Goal: Information Seeking & Learning: Check status

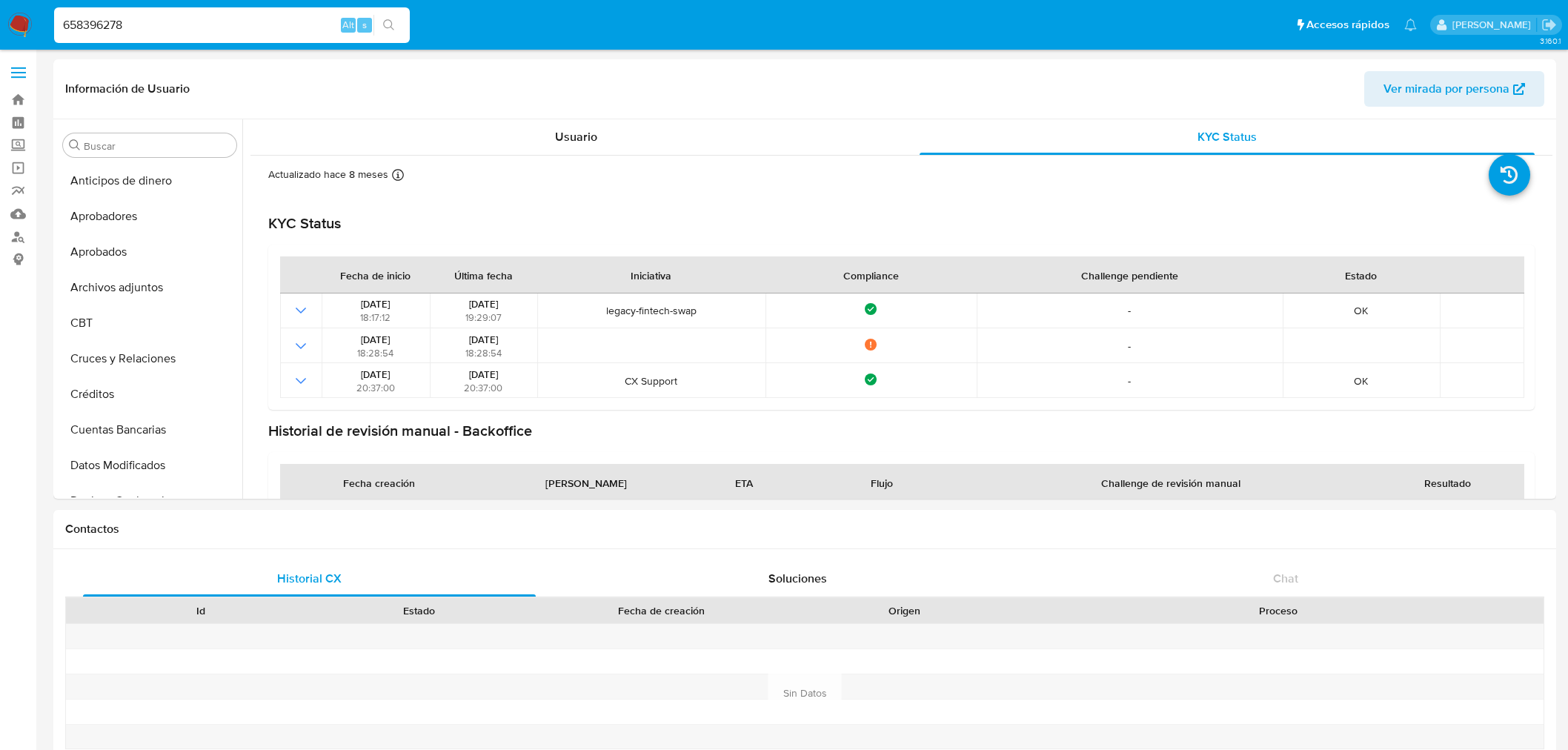
select select "10"
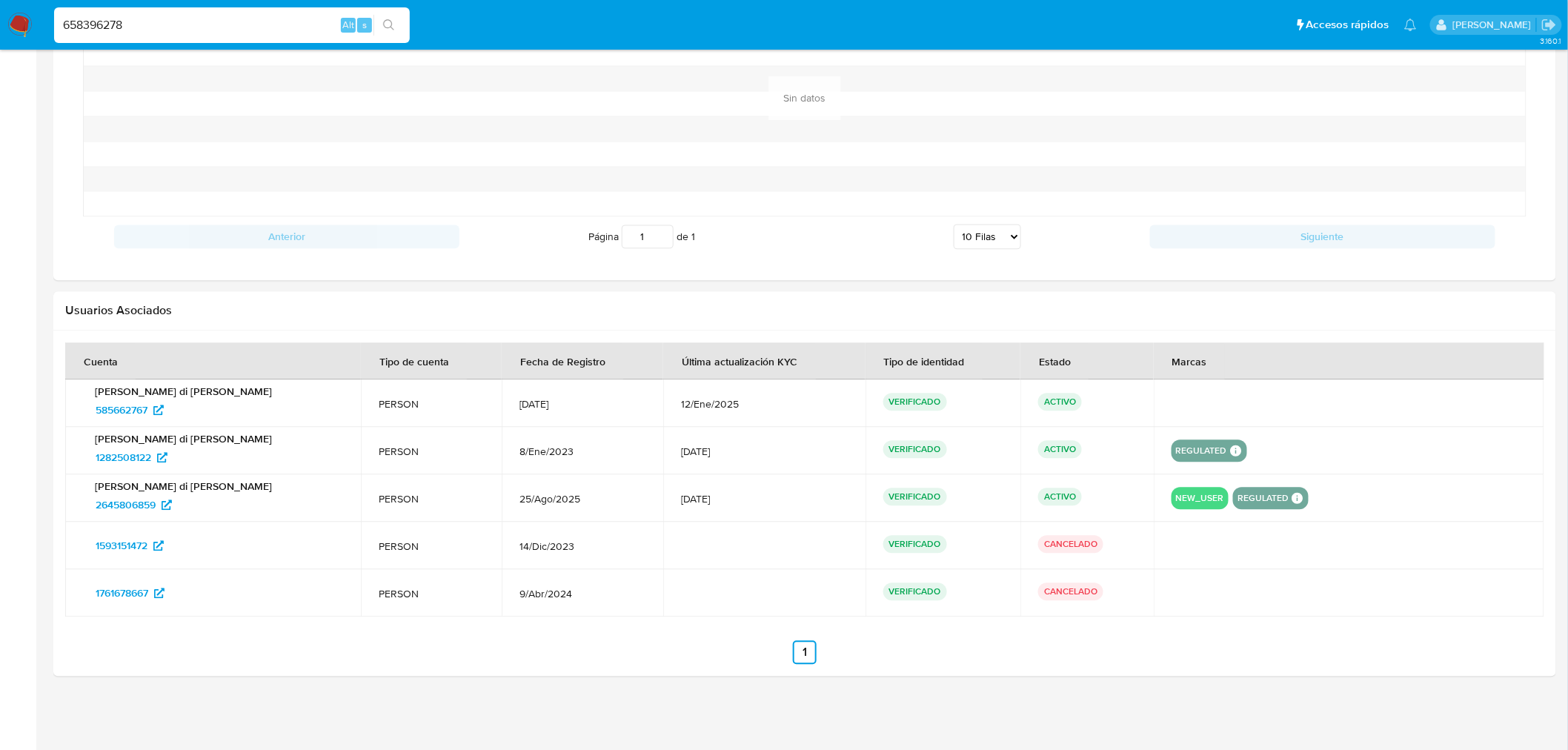
scroll to position [61, 0]
type input "658396278"
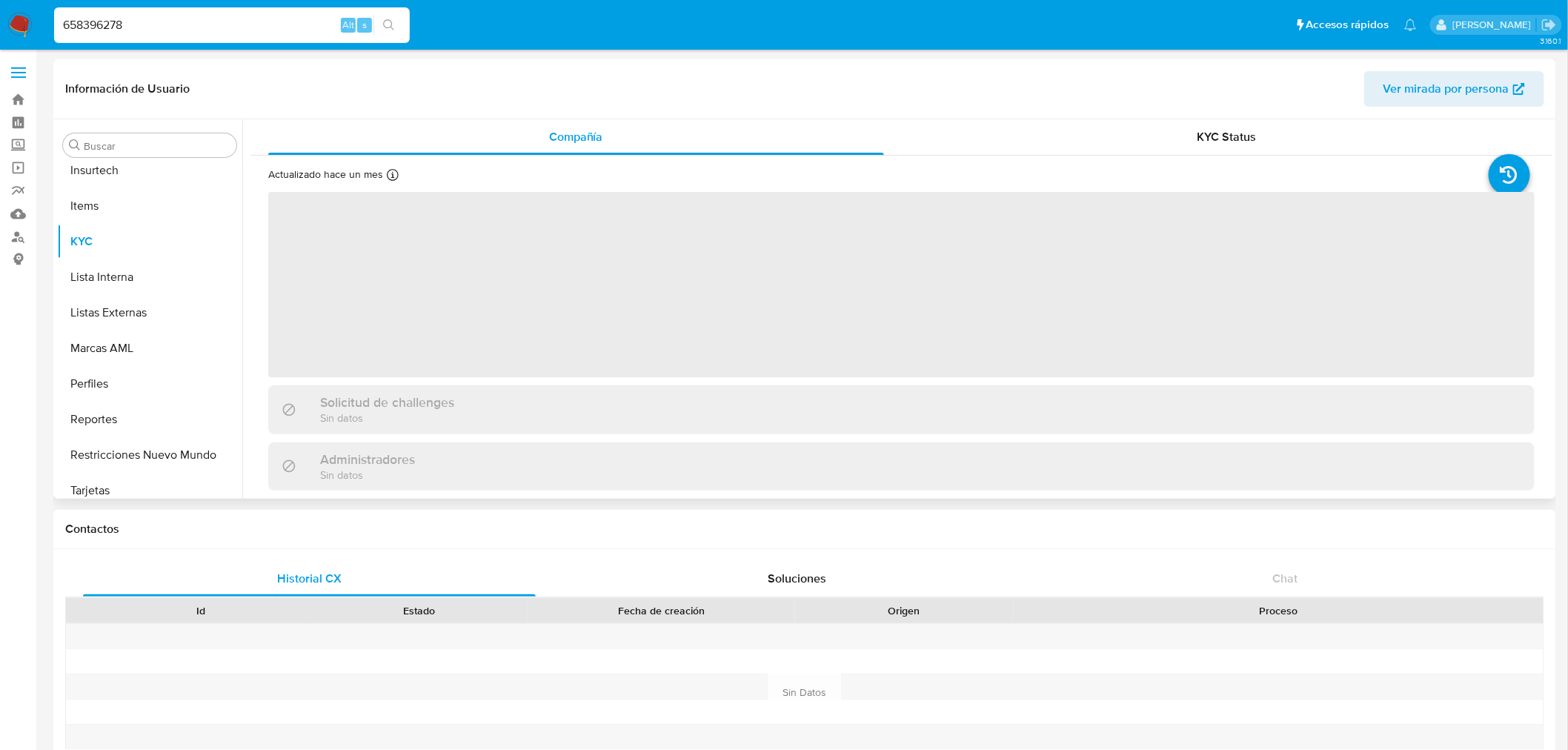
scroll to position [732, 0]
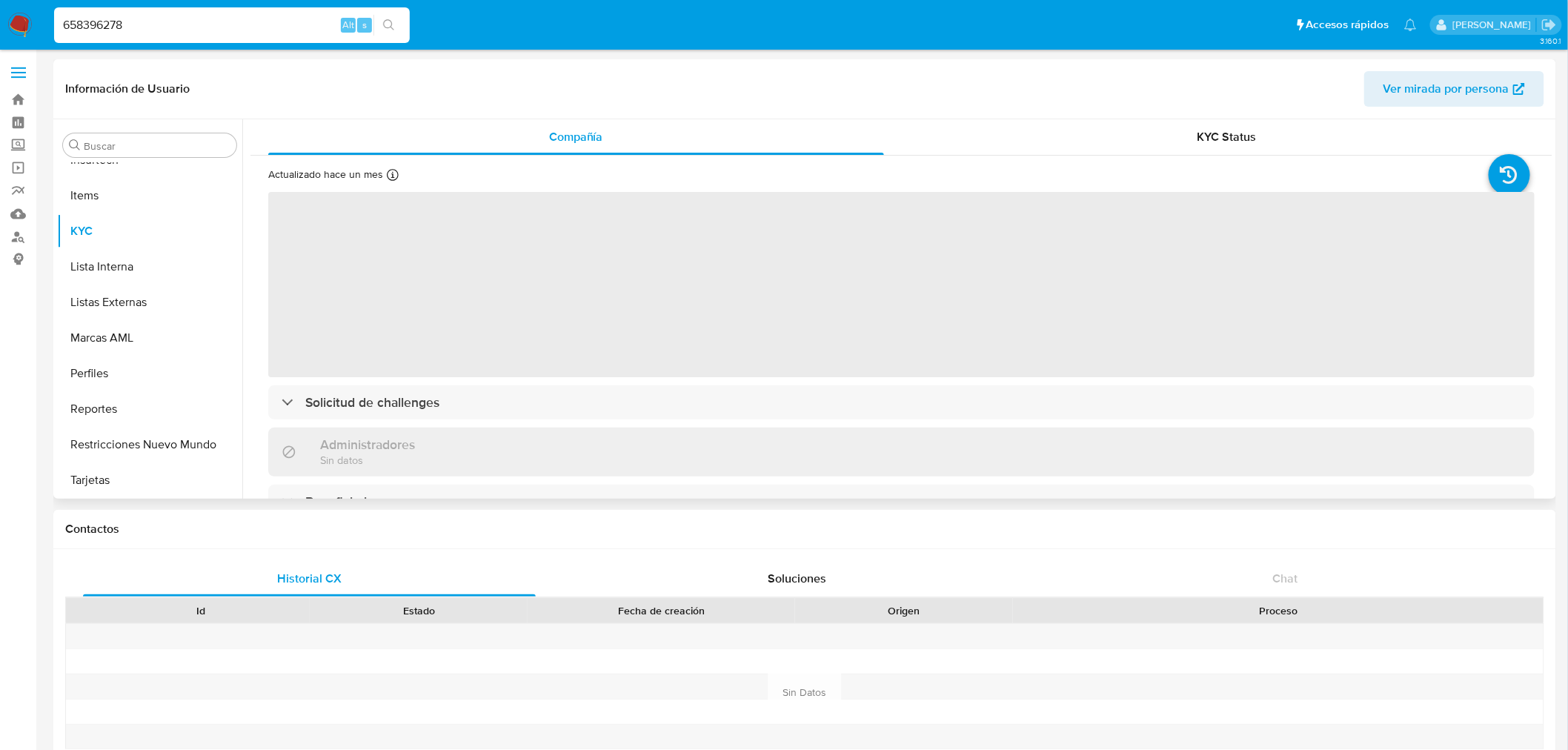
select select "10"
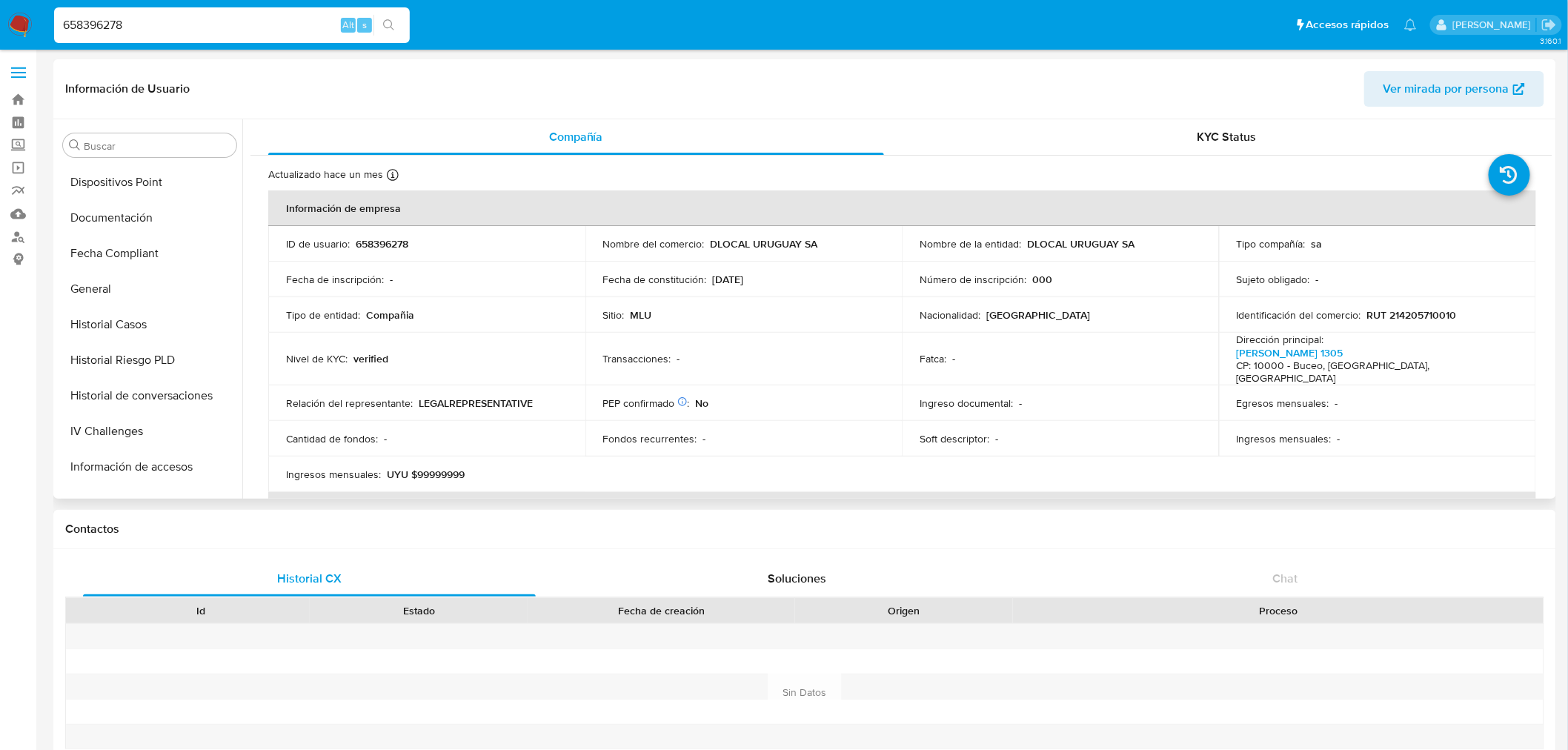
scroll to position [321, 0]
click at [149, 292] on button "Documentación" at bounding box center [144, 287] width 173 height 35
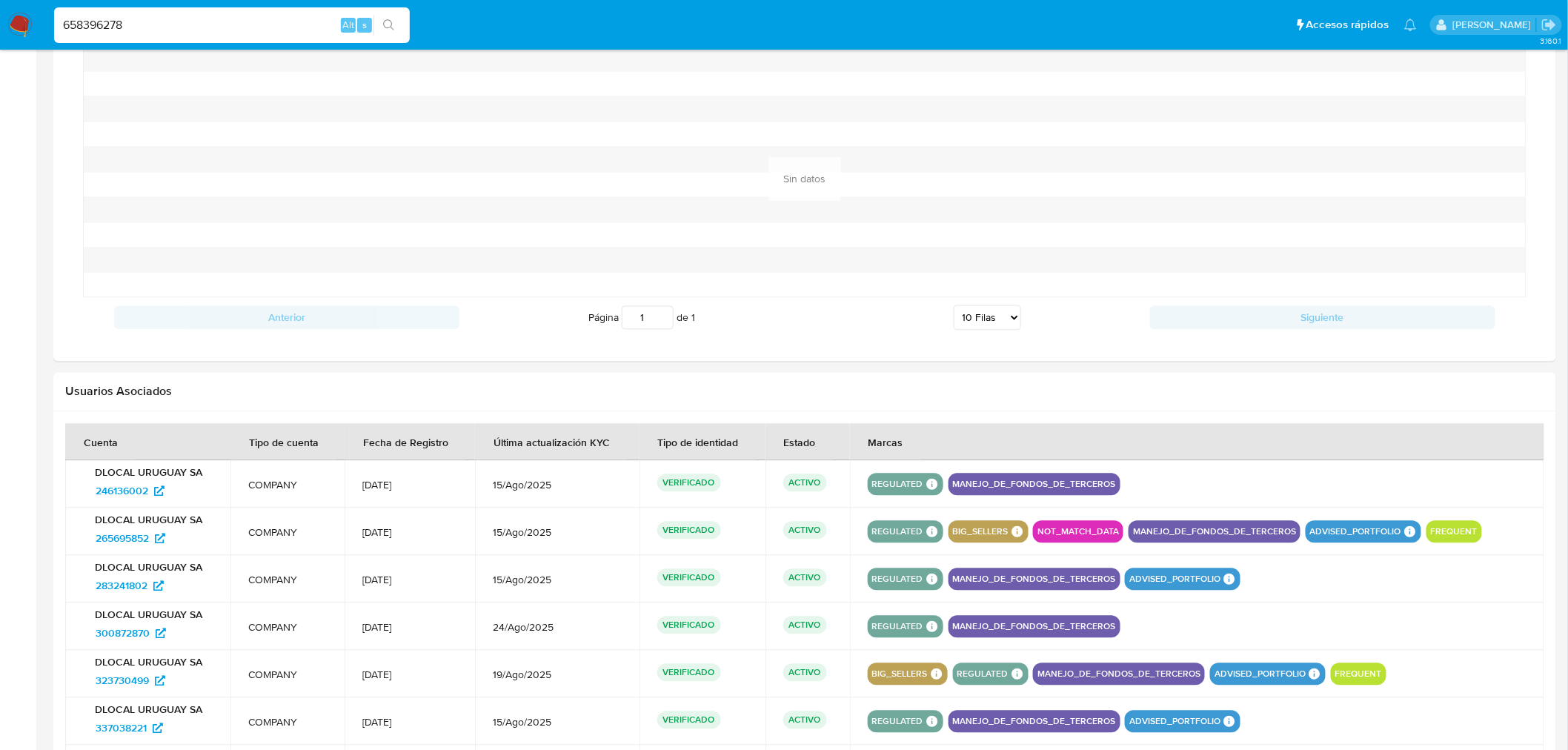
scroll to position [1396, 0]
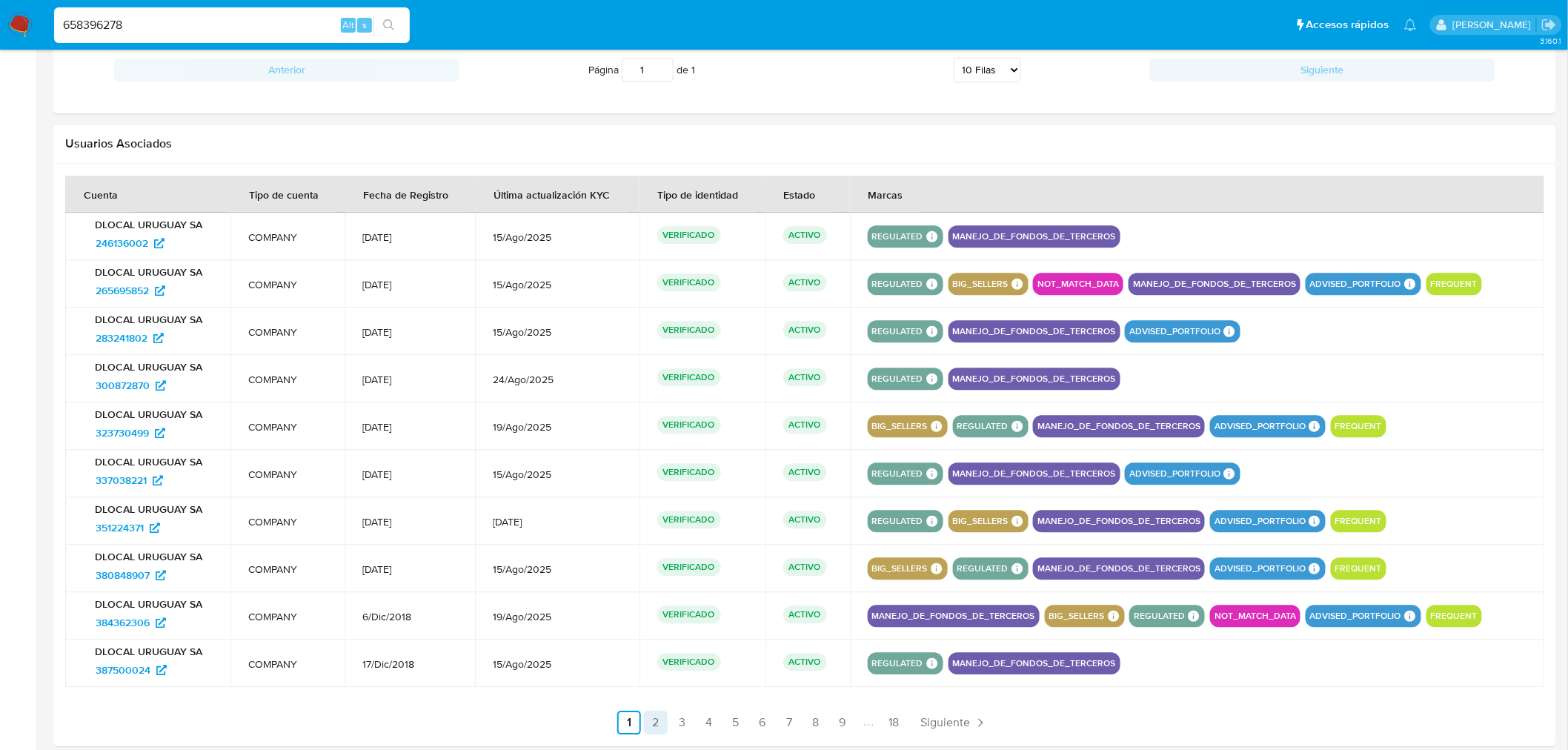
click at [652, 725] on link "2" at bounding box center [656, 723] width 24 height 24
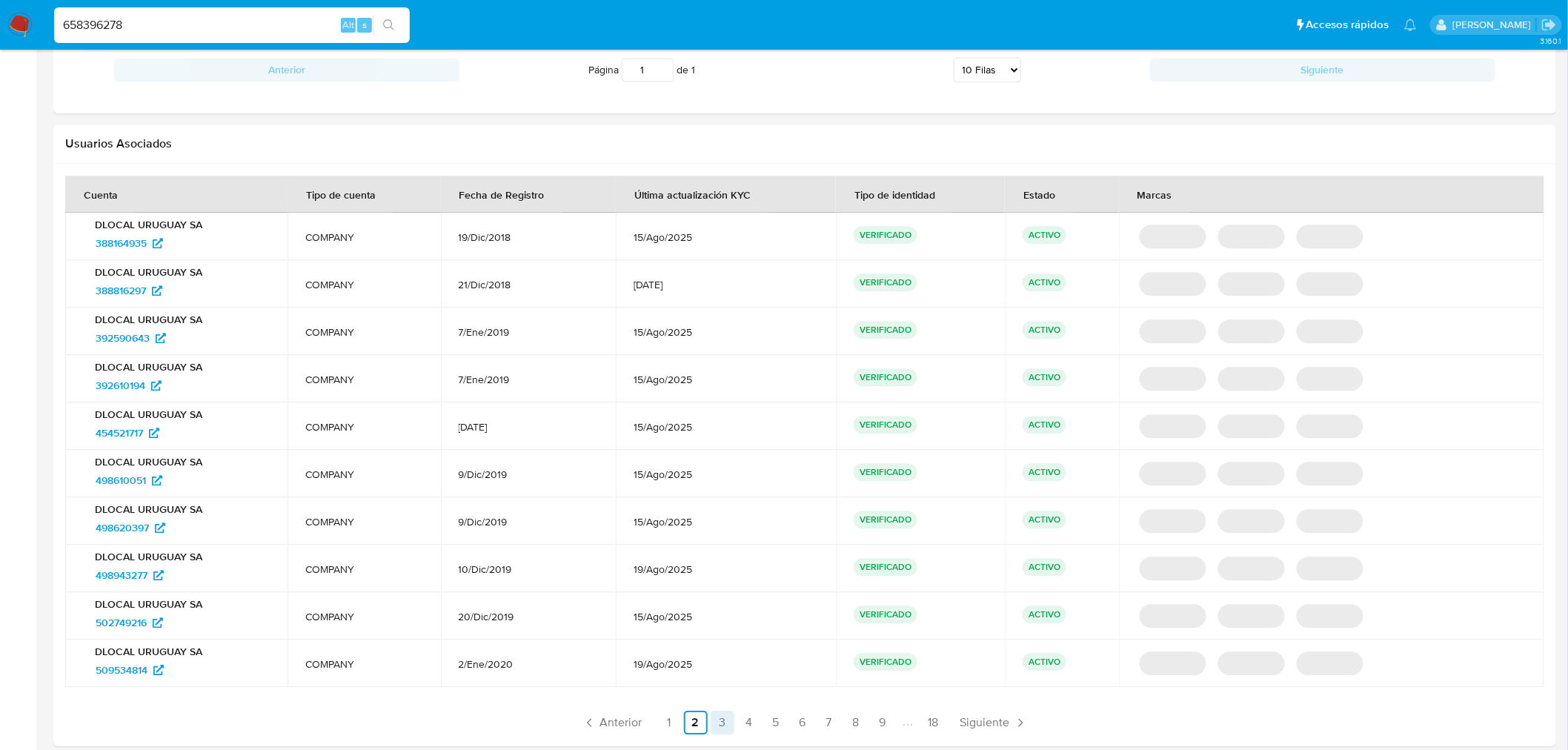
click at [722, 722] on link "3" at bounding box center [723, 723] width 24 height 24
click at [750, 724] on link "4" at bounding box center [749, 723] width 24 height 24
click at [786, 728] on link "5" at bounding box center [776, 723] width 24 height 24
click at [809, 728] on link "6" at bounding box center [803, 723] width 24 height 24
click at [673, 723] on link "1" at bounding box center [670, 723] width 24 height 24
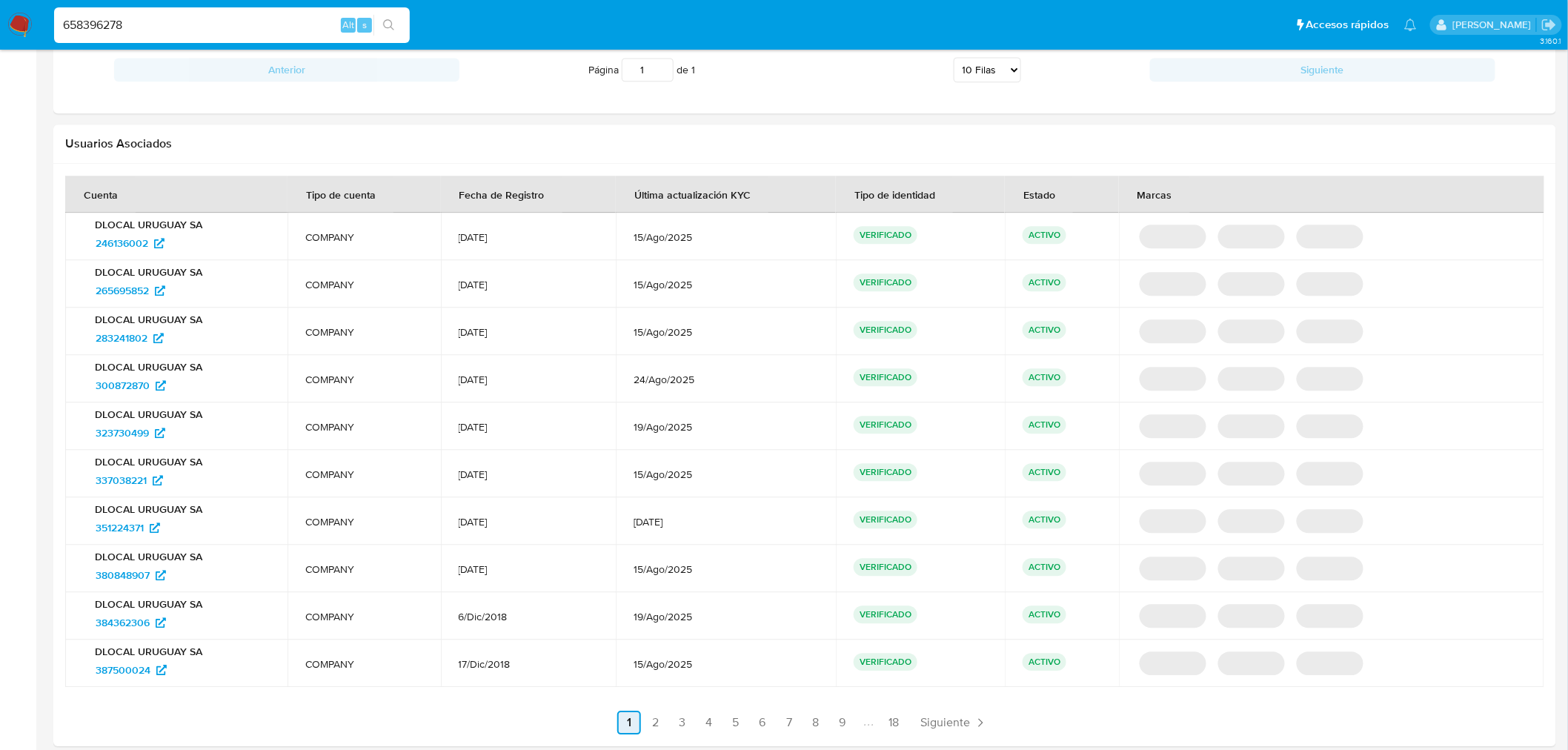
click at [635, 729] on link "1" at bounding box center [629, 723] width 24 height 24
click at [668, 719] on link "2" at bounding box center [656, 723] width 24 height 24
click at [636, 723] on span "Anterior" at bounding box center [621, 722] width 43 height 12
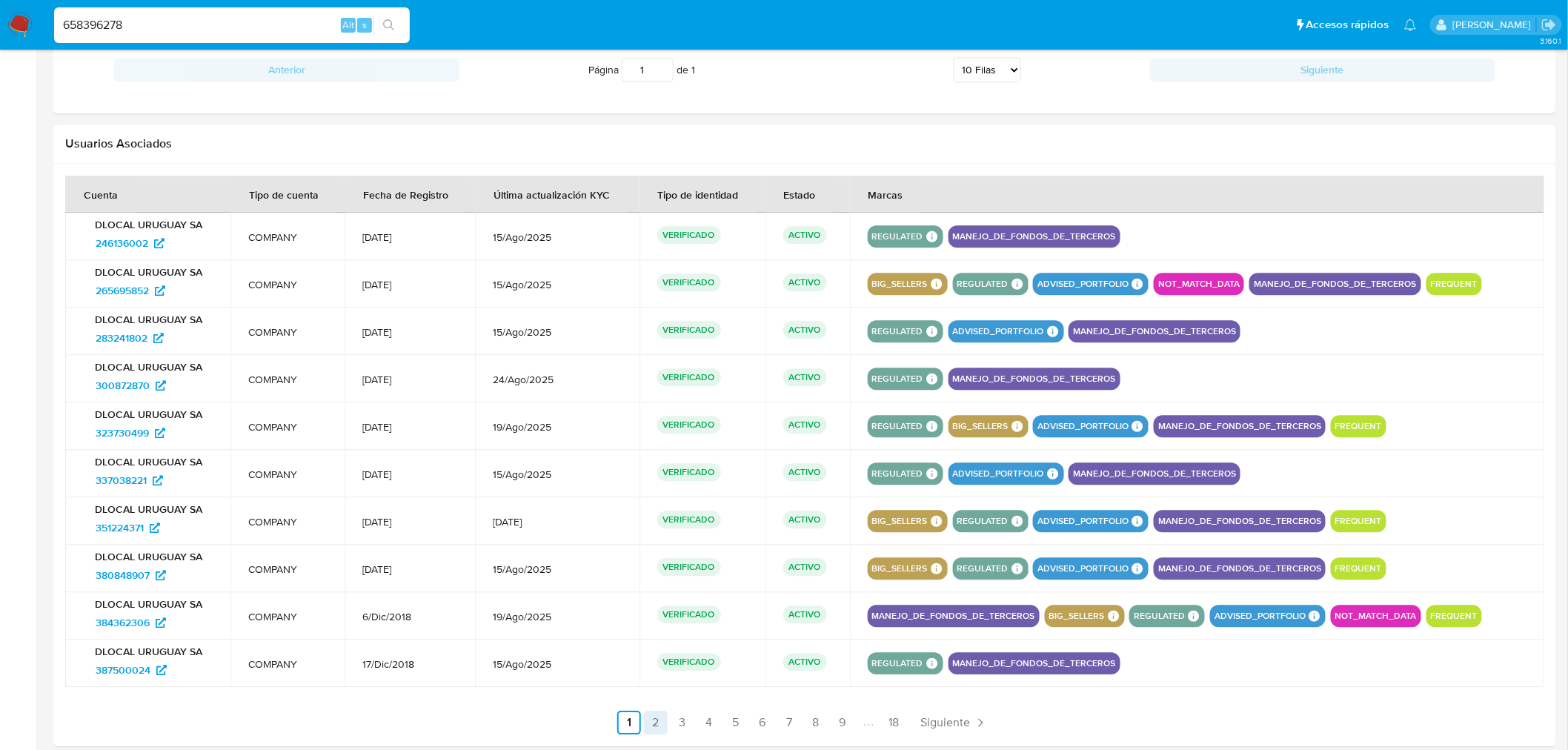
click at [658, 725] on link "2" at bounding box center [656, 723] width 24 height 24
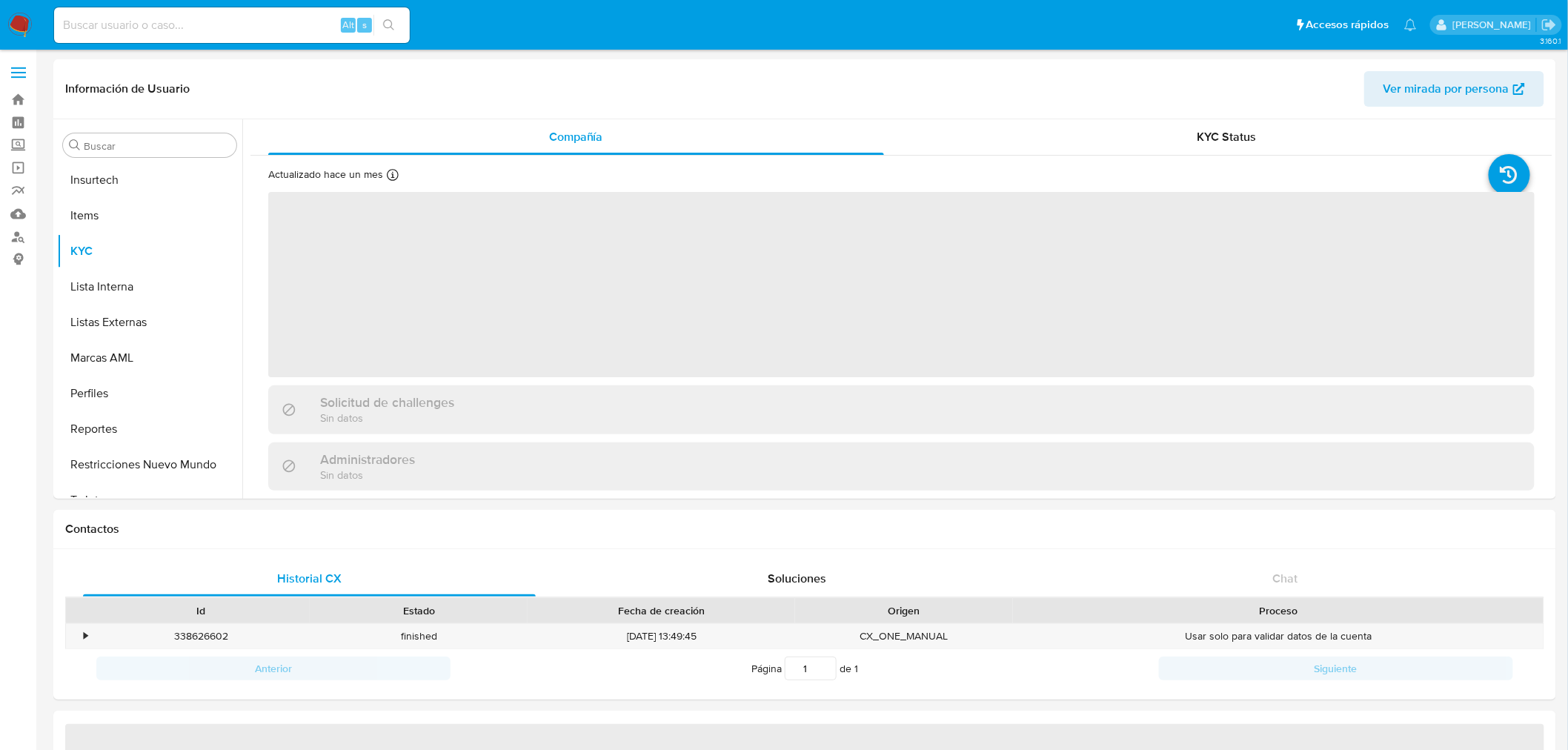
scroll to position [732, 0]
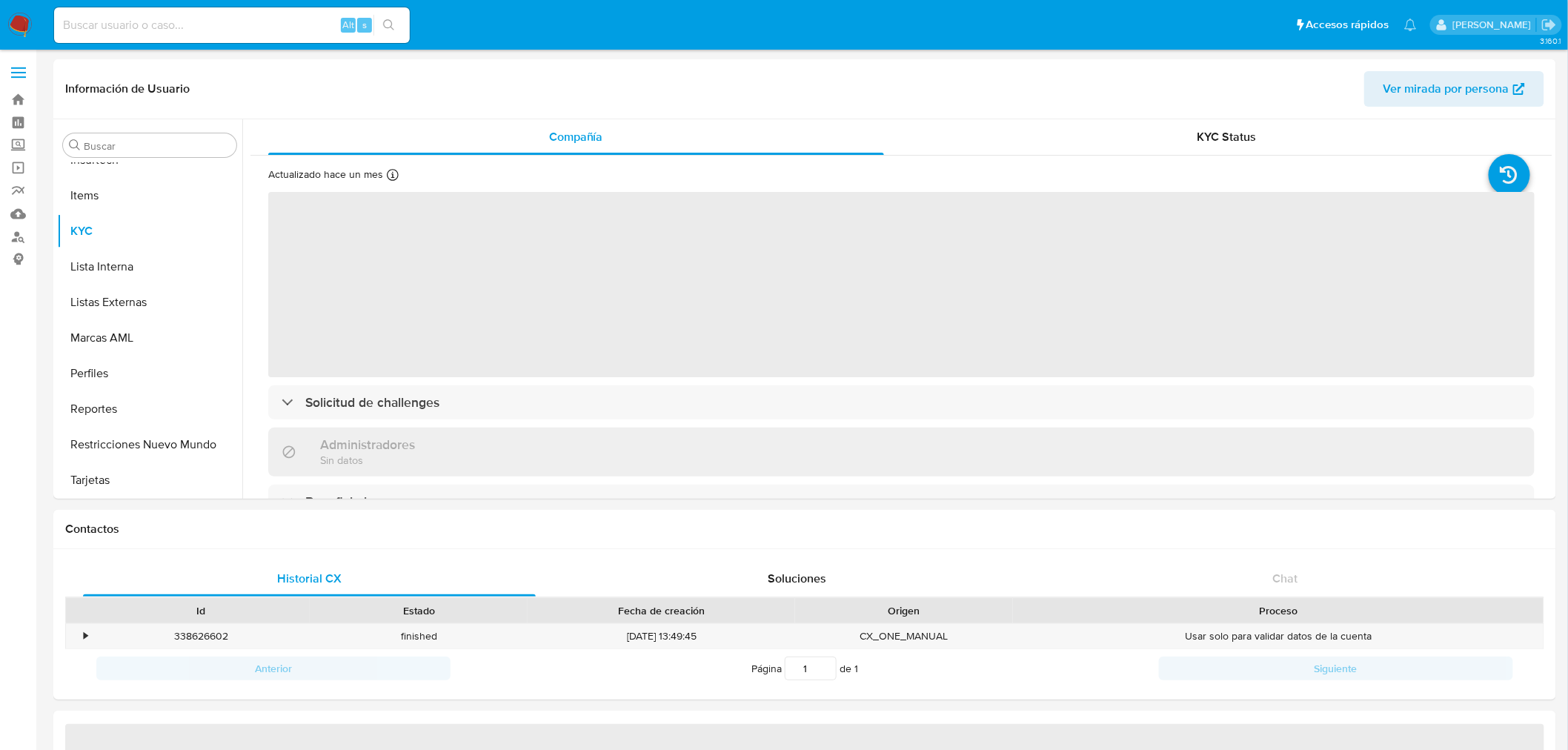
select select "10"
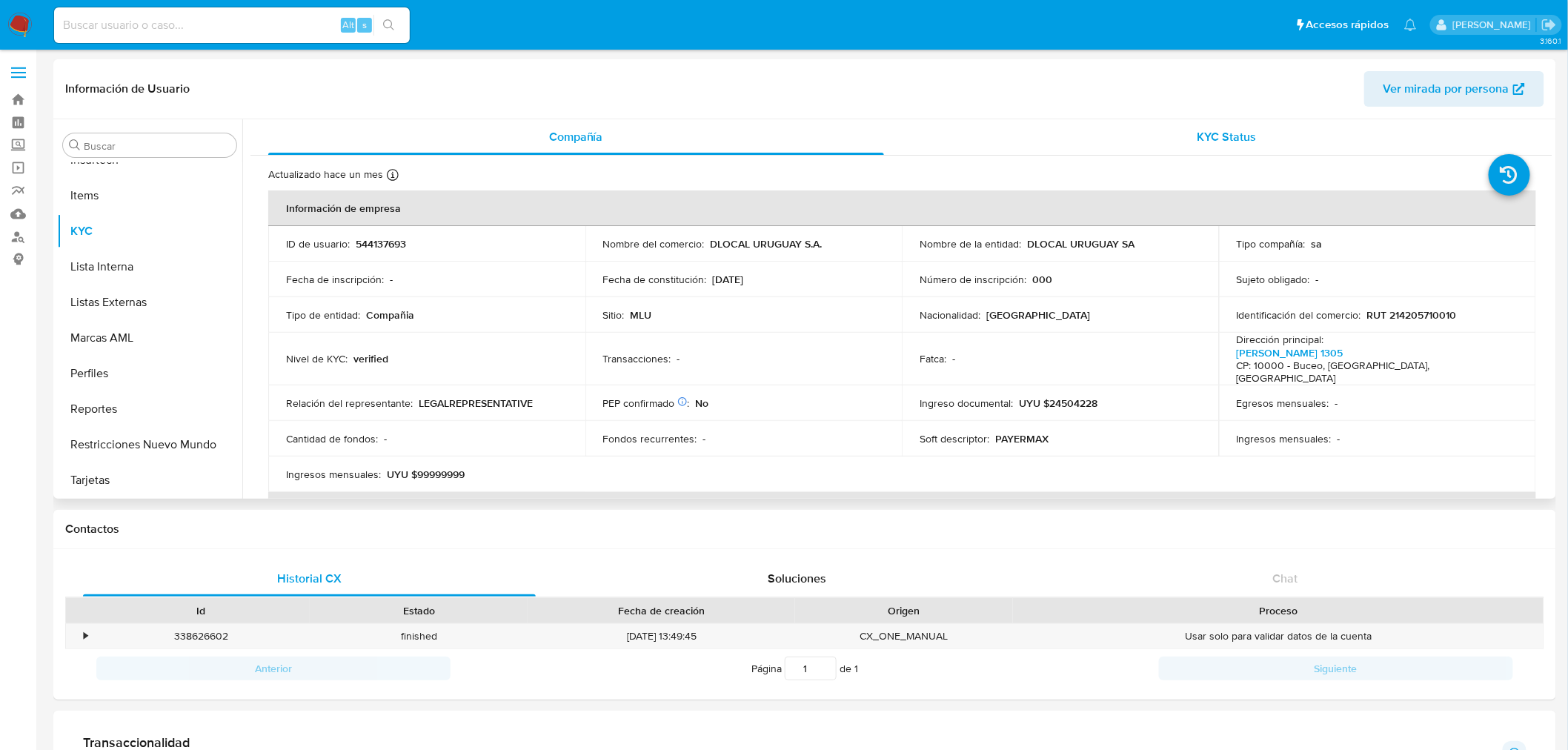
click at [1198, 144] on span "KYC Status" at bounding box center [1227, 137] width 59 height 17
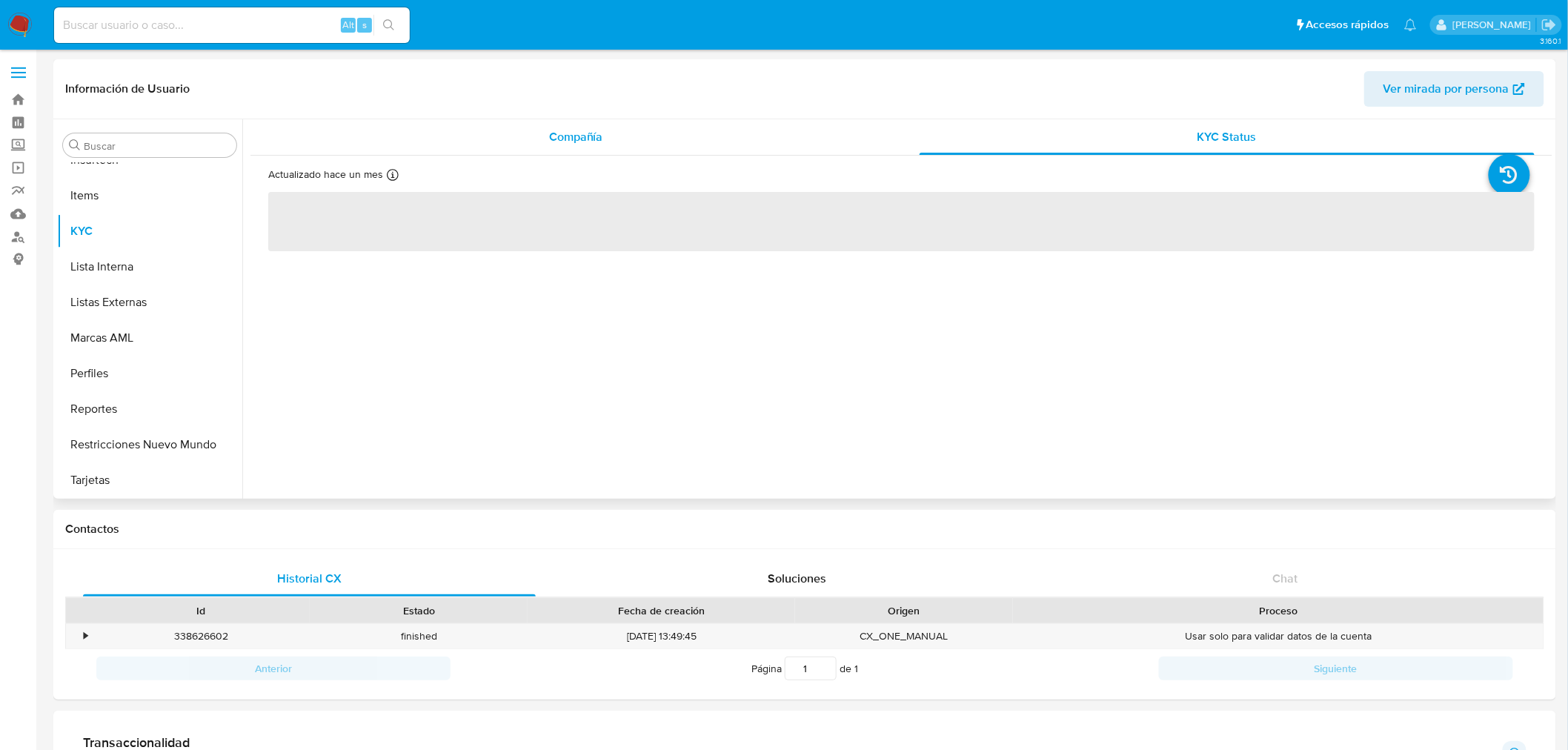
click at [504, 123] on div "Compañía" at bounding box center [576, 137] width 616 height 35
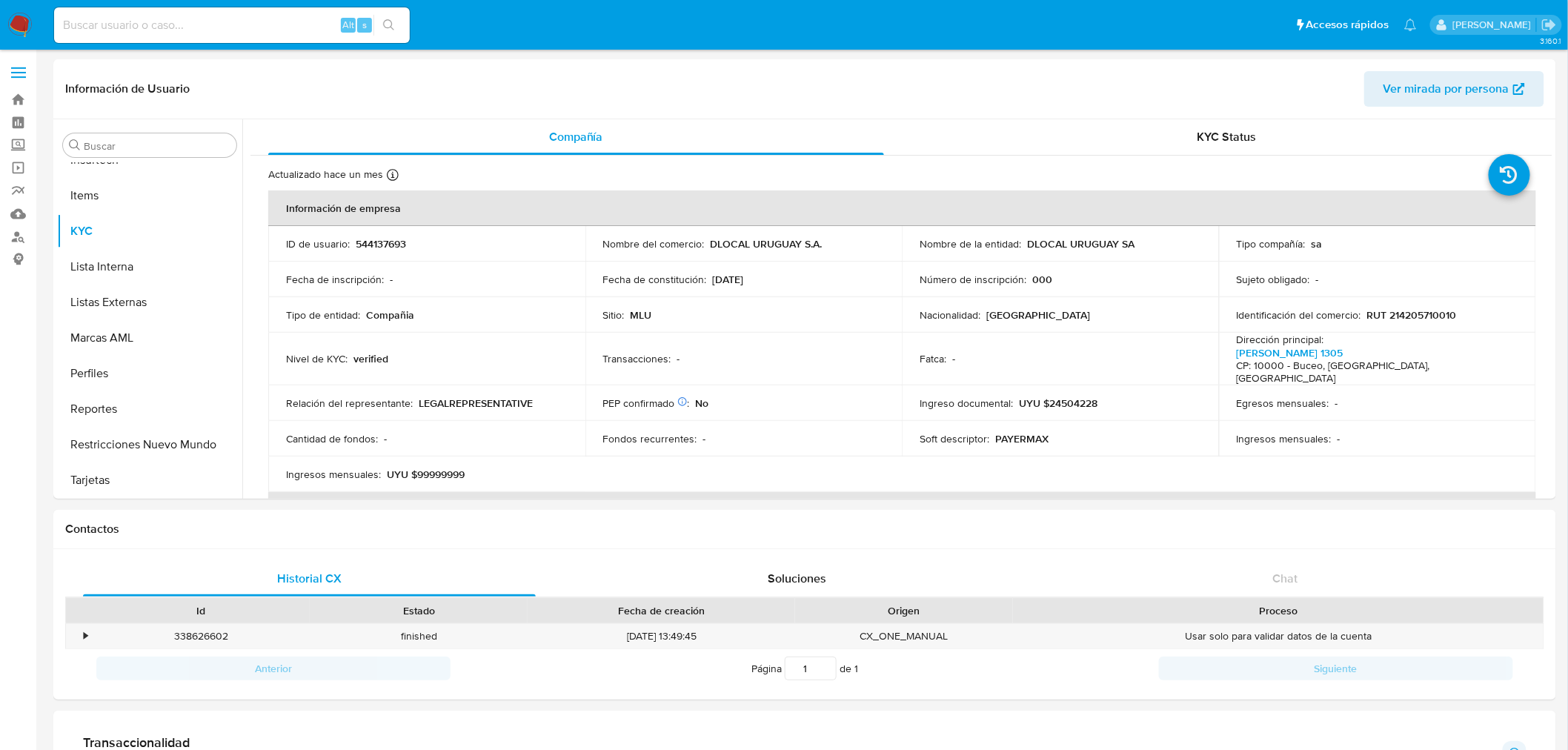
click at [197, 13] on div "Alt s" at bounding box center [231, 25] width 356 height 35
click at [293, 19] on input at bounding box center [231, 25] width 356 height 19
paste input "1296772405"
type input "1296772405"
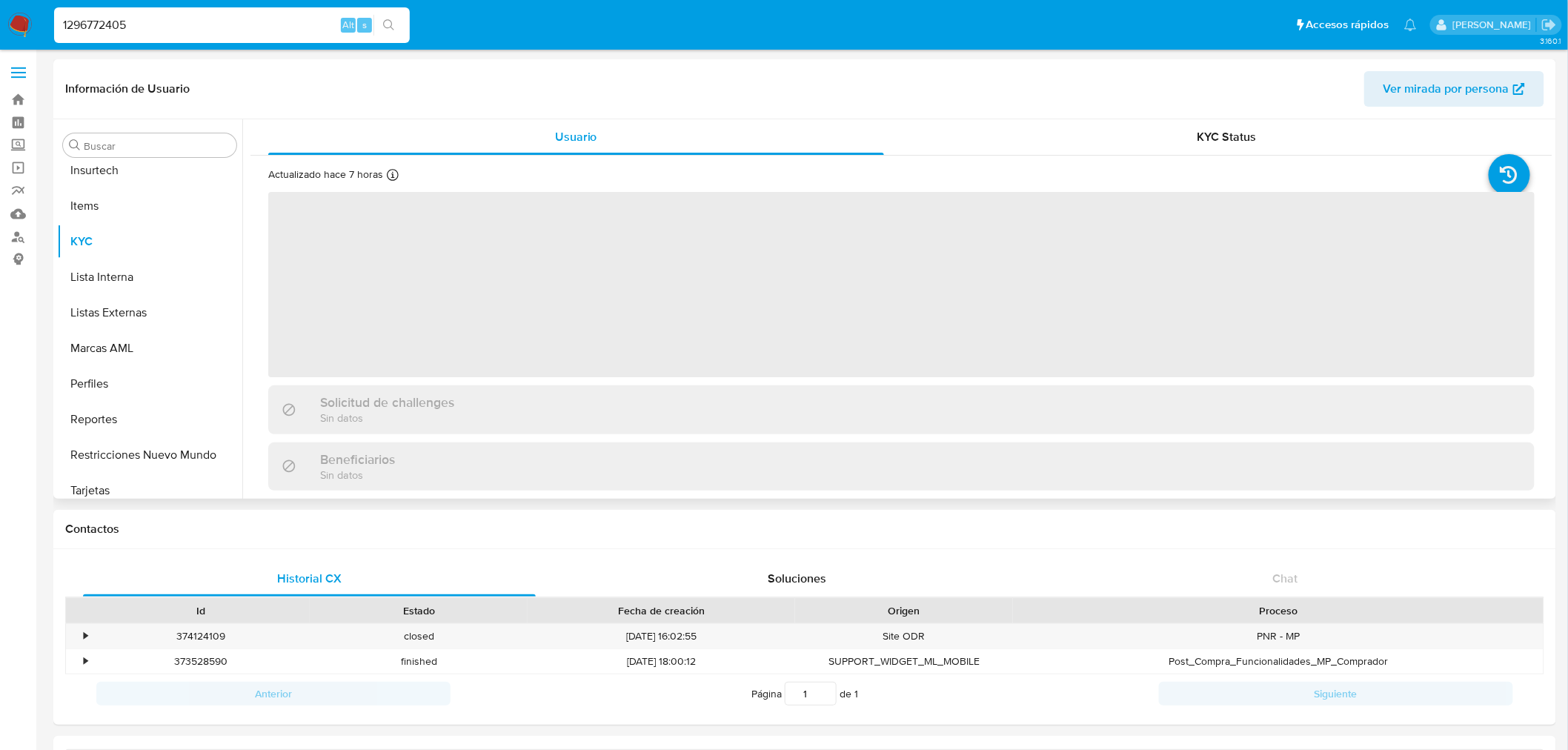
scroll to position [732, 0]
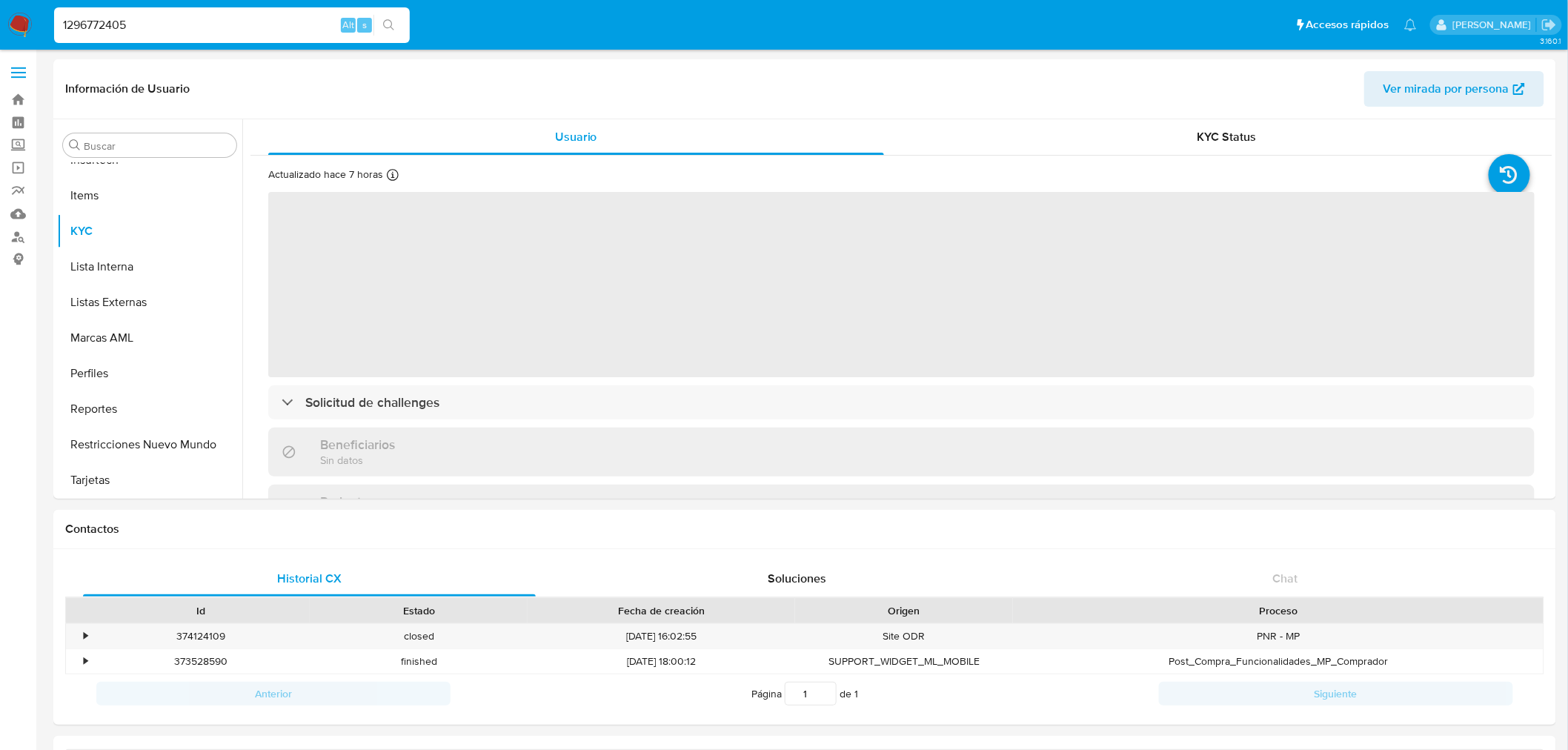
select select "10"
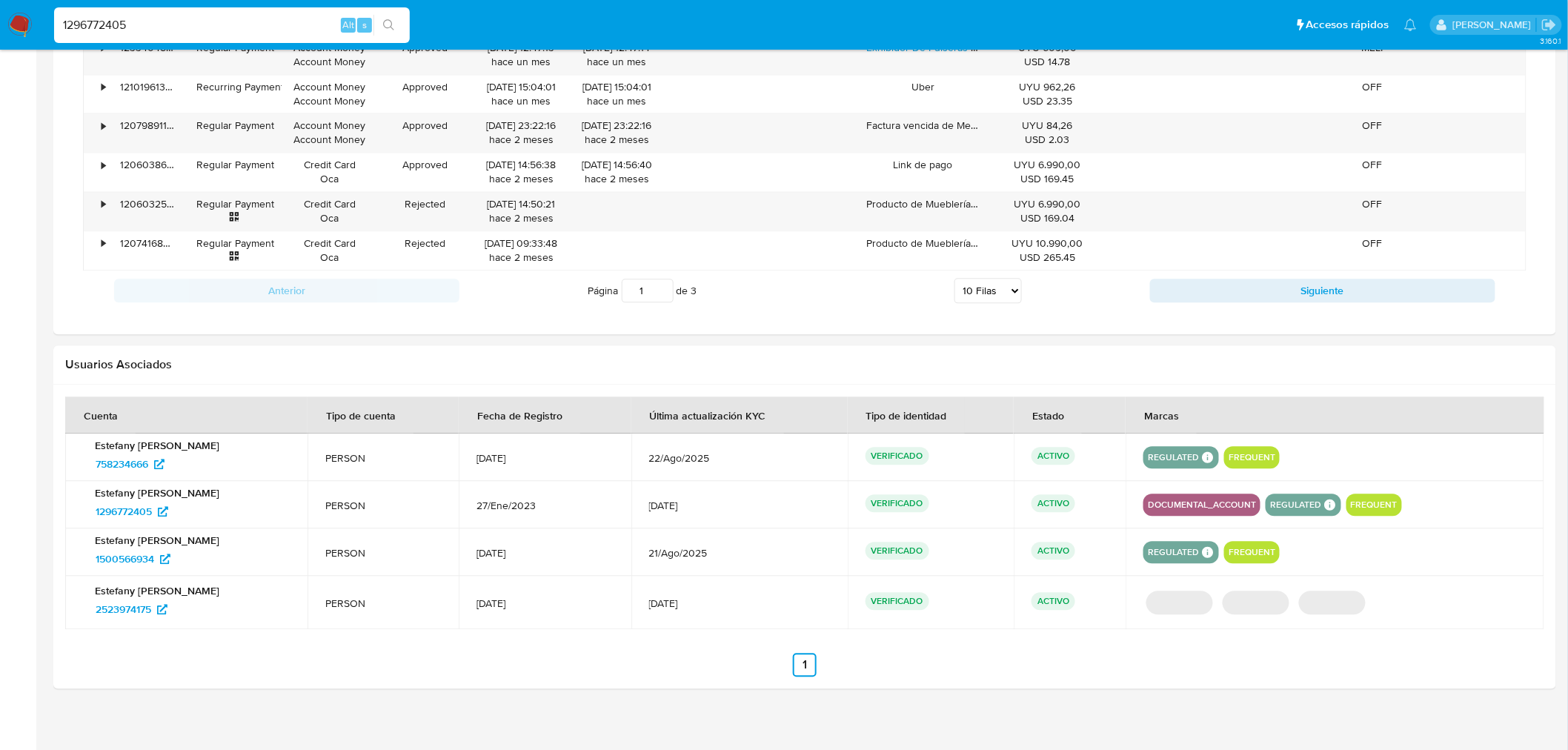
scroll to position [1247, 0]
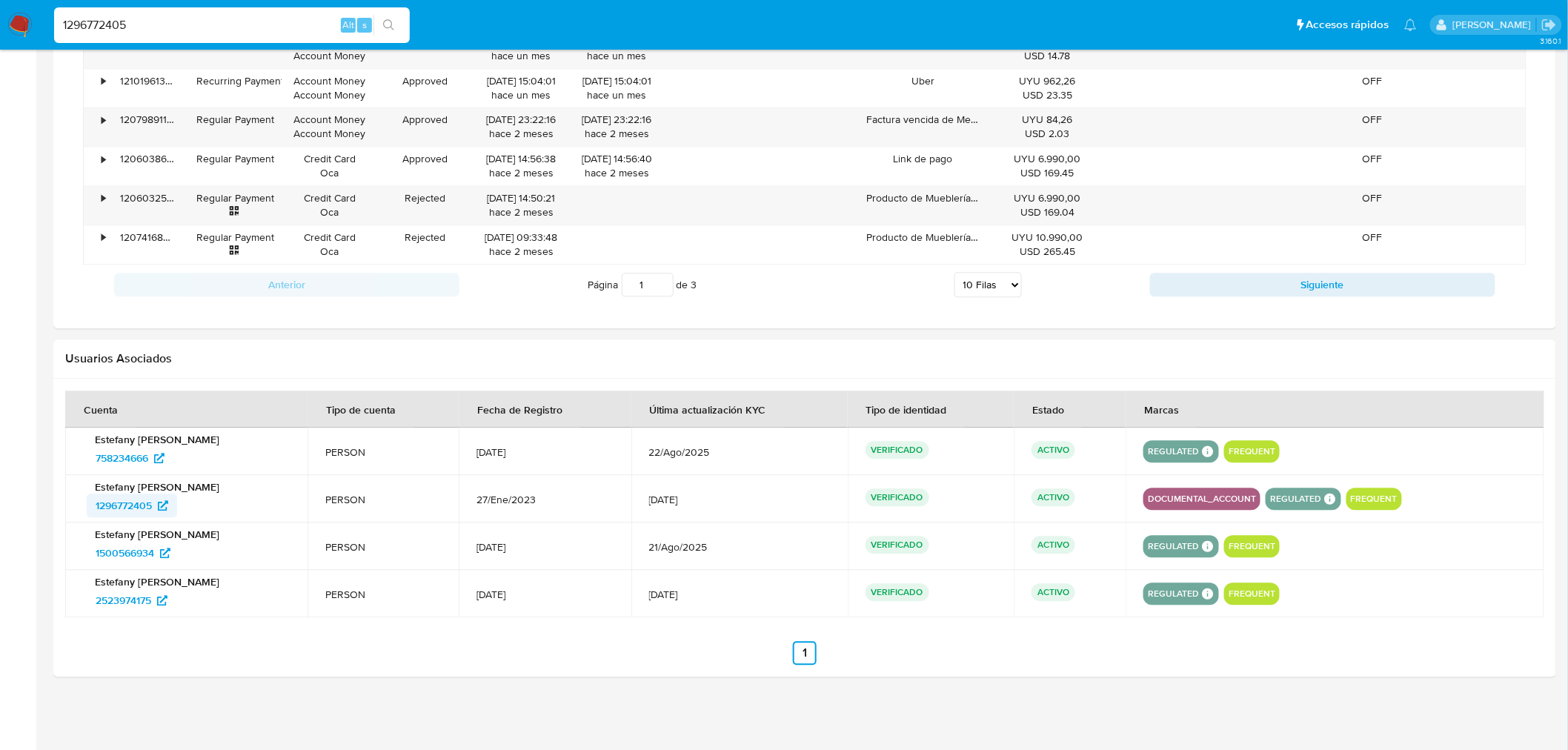
click at [124, 503] on span "1296772405" at bounding box center [124, 506] width 56 height 24
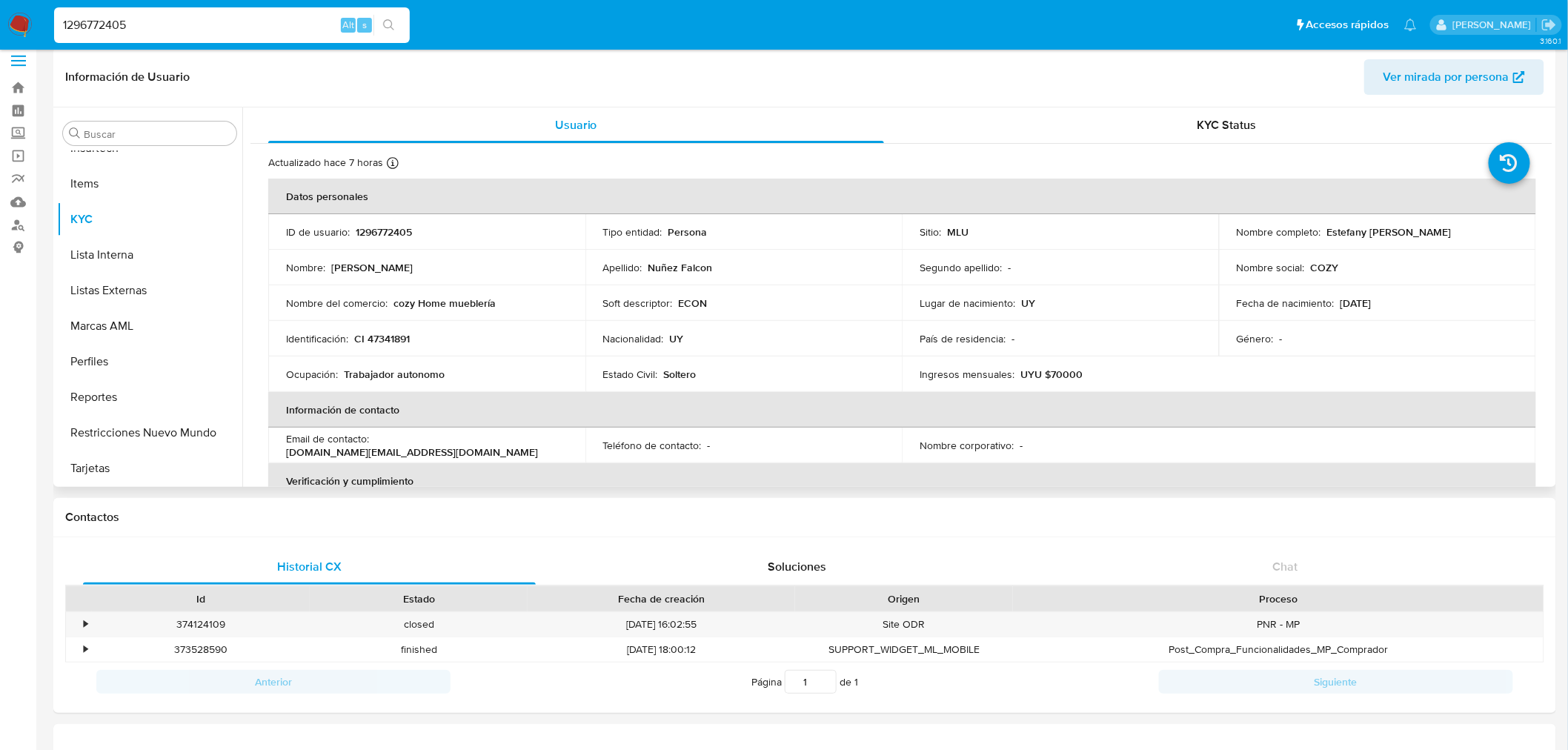
scroll to position [0, 0]
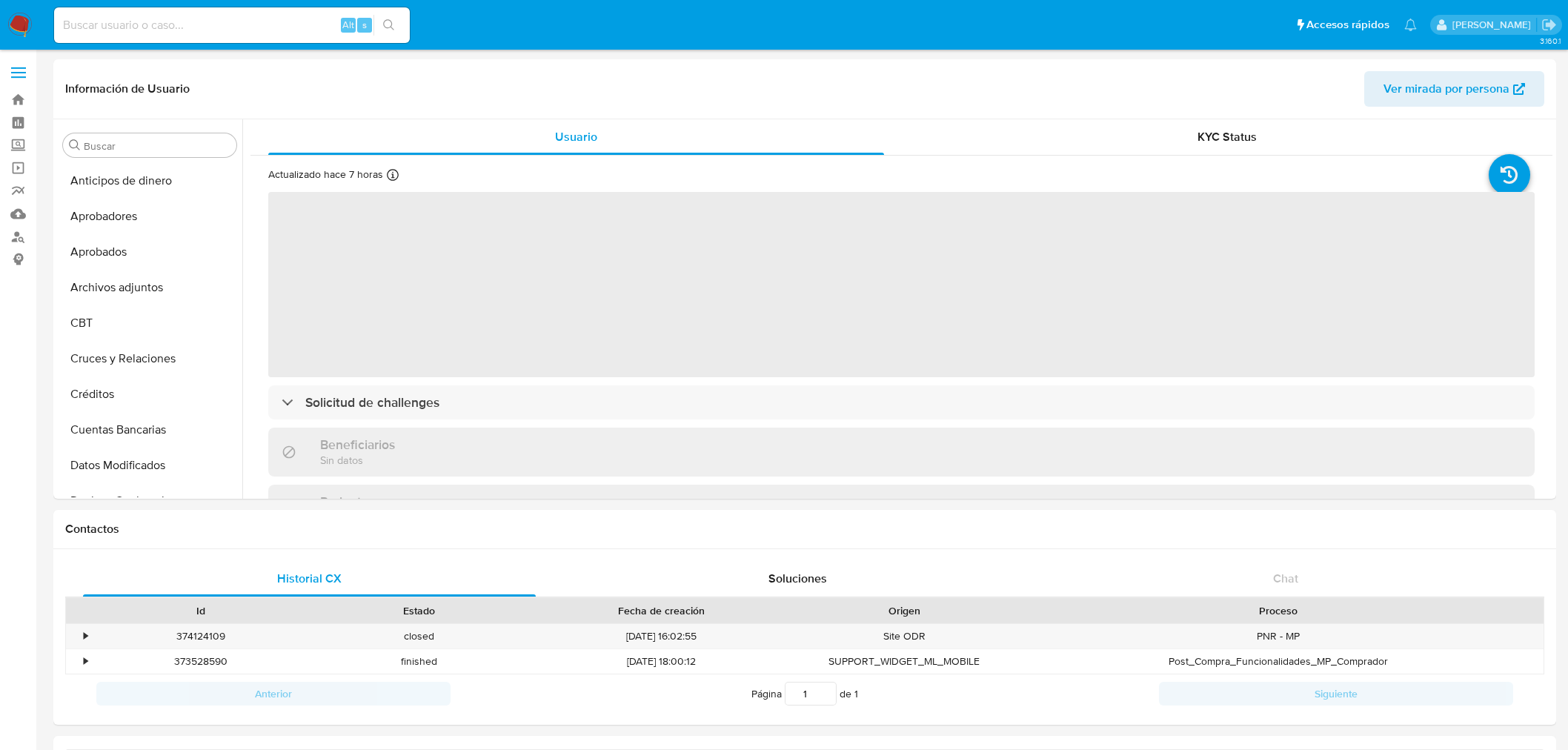
select select "10"
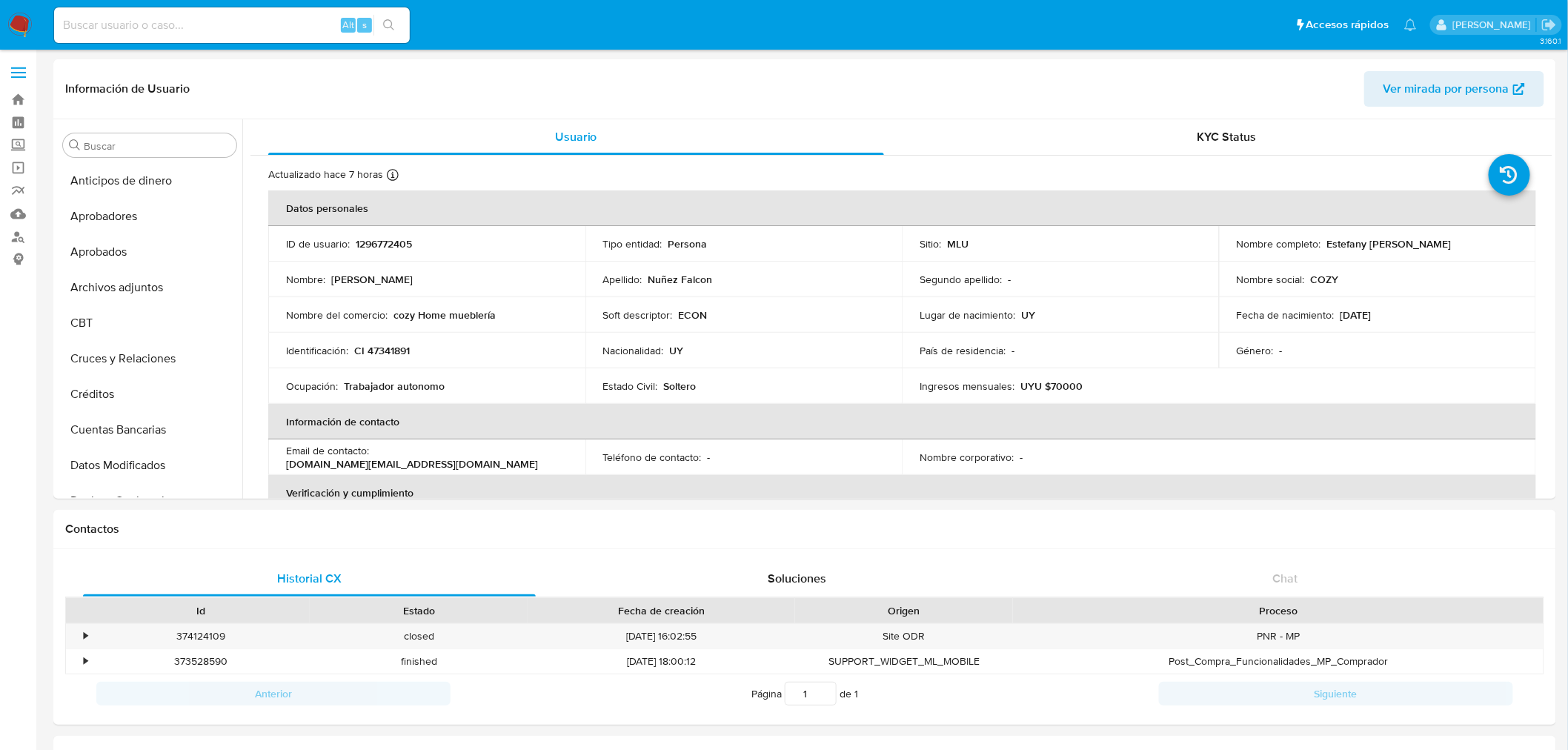
scroll to position [732, 0]
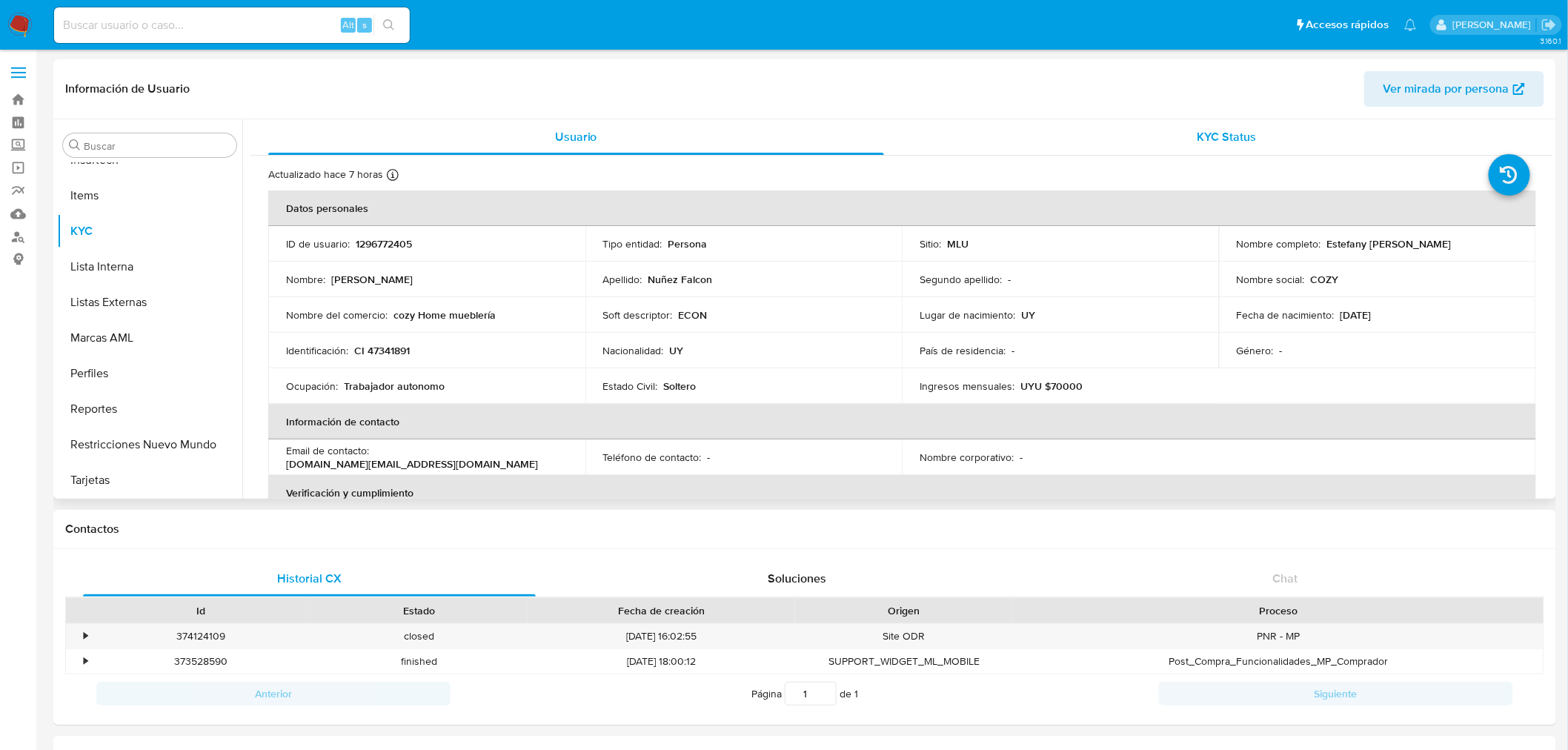
click at [1177, 133] on div "KYC Status" at bounding box center [1227, 137] width 616 height 35
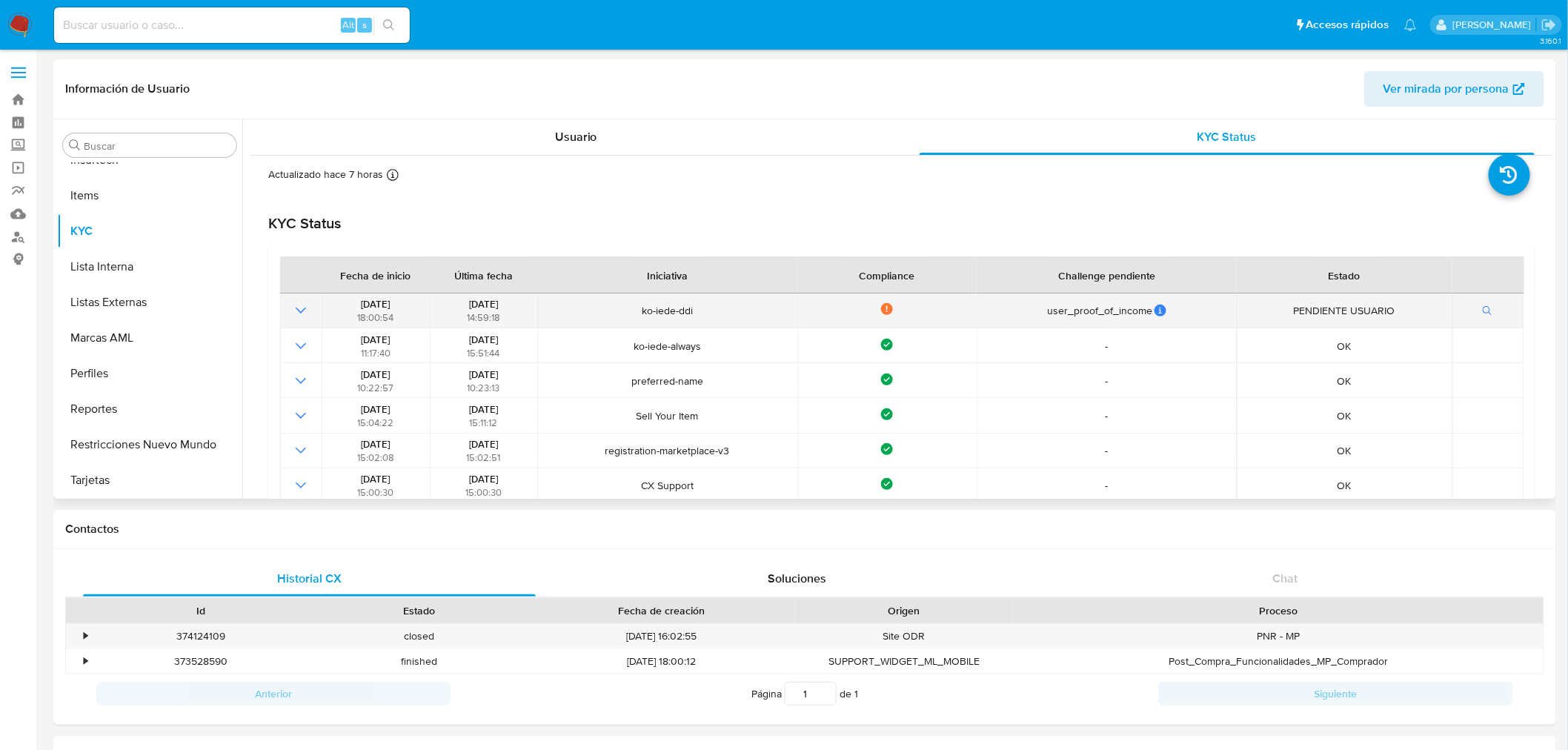
drag, startPoint x: 908, startPoint y: 305, endPoint x: 648, endPoint y: 306, distance: 260.0
click at [648, 306] on tr "18/11/2024 18:00:54 30/05/2025 14:59:18 ko-iede-ddi Not compliance user_proof_o…" at bounding box center [902, 310] width 1244 height 35
click at [648, 306] on span "ko-iede-ddi" at bounding box center [668, 310] width 250 height 14
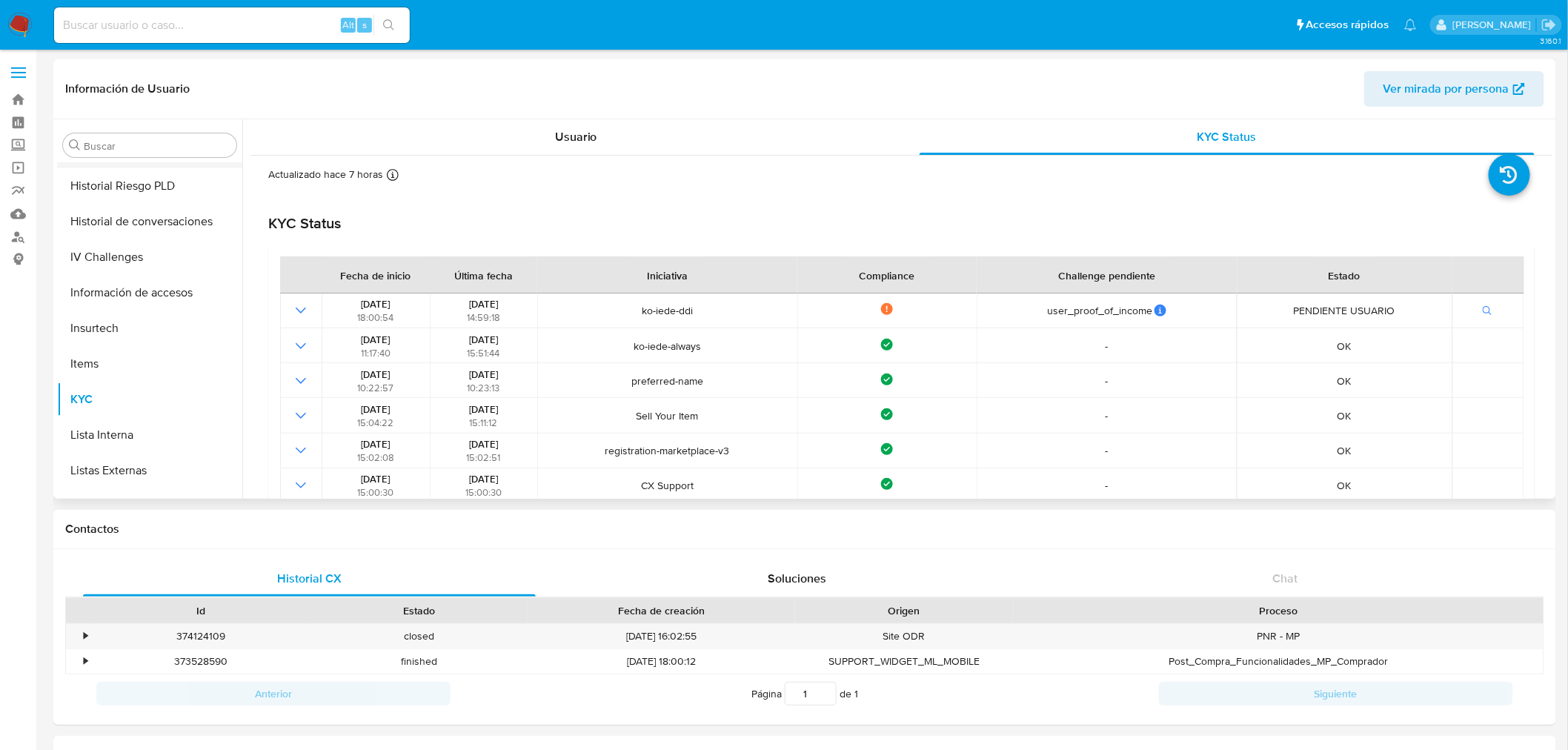
scroll to position [403, 0]
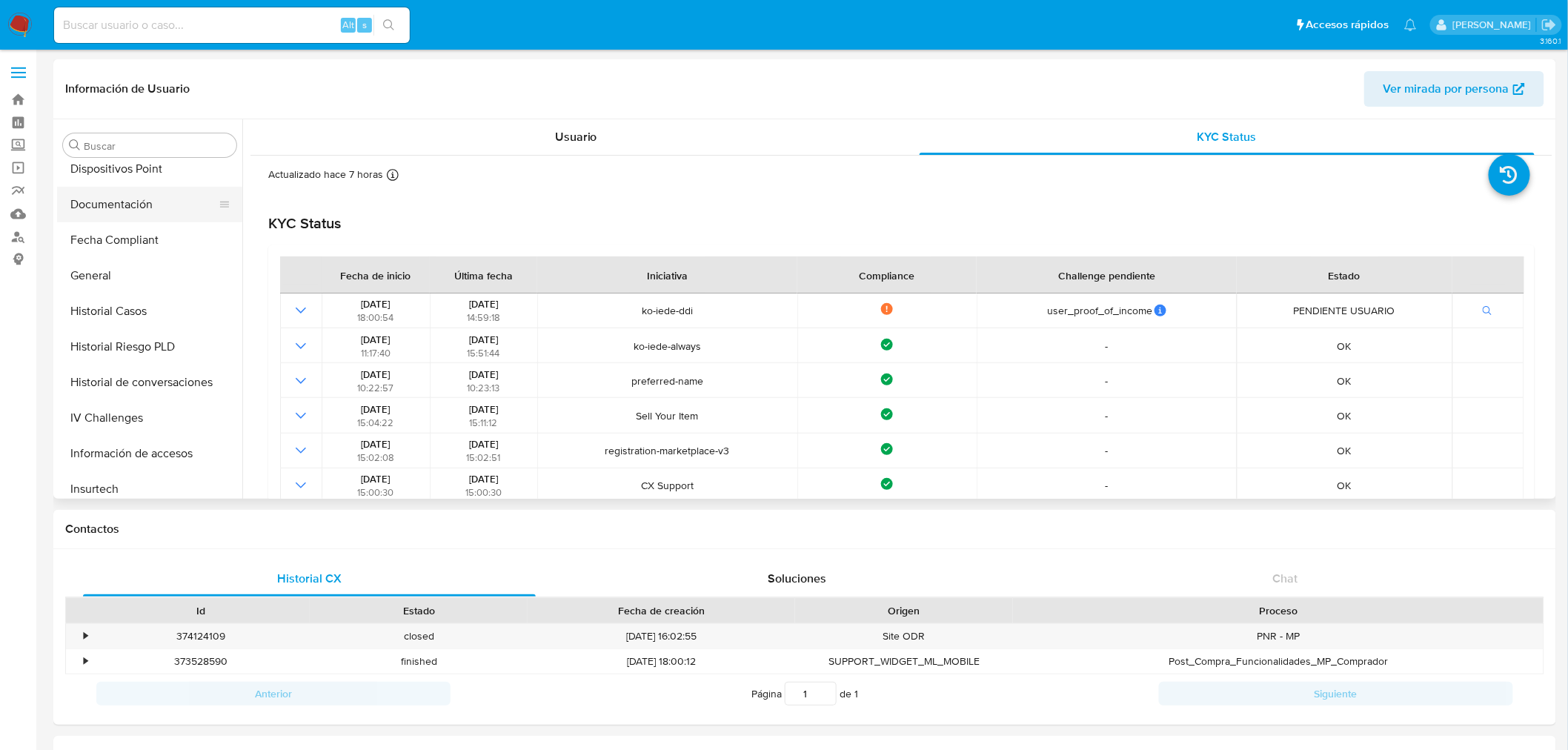
click at [165, 207] on button "Documentación" at bounding box center [144, 205] width 173 height 35
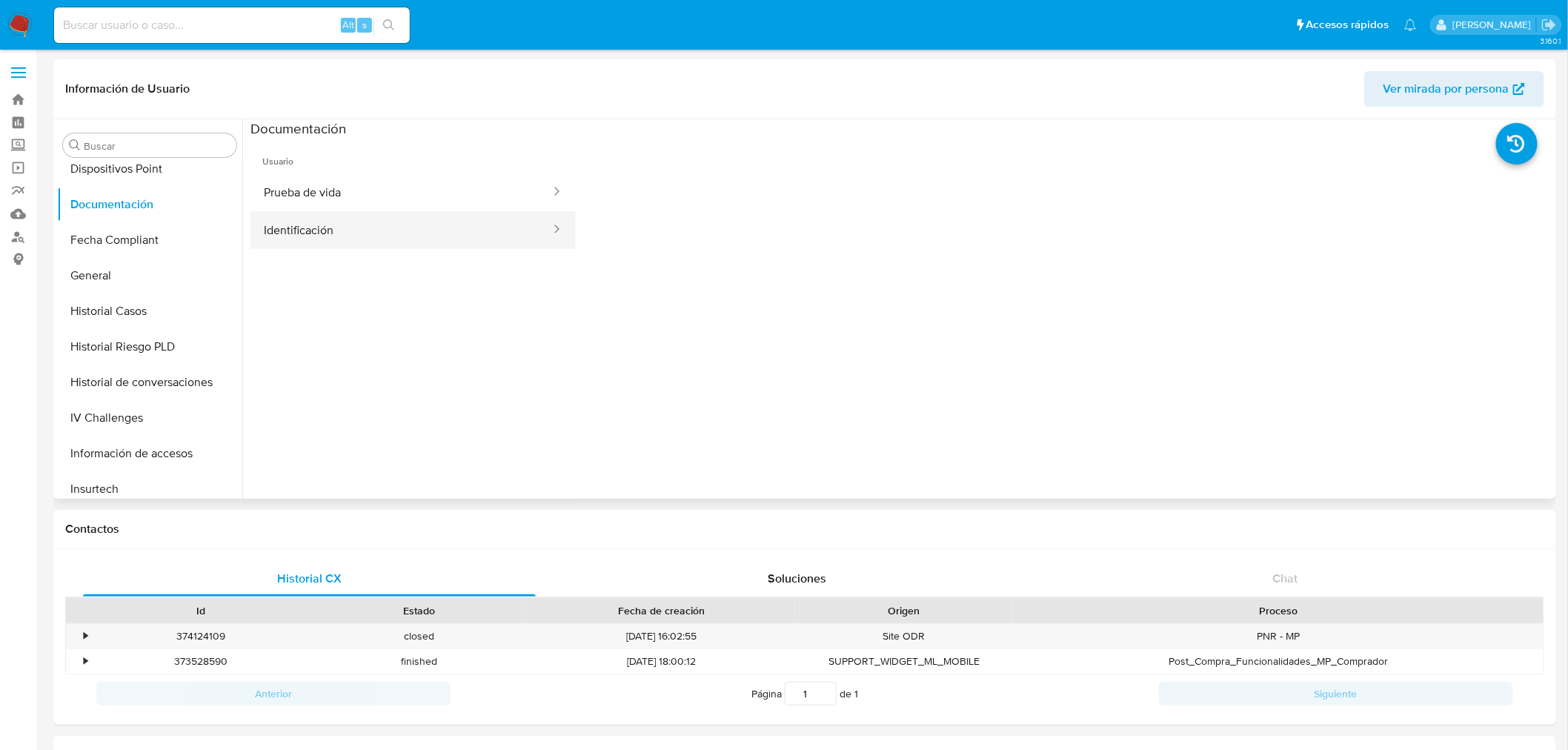
click at [351, 218] on button "Identificación" at bounding box center [401, 230] width 302 height 38
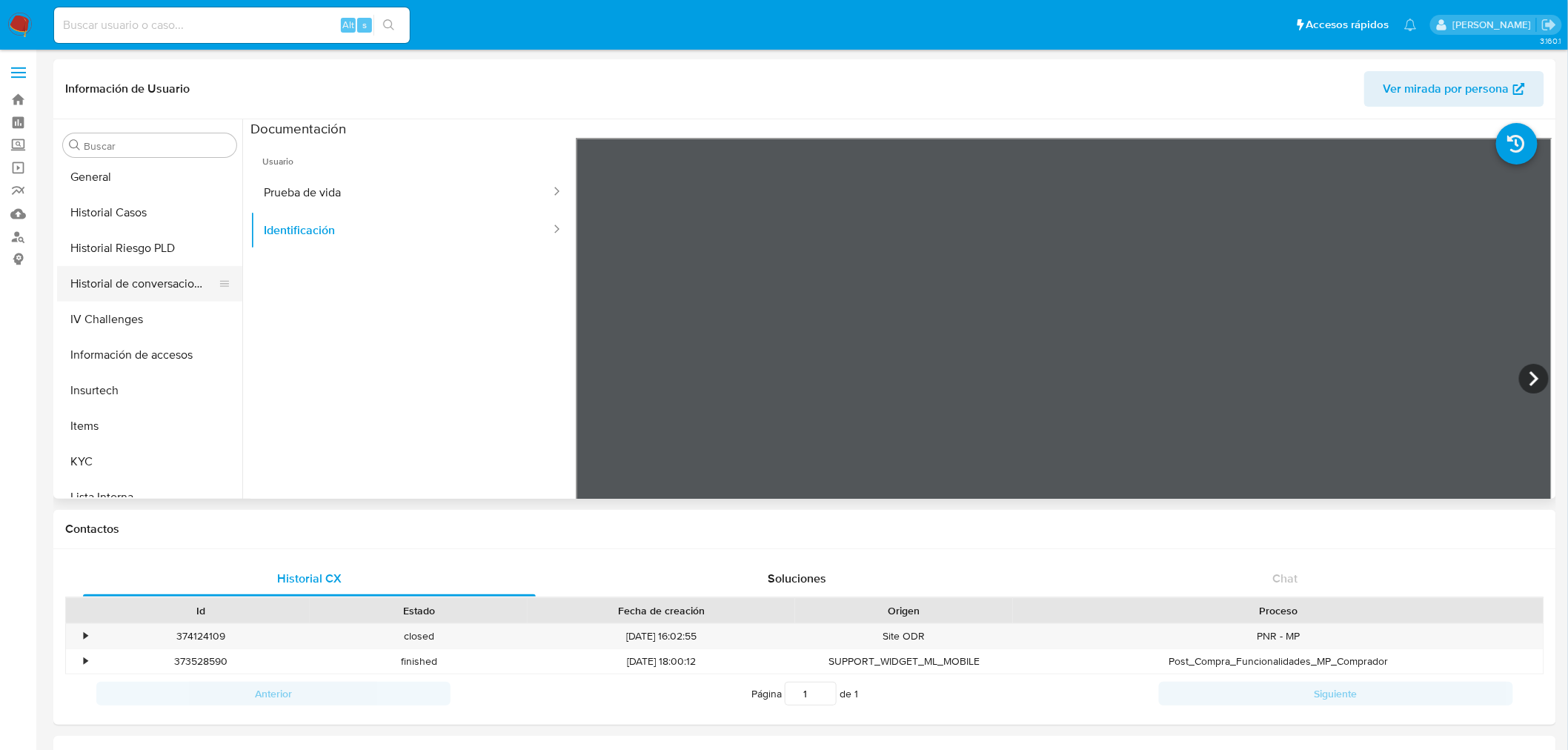
scroll to position [568, 0]
click at [135, 393] on button "KYC" at bounding box center [144, 396] width 173 height 35
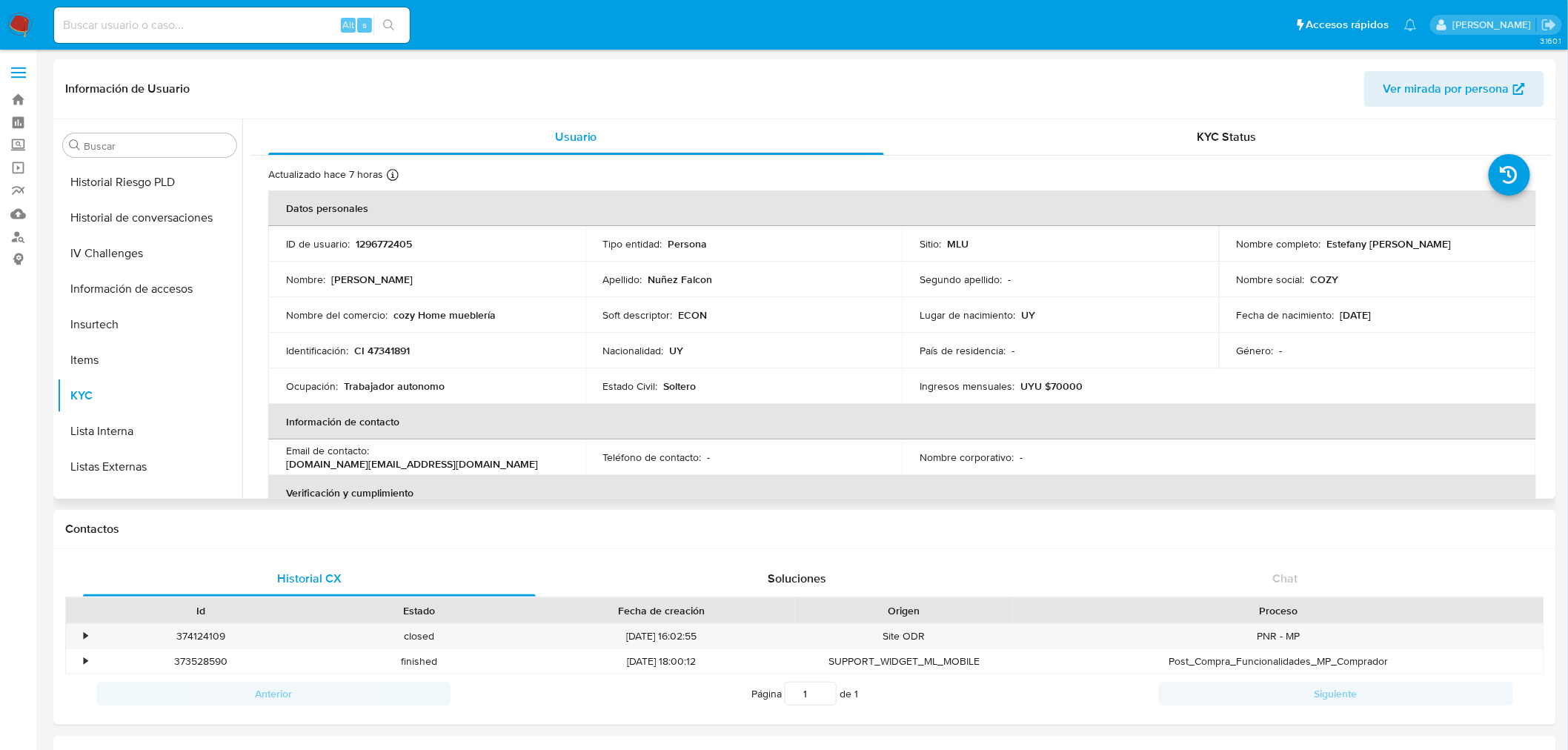
click at [1231, 109] on div "Información de Usuario Ver mirada por persona" at bounding box center [804, 89] width 1503 height 60
click at [1218, 121] on div "KYC Status" at bounding box center [1227, 137] width 616 height 35
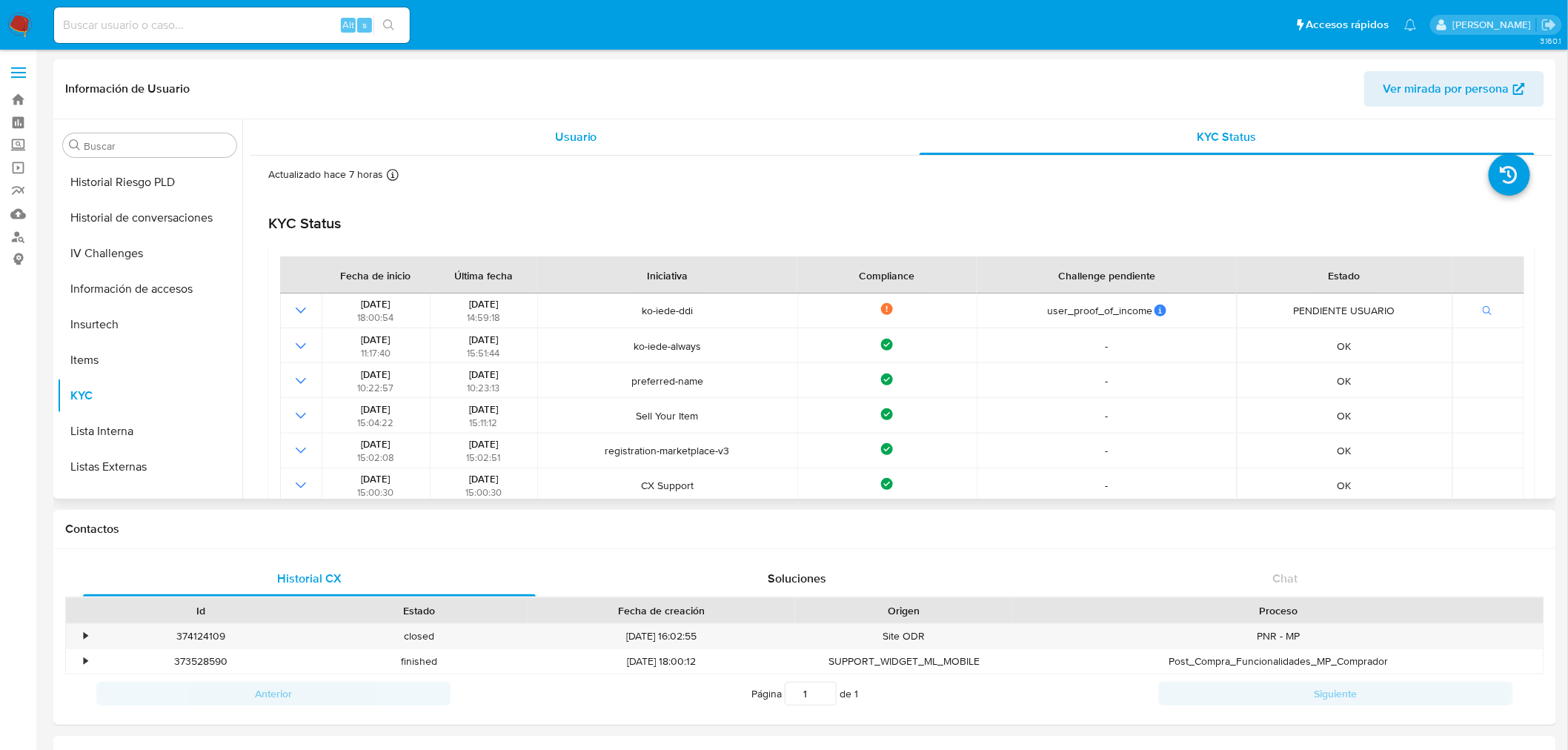
click at [693, 138] on div "Usuario" at bounding box center [576, 137] width 616 height 35
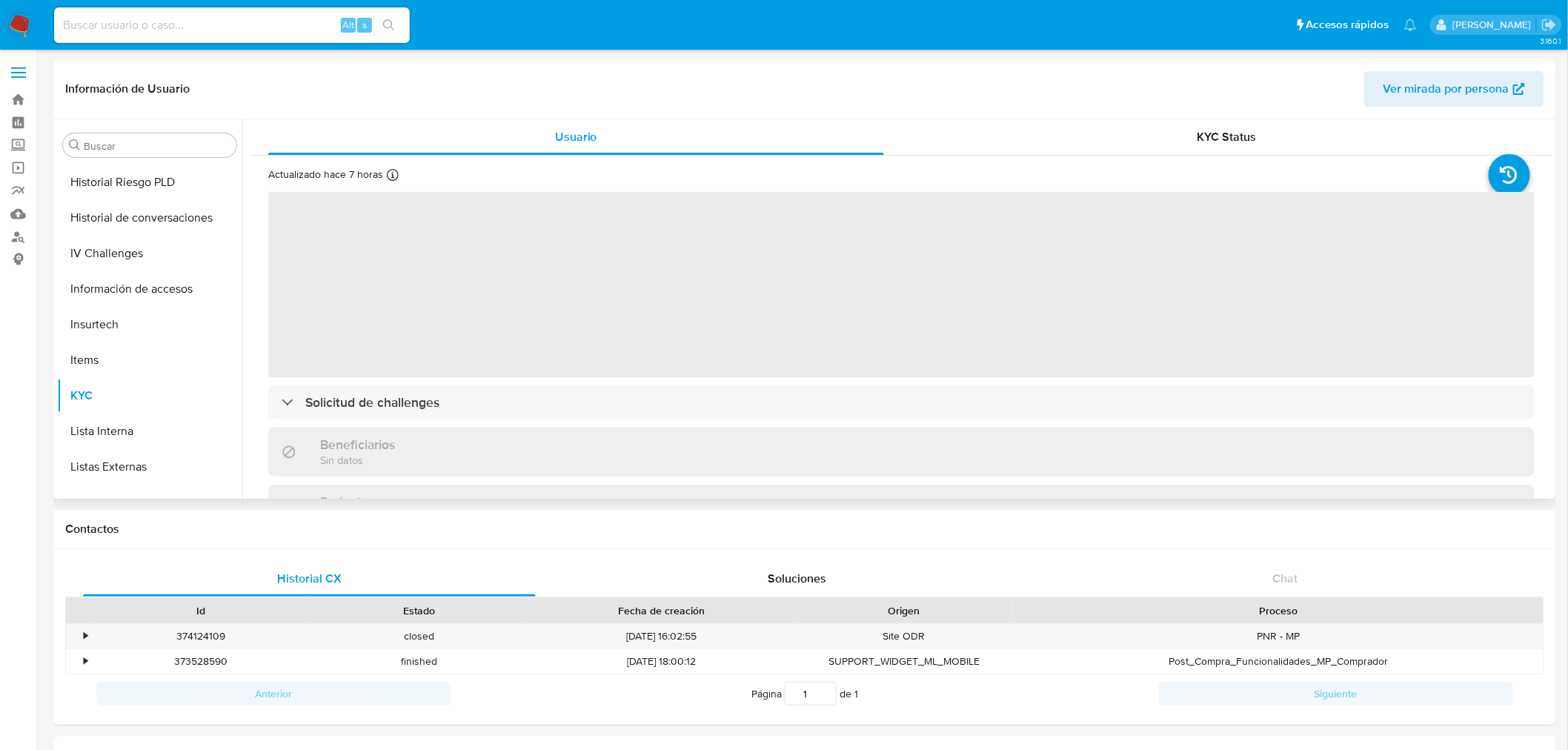
scroll to position [247, 0]
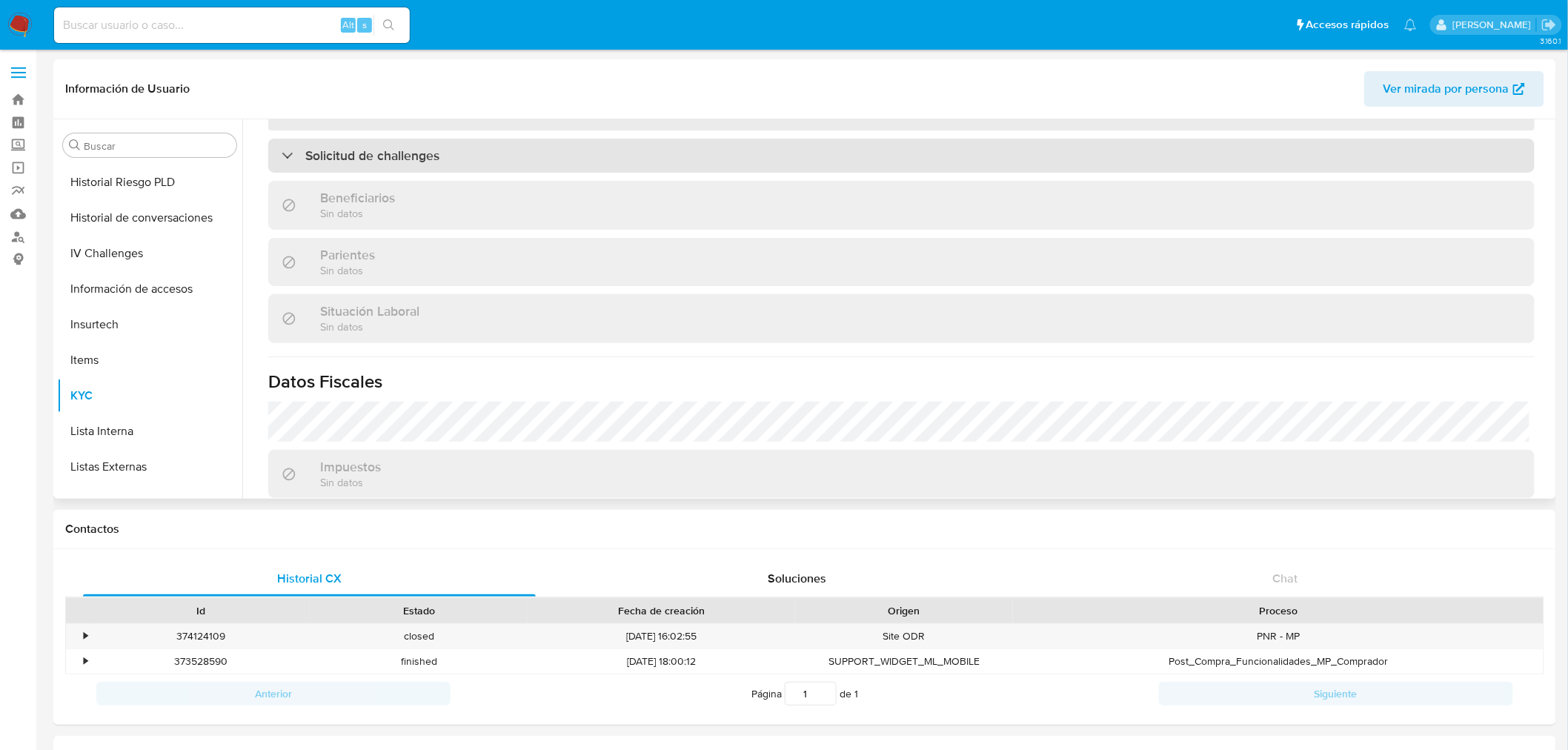
click at [573, 163] on div "Solicitud de challenges" at bounding box center [901, 156] width 1266 height 34
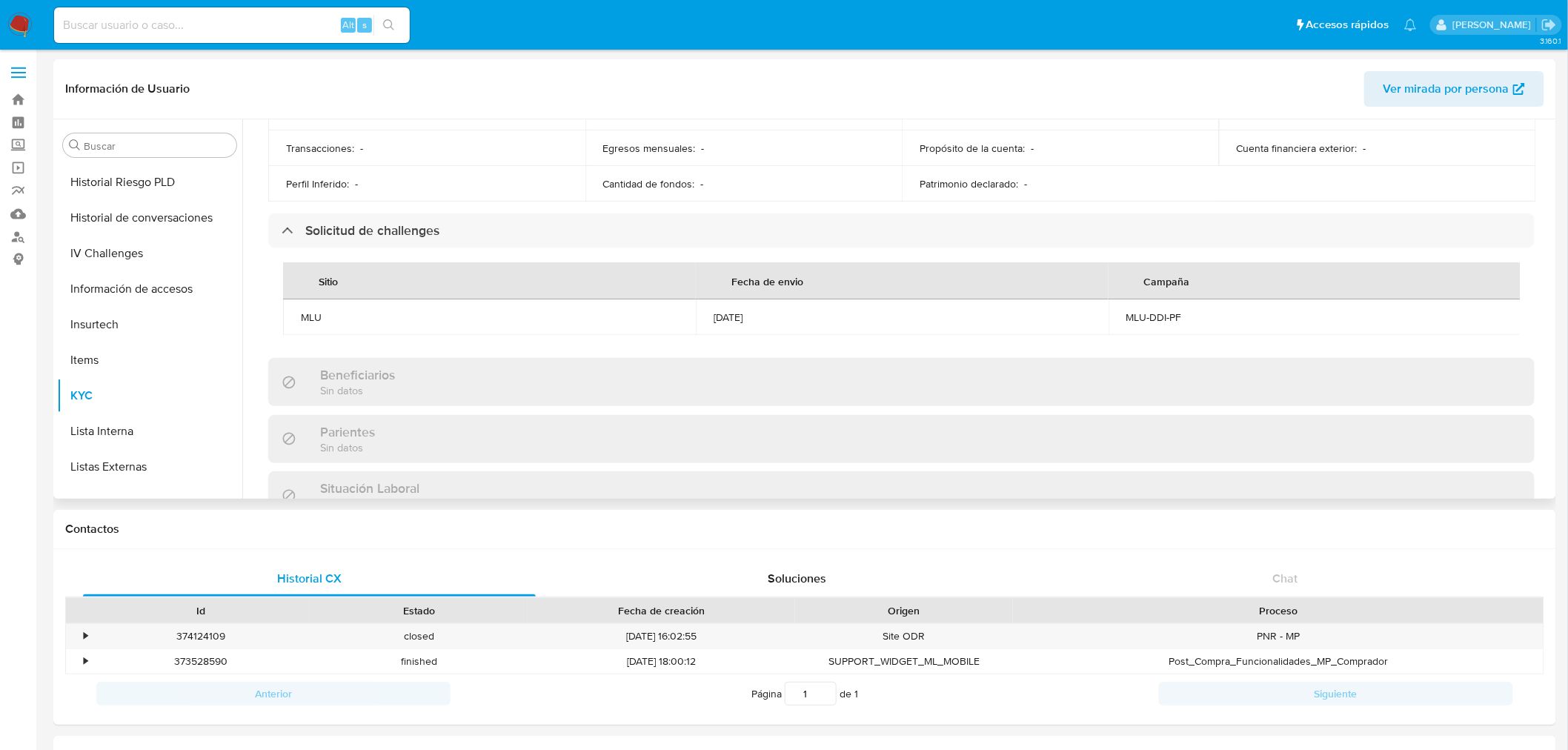
scroll to position [494, 0]
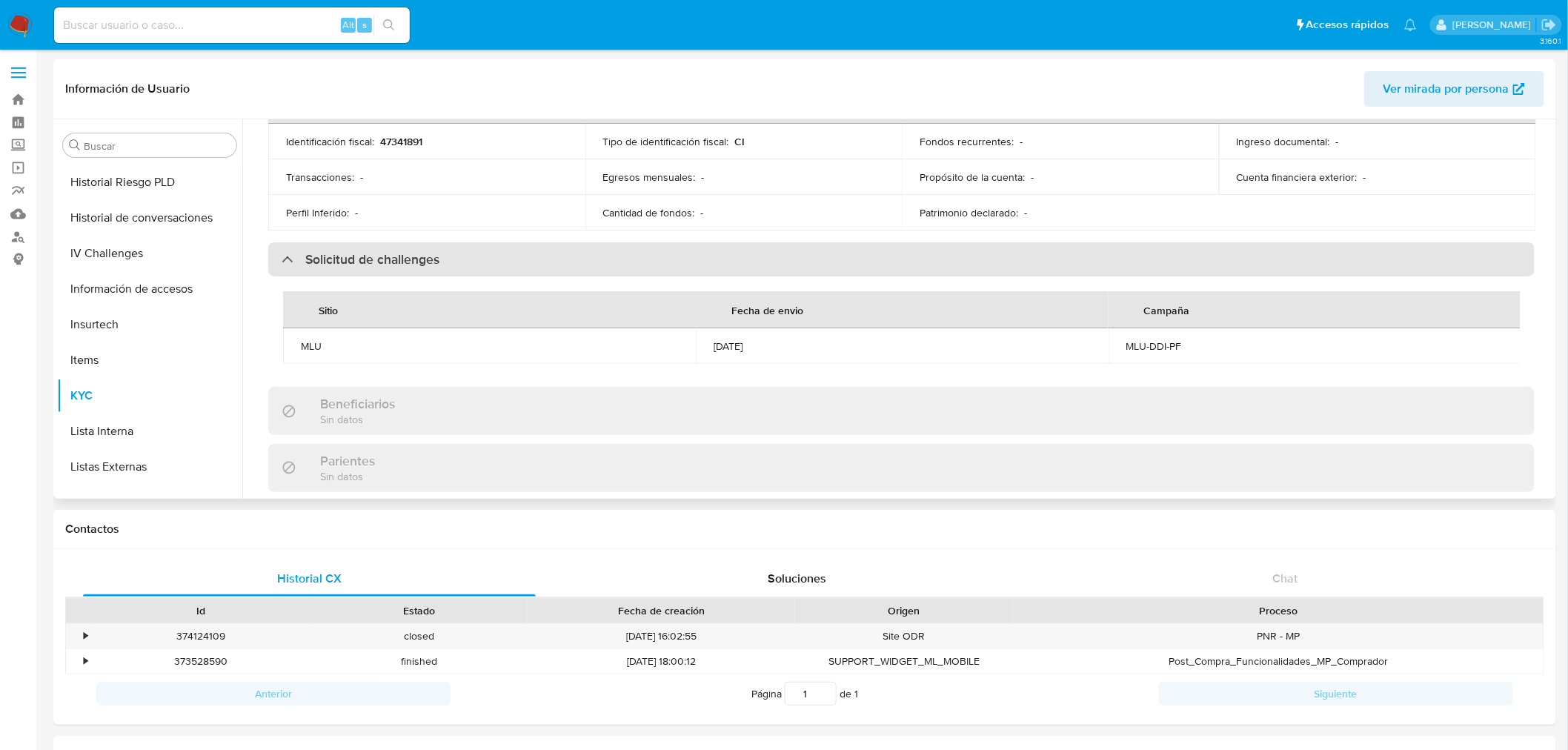
click at [579, 255] on div "Solicitud de challenges" at bounding box center [901, 259] width 1266 height 34
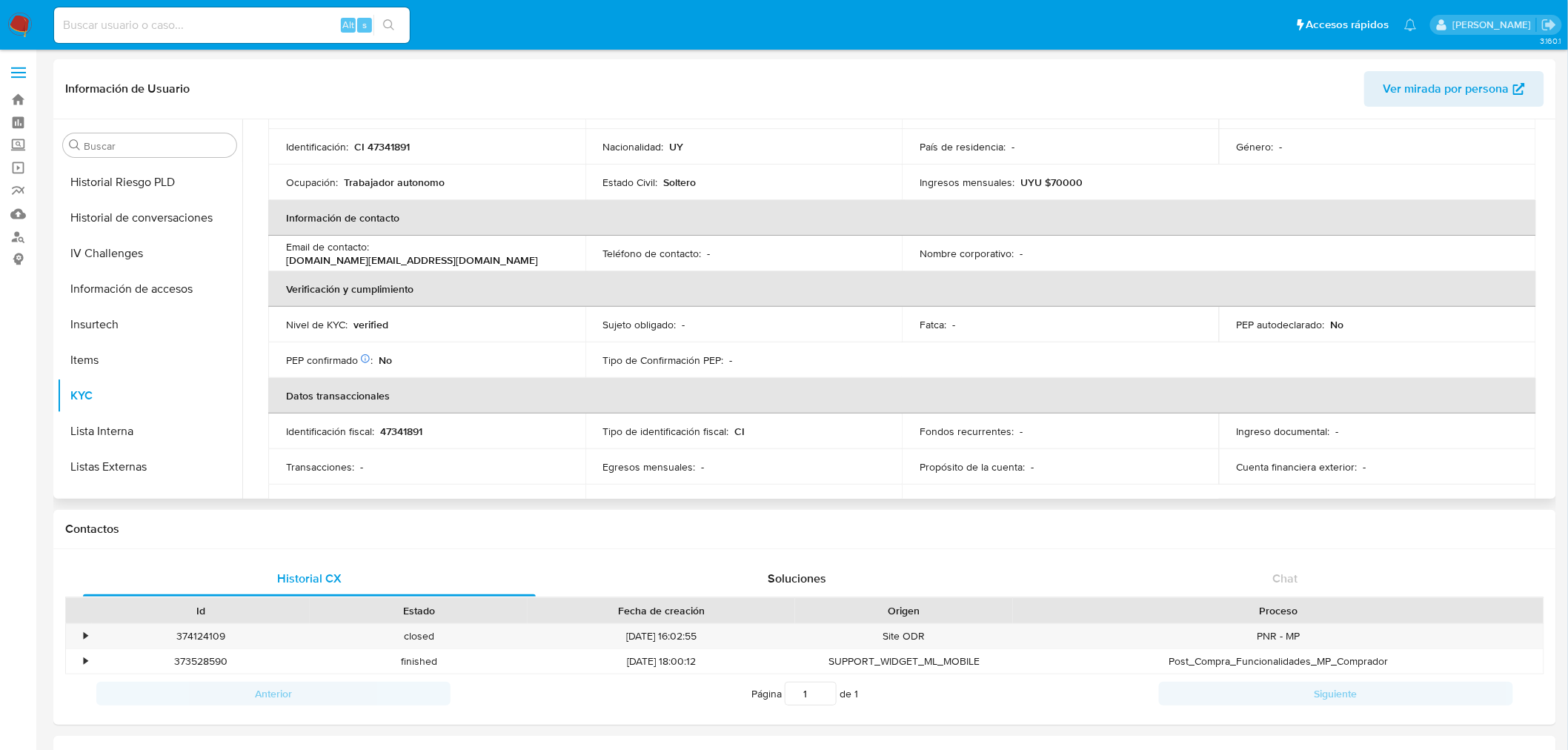
scroll to position [165, 0]
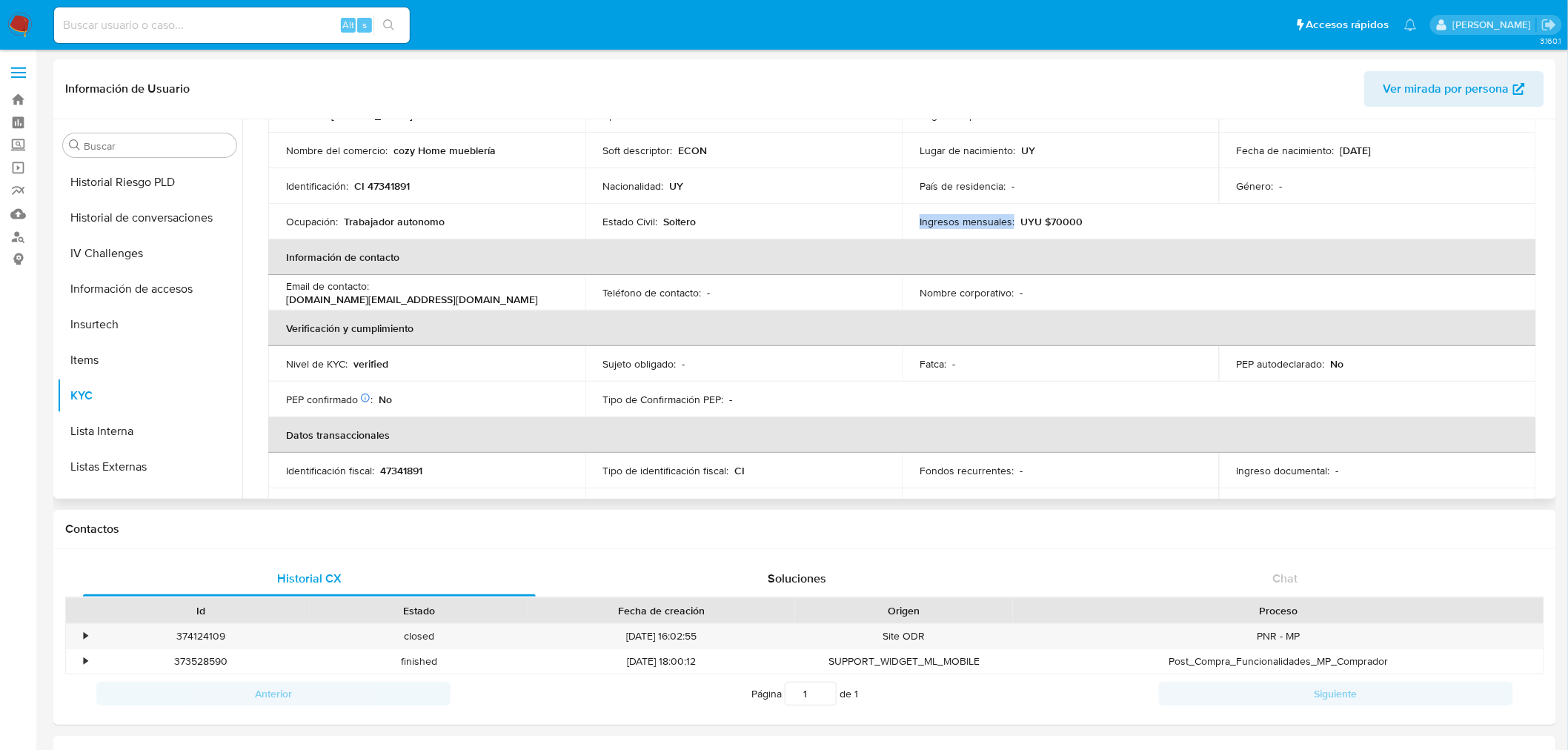
drag, startPoint x: 899, startPoint y: 220, endPoint x: 853, endPoint y: 220, distance: 46.0
click at [853, 220] on tr "Ocupación : Trabajador autonomo Estado Civil : Soltero Ingresos mensuales : UYU…" at bounding box center [902, 222] width 1268 height 35
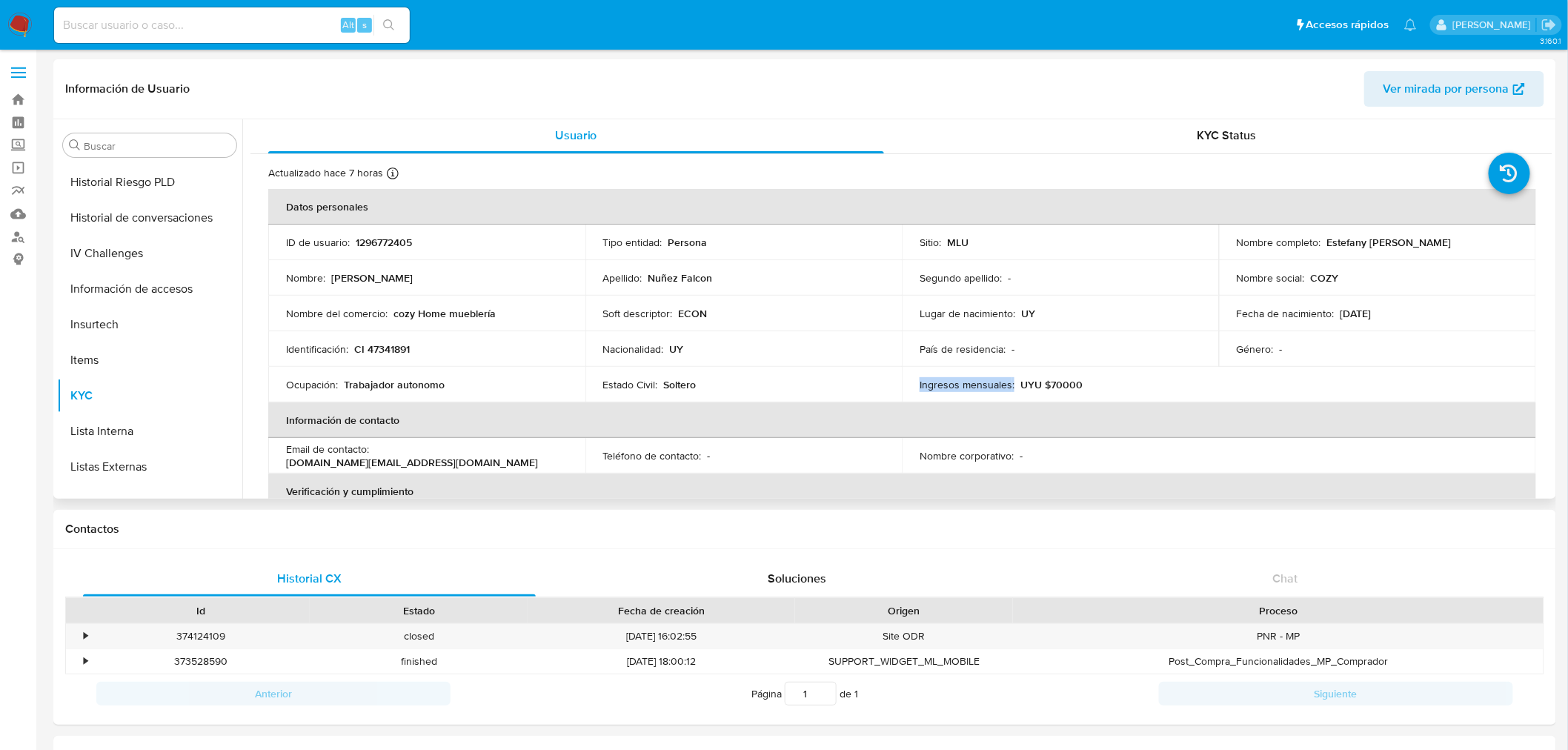
scroll to position [0, 0]
click at [1169, 130] on div "KYC Status" at bounding box center [1227, 137] width 616 height 35
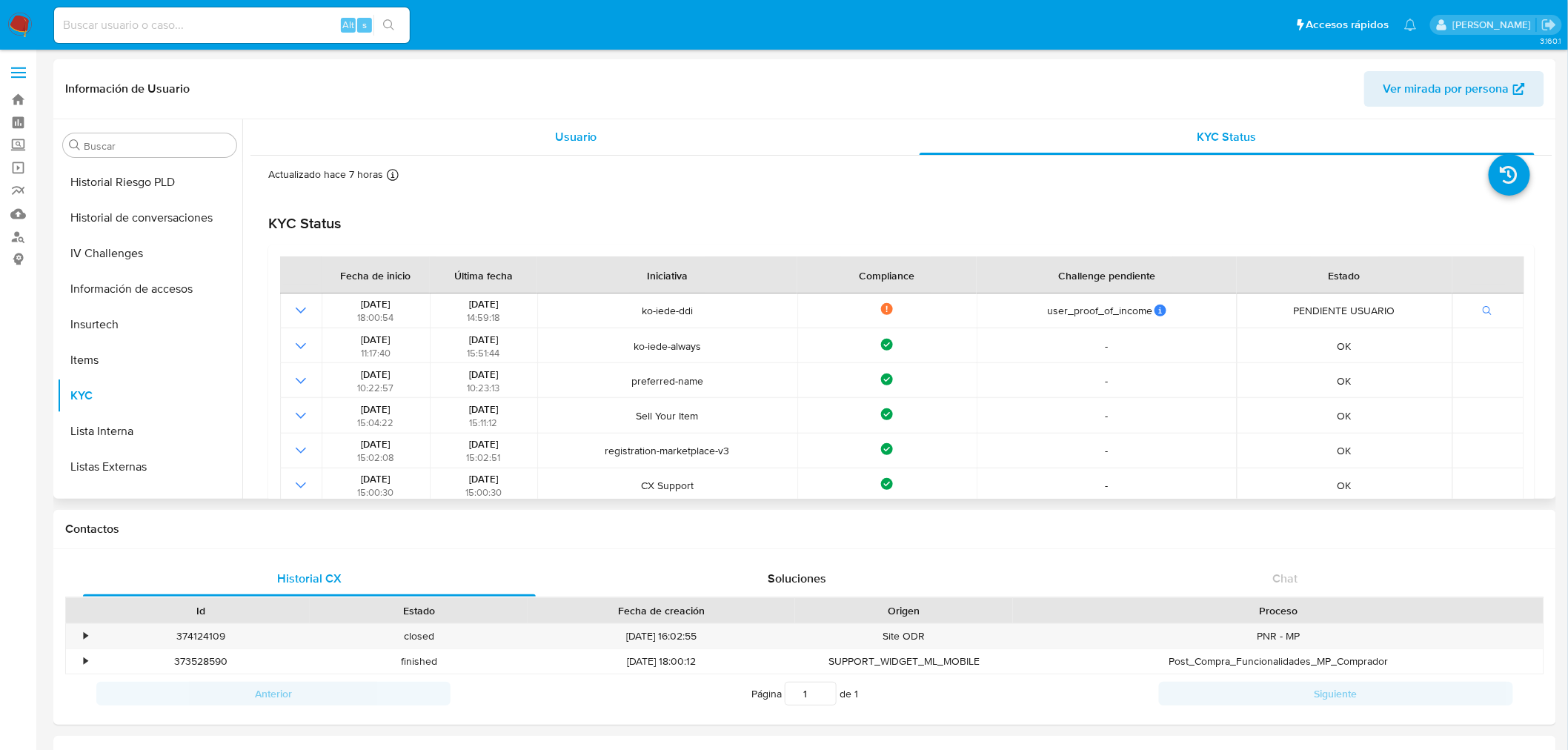
click at [527, 140] on div "Usuario" at bounding box center [576, 137] width 616 height 35
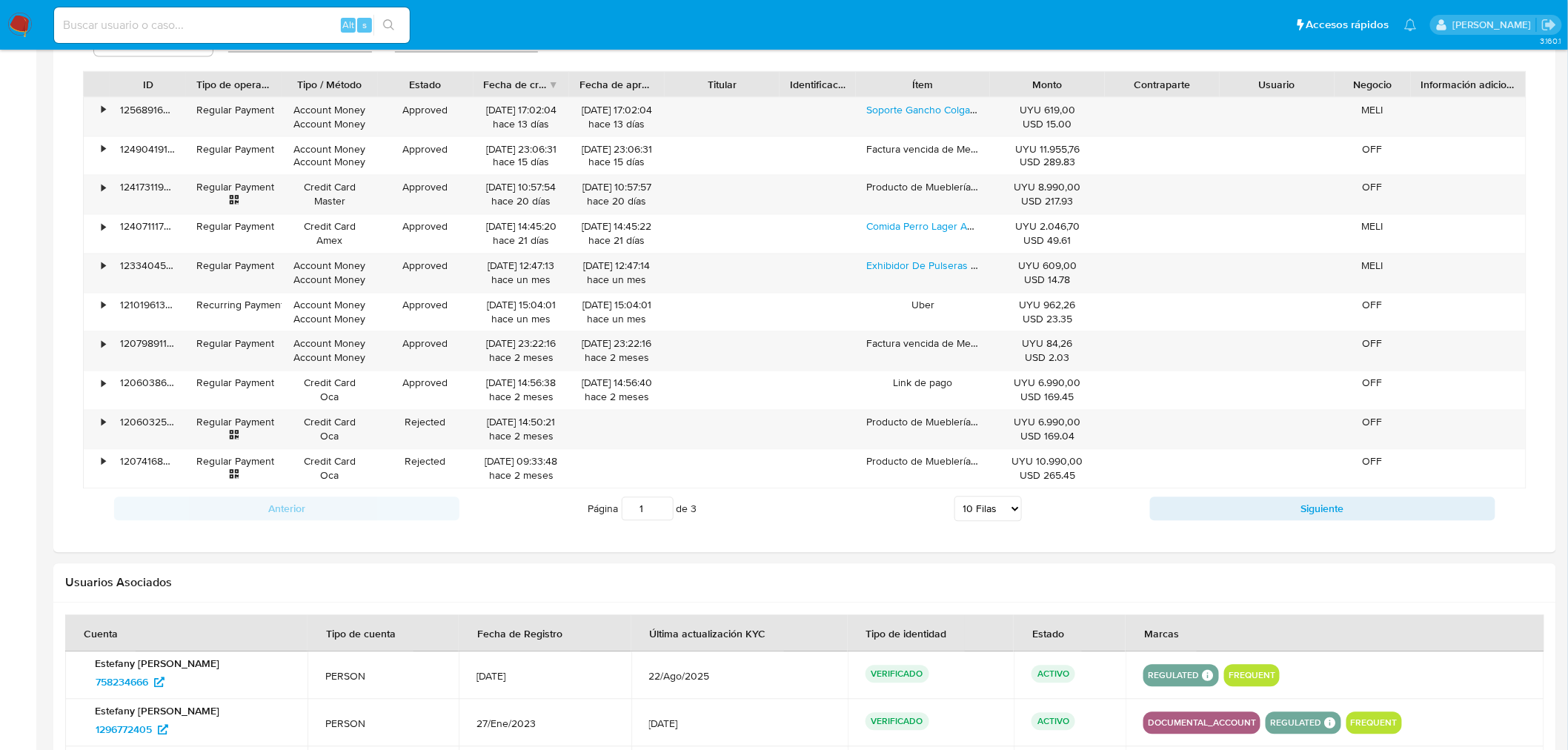
scroll to position [1247, 0]
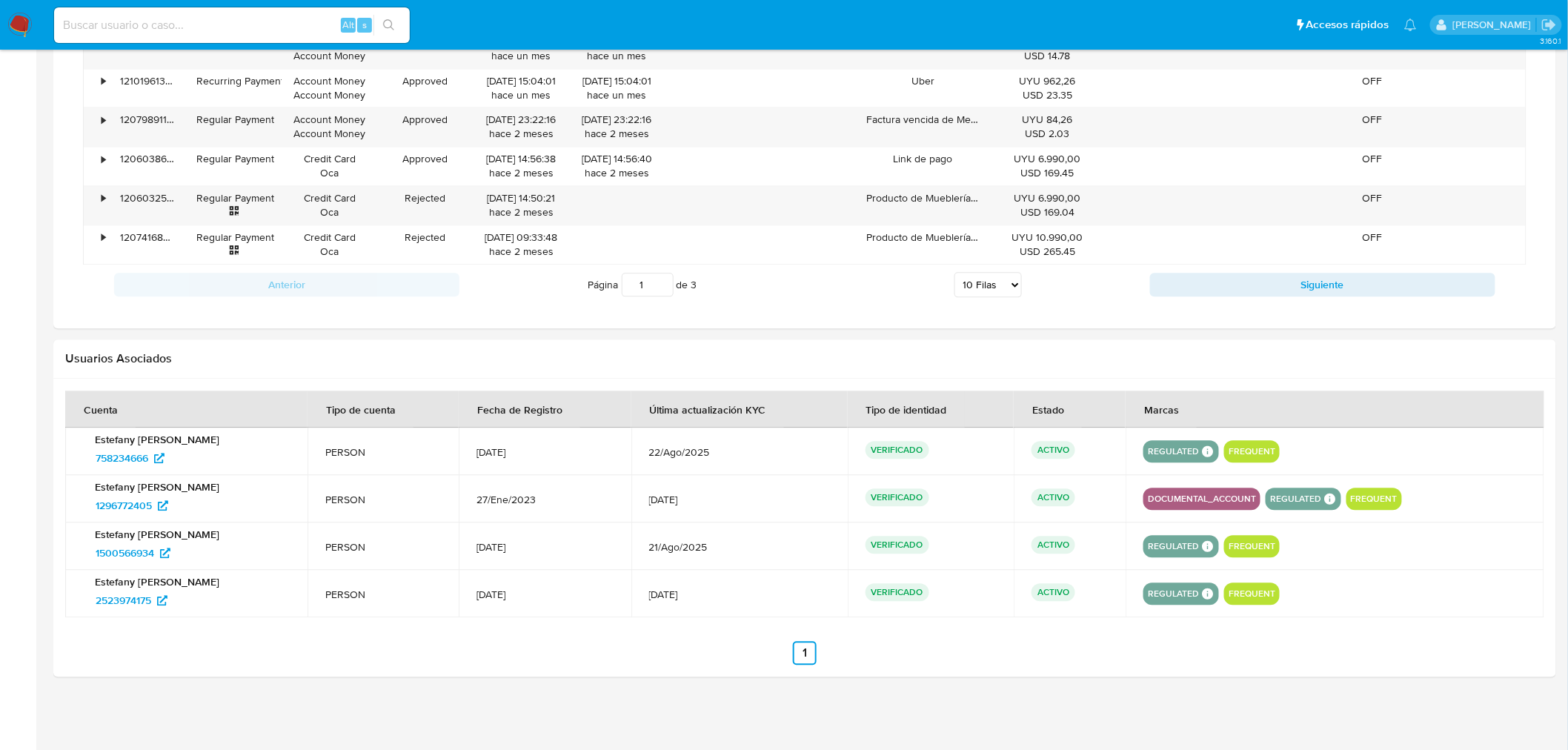
click at [141, 23] on input at bounding box center [231, 25] width 356 height 19
paste input "1892588987"
type input "1892588987"
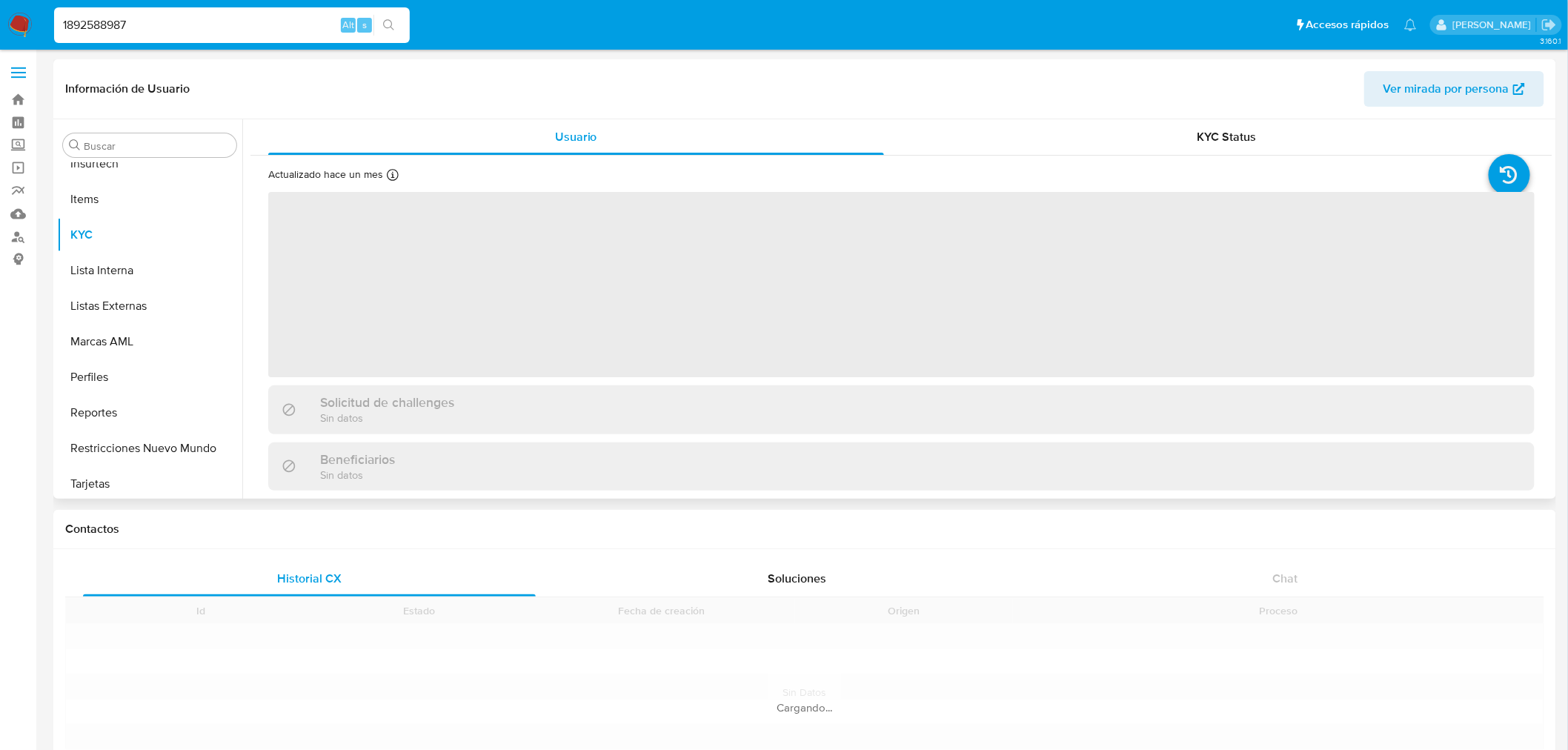
scroll to position [732, 0]
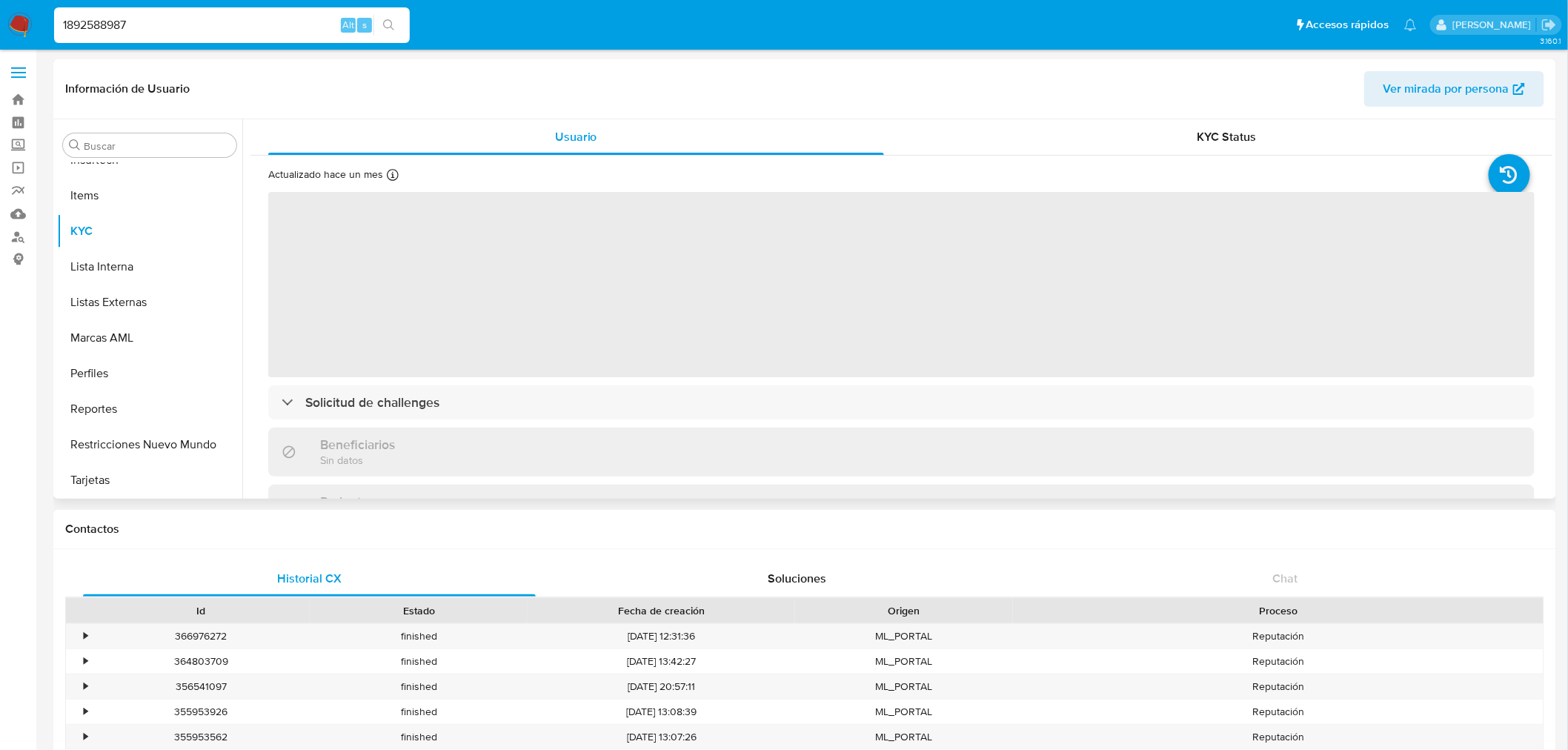
select select "10"
click at [1175, 130] on div "KYC Status" at bounding box center [1227, 137] width 616 height 35
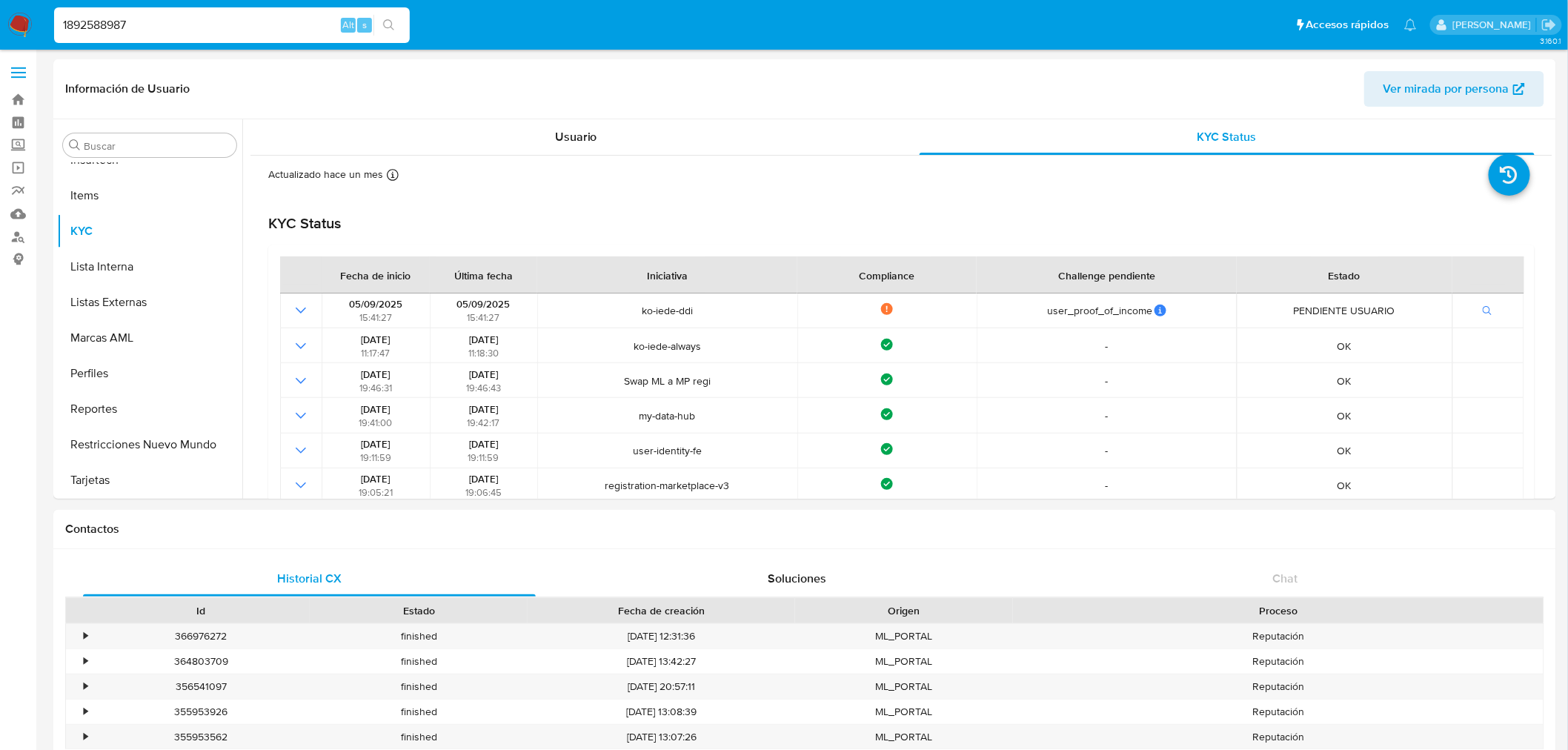
click at [146, 16] on input "1892588987" at bounding box center [231, 25] width 356 height 19
paste input "42899772"
type input "142899772"
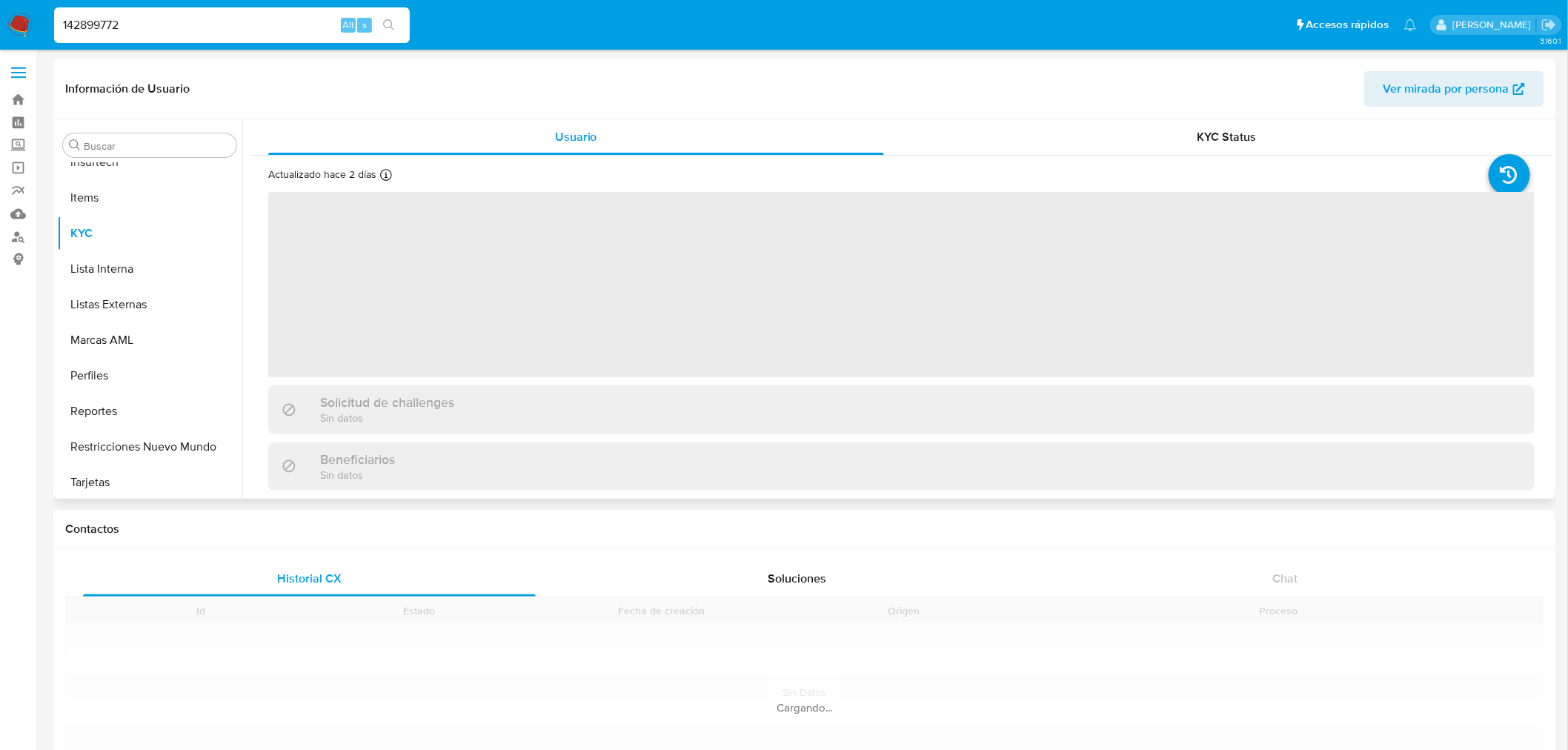
scroll to position [732, 0]
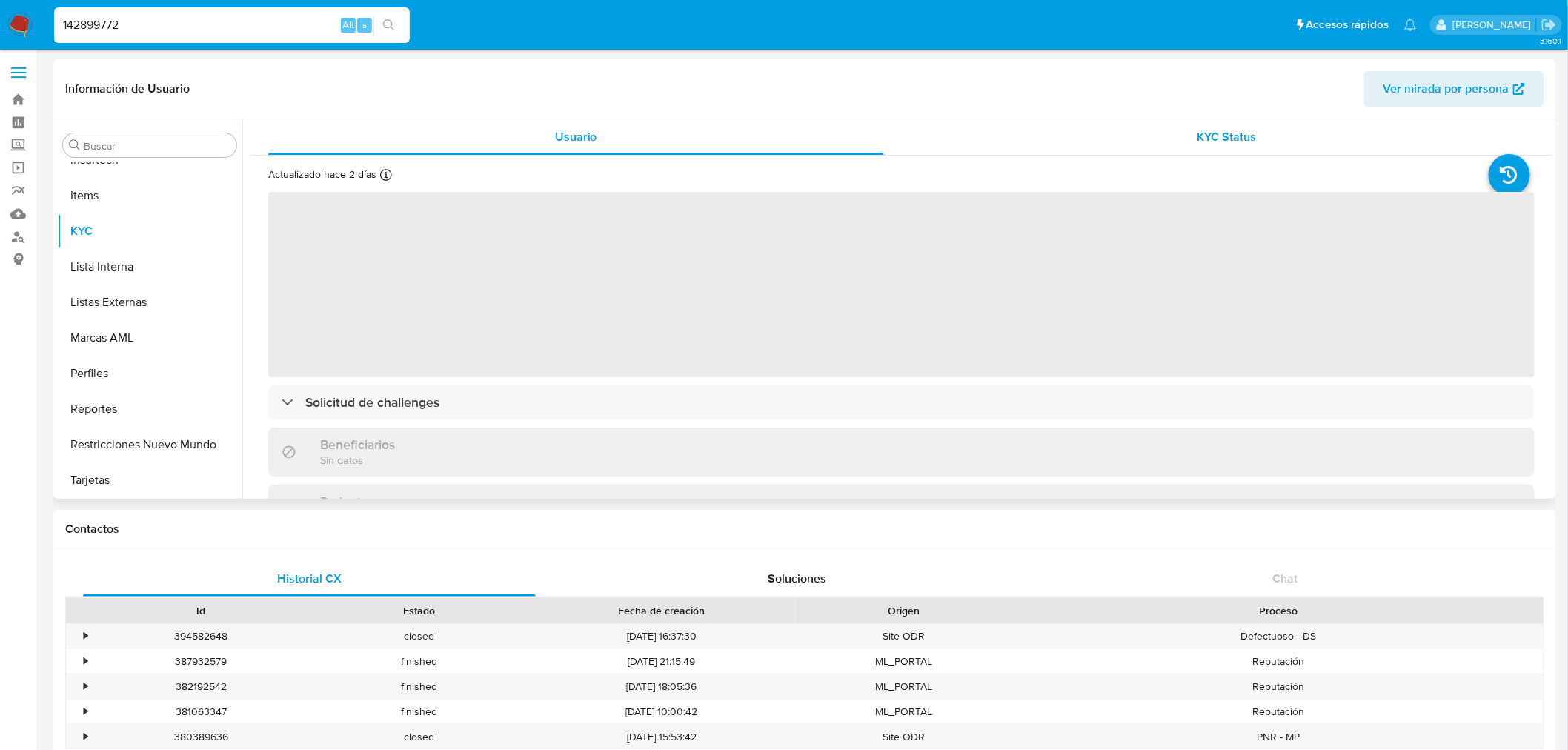
click at [1224, 137] on span "KYC Status" at bounding box center [1227, 137] width 59 height 17
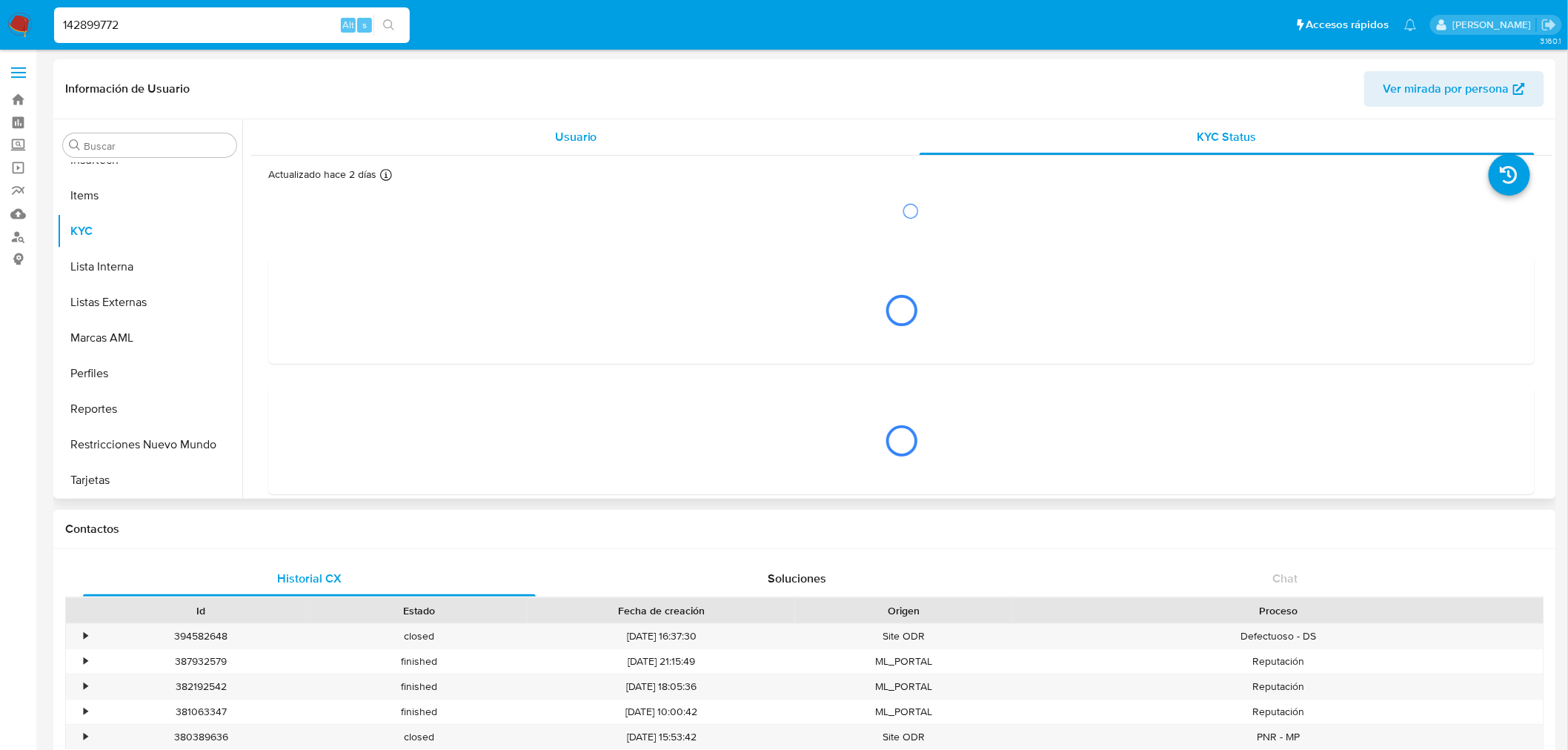
select select "10"
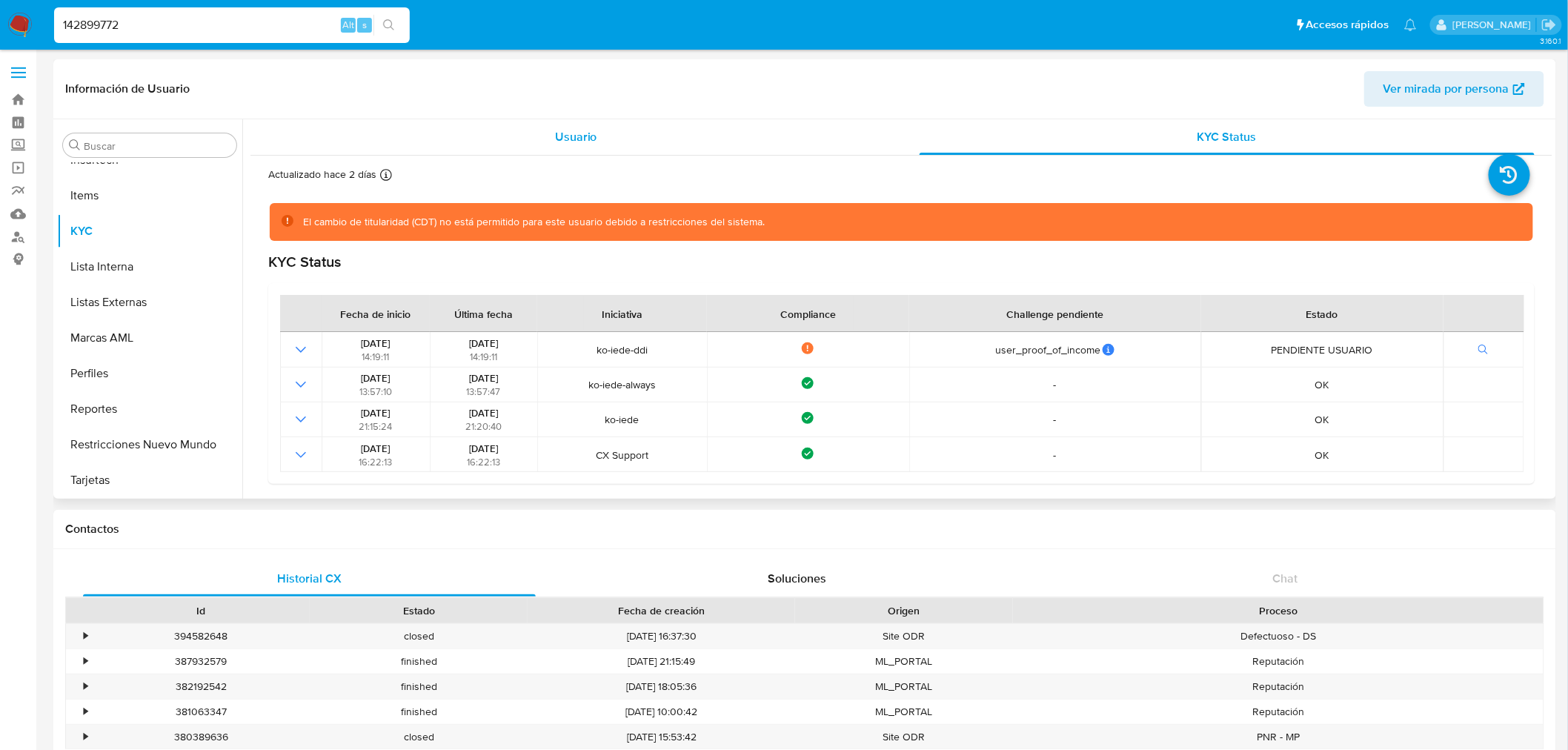
click at [731, 137] on div "Usuario" at bounding box center [576, 137] width 616 height 35
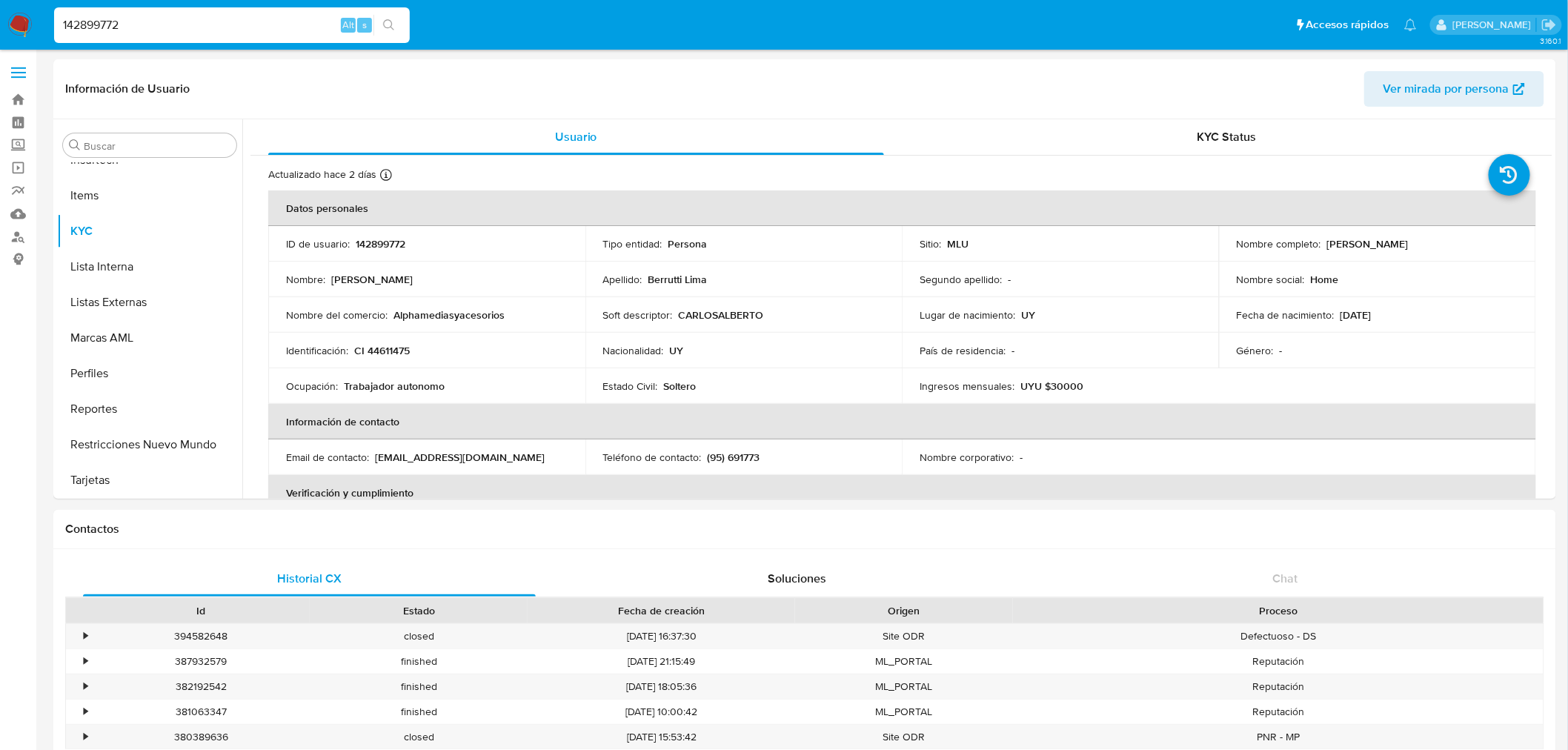
click at [137, 18] on input "142899772" at bounding box center [231, 25] width 356 height 19
paste input "269820578"
type input "269820578"
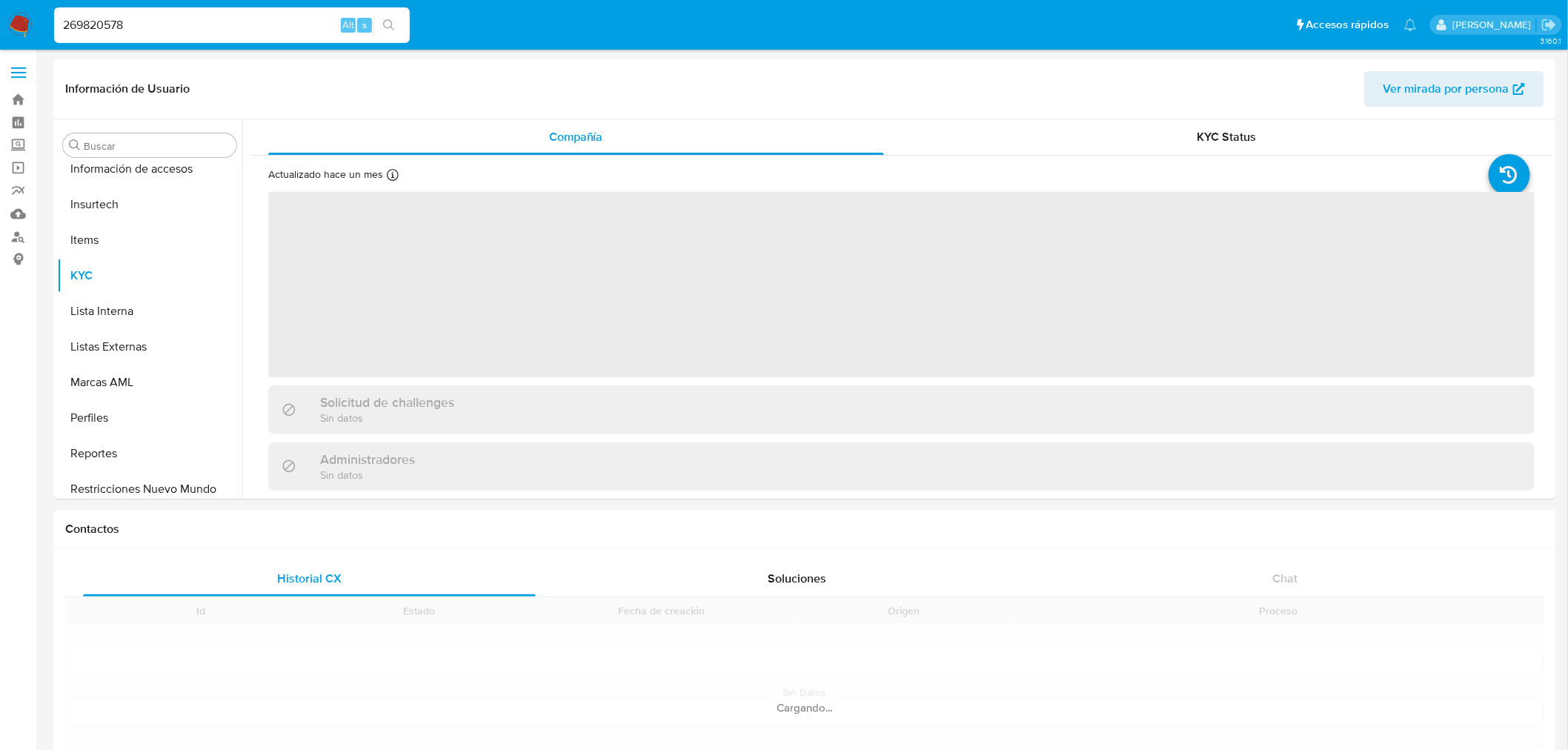
scroll to position [732, 0]
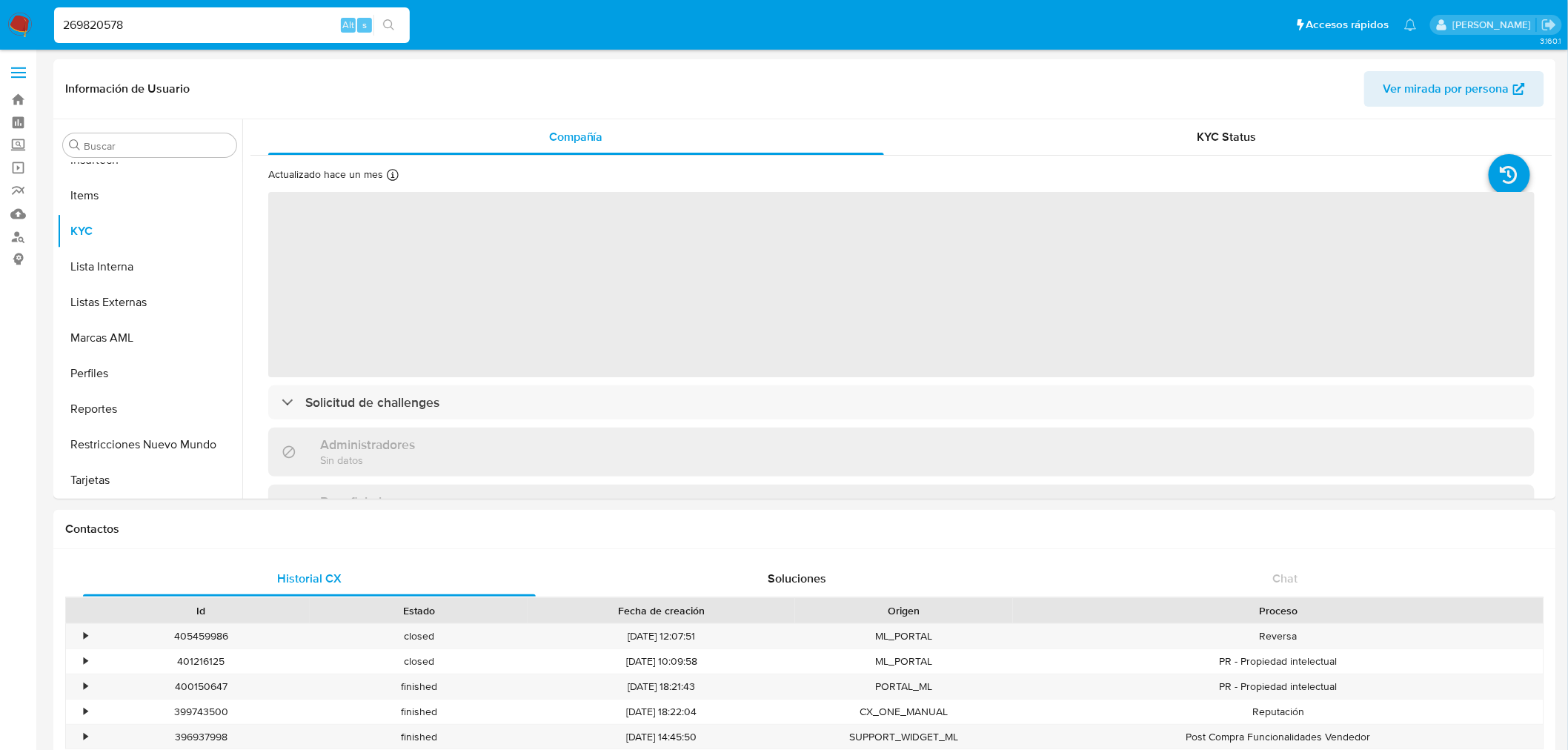
select select "10"
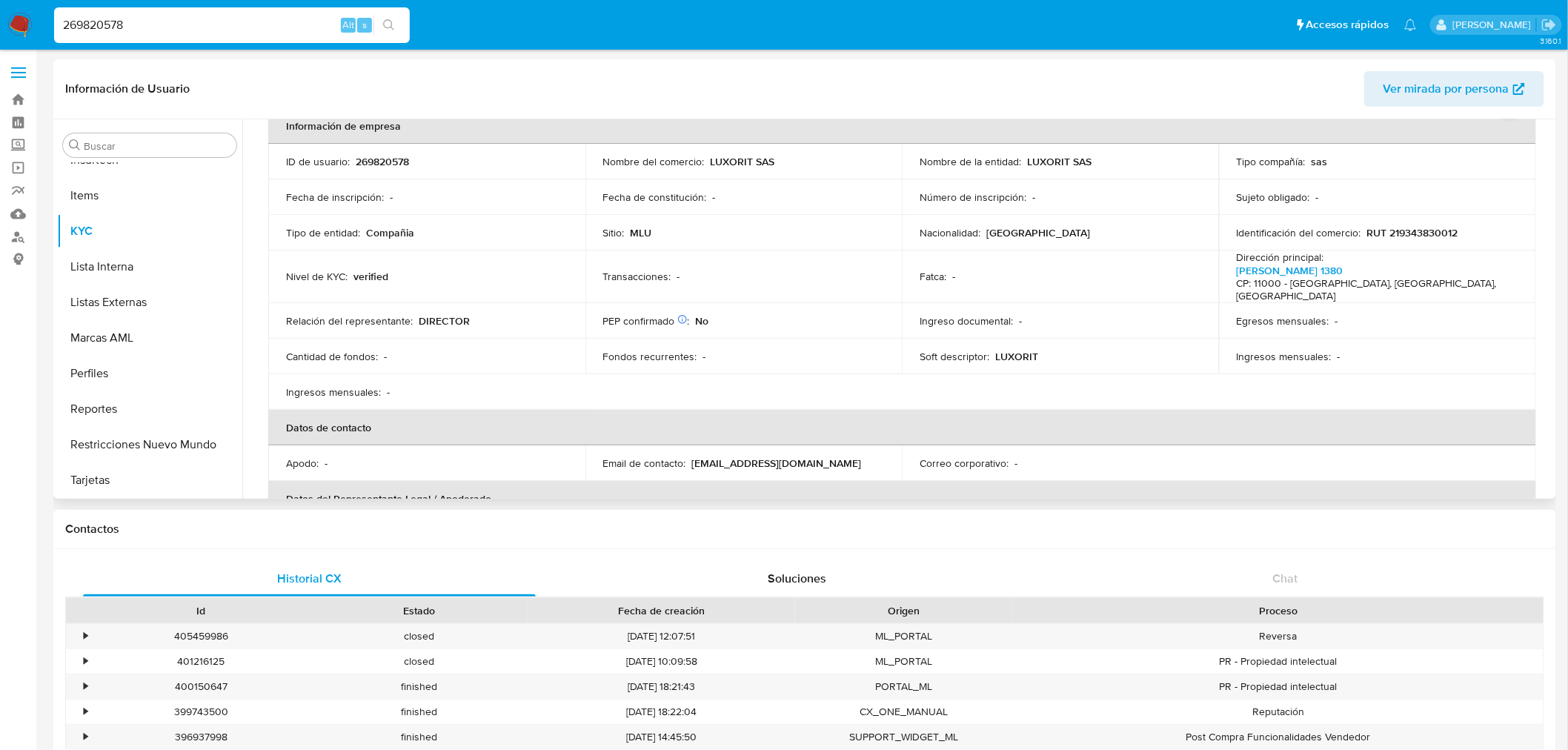
scroll to position [0, 0]
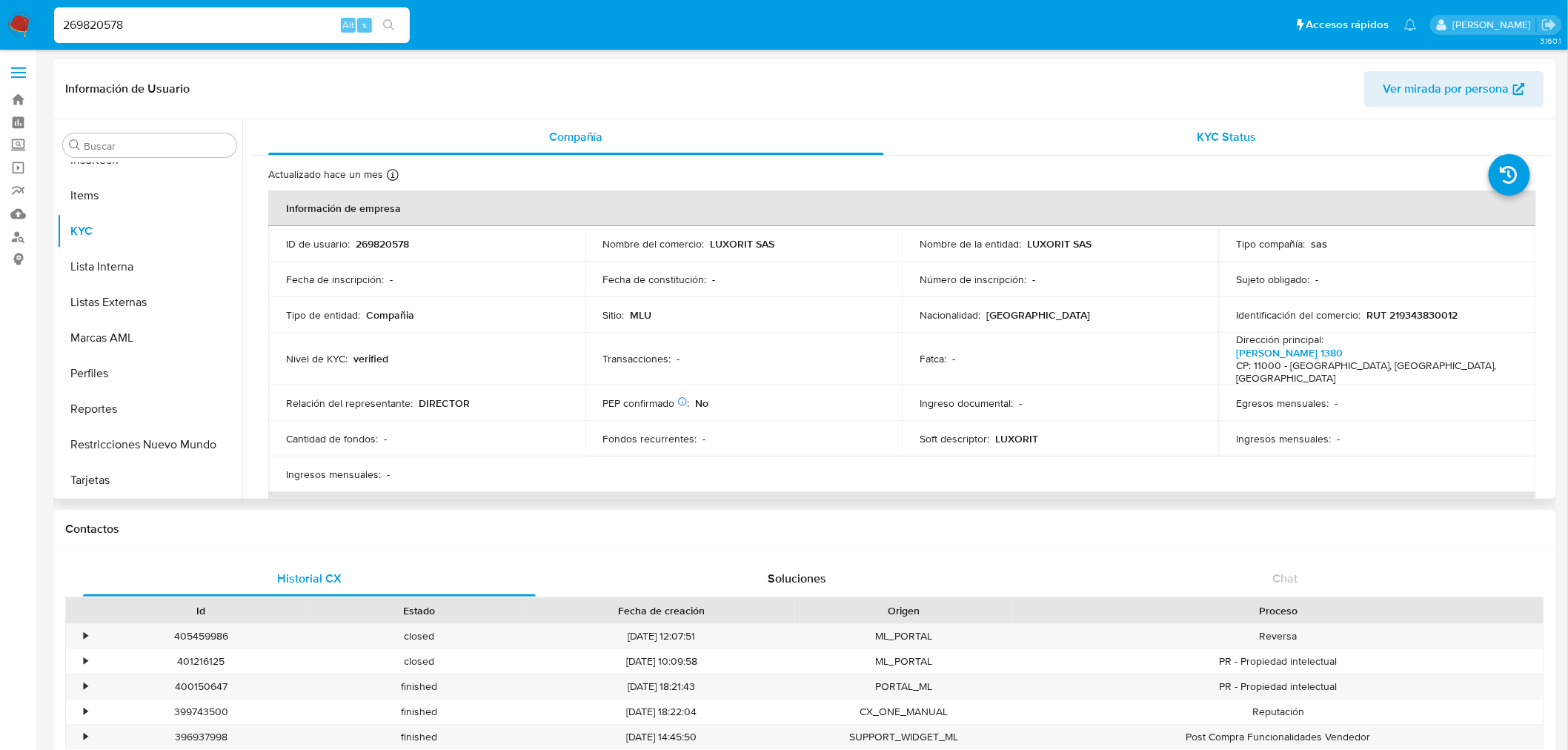
click at [1220, 153] on div "KYC Status" at bounding box center [1227, 137] width 616 height 35
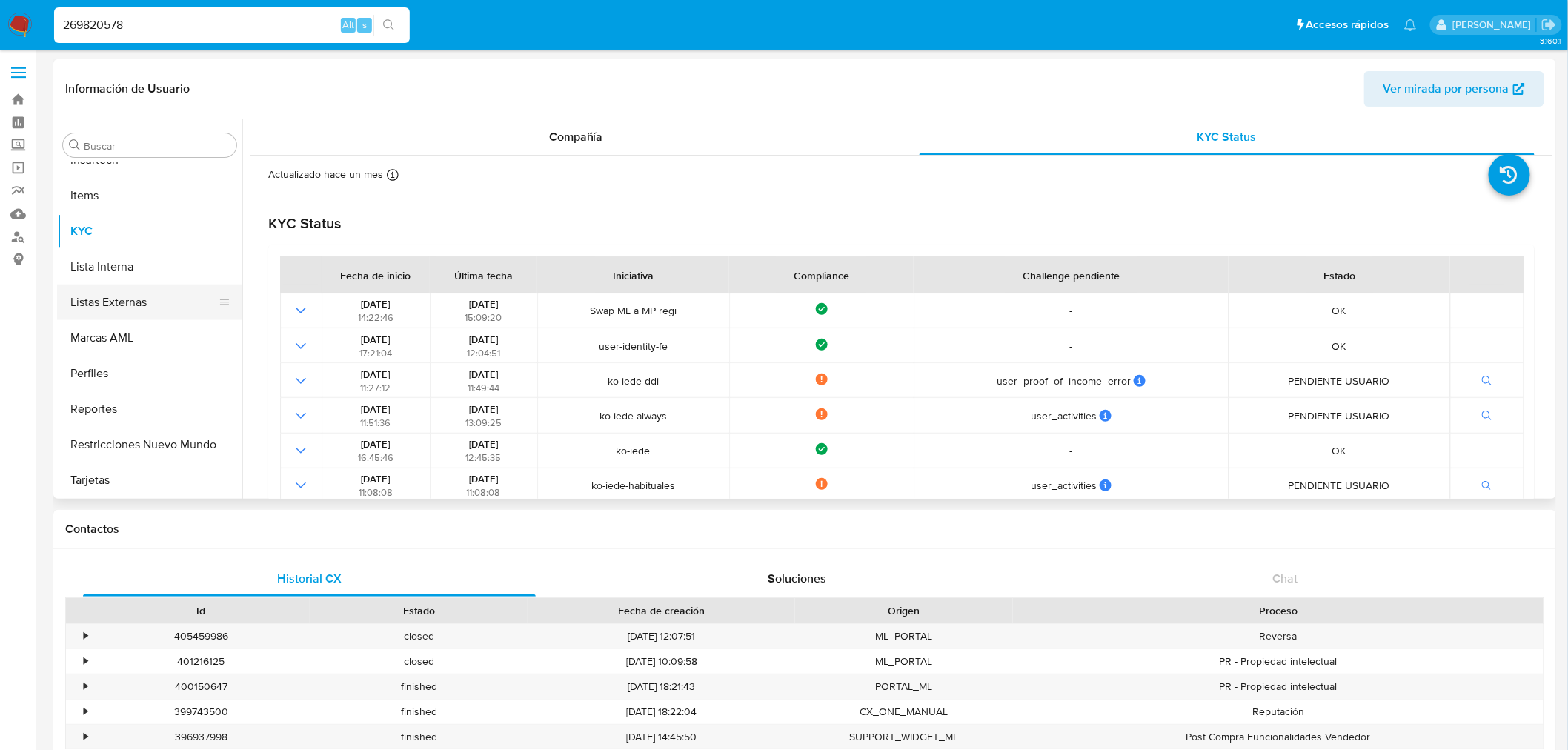
scroll to position [321, 0]
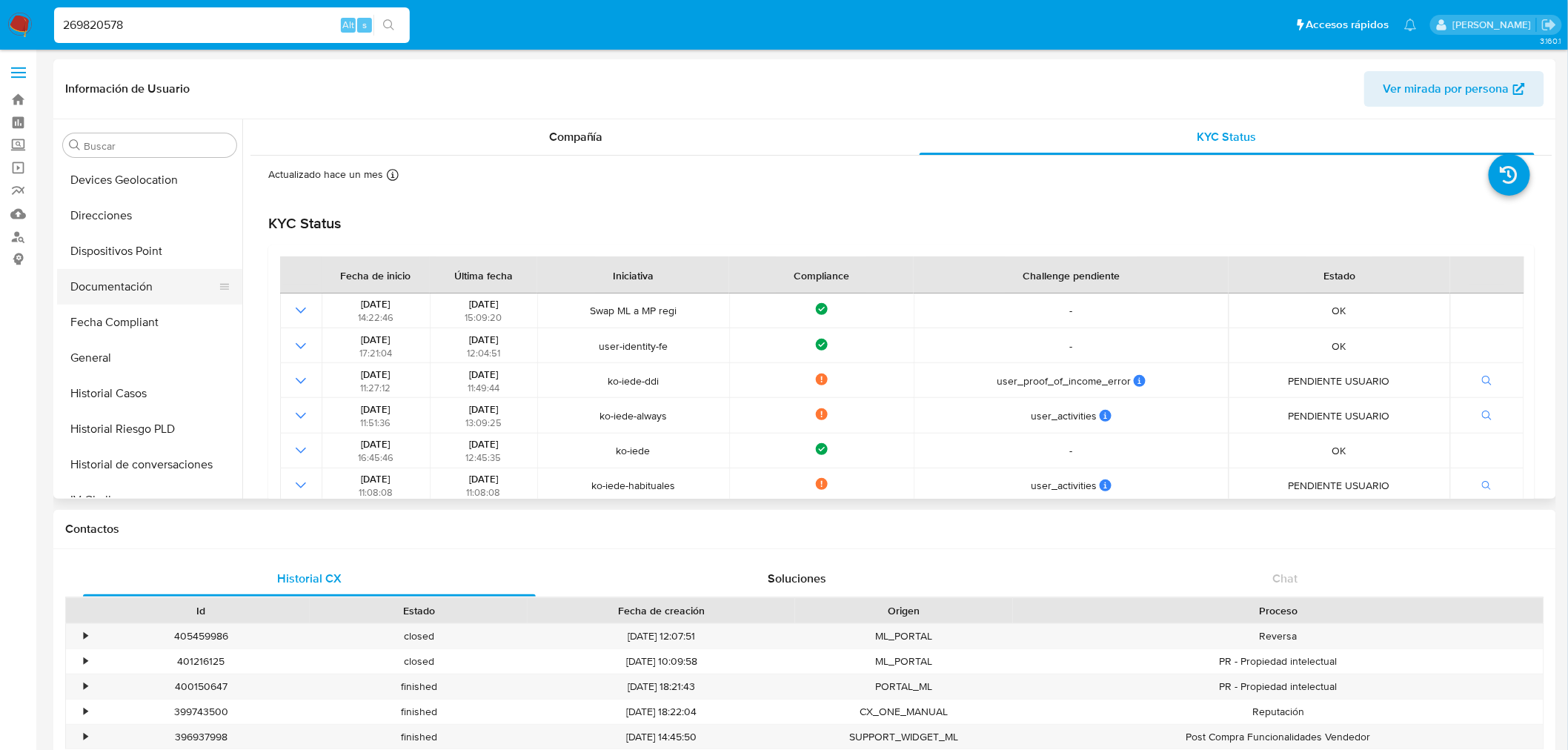
click at [160, 279] on button "Documentación" at bounding box center [144, 287] width 173 height 35
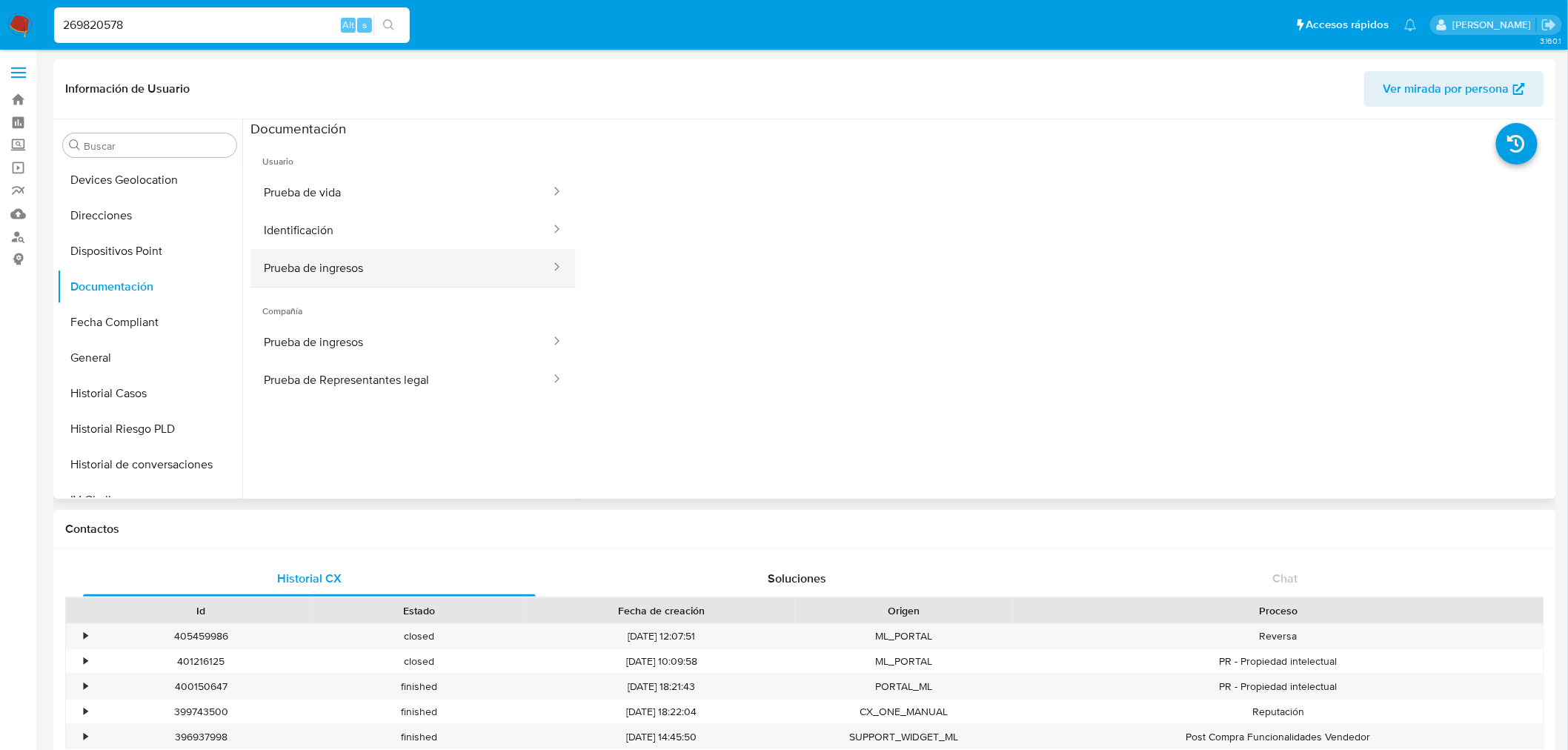
click at [491, 256] on button "Prueba de ingresos" at bounding box center [401, 267] width 302 height 38
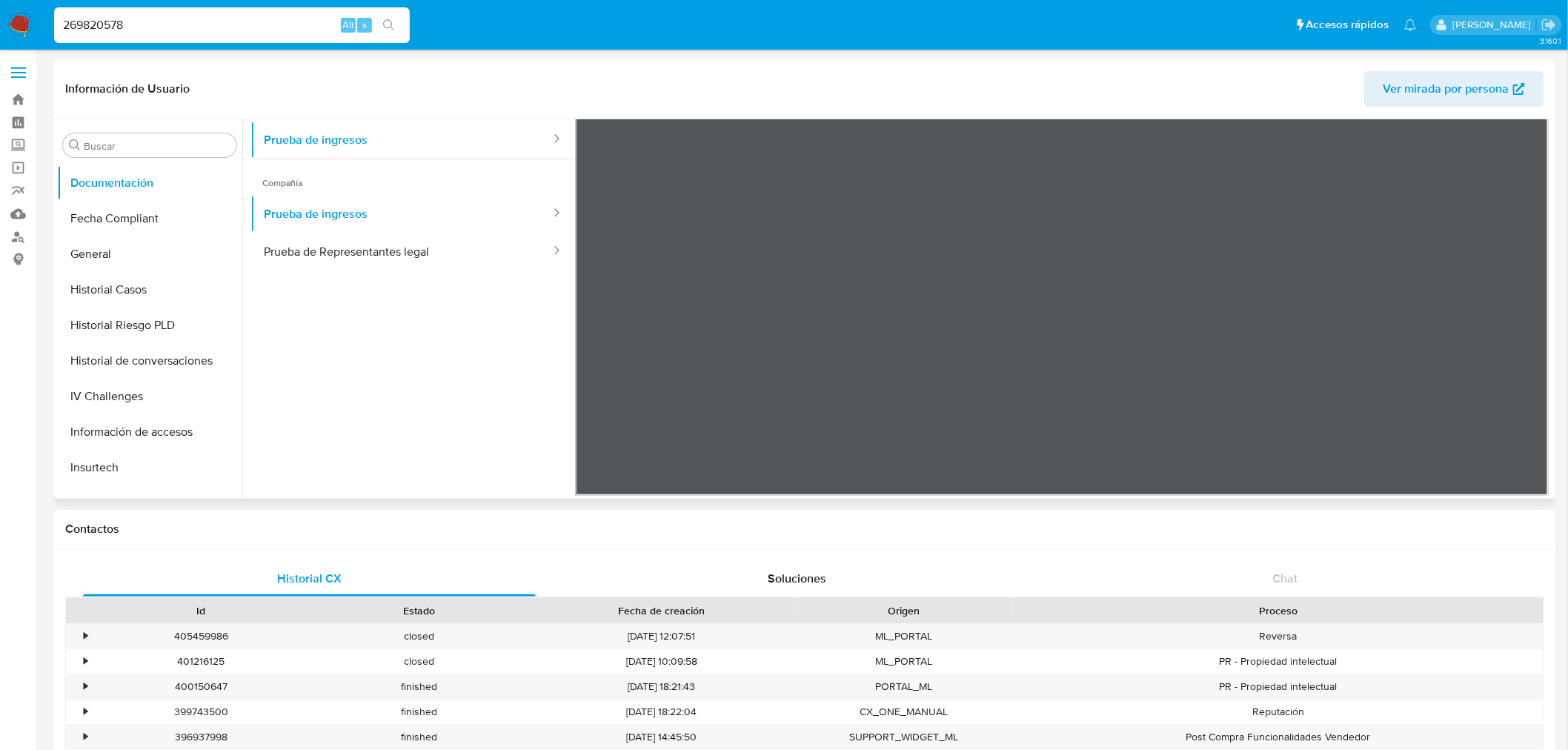
scroll to position [649, 0]
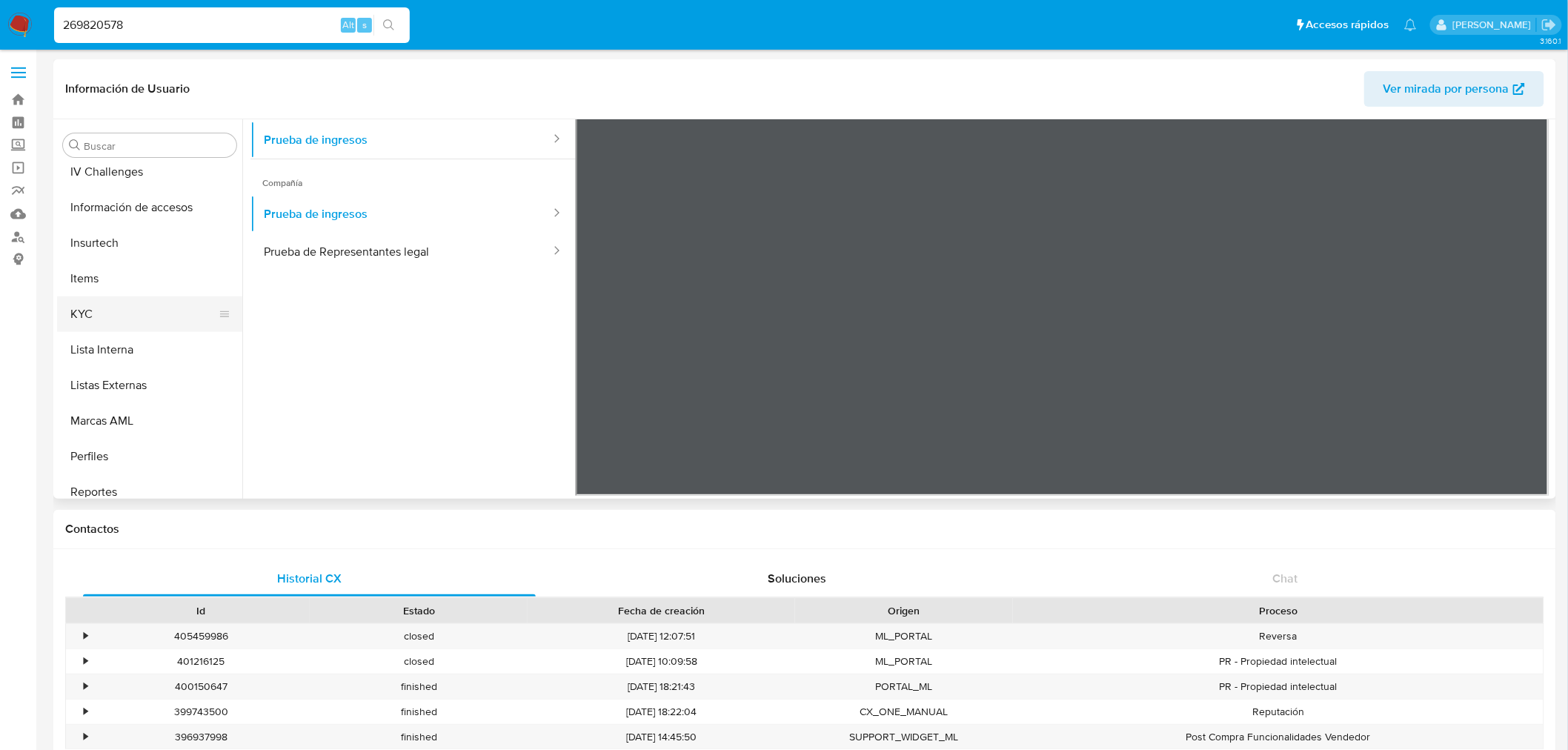
click at [139, 316] on button "KYC" at bounding box center [144, 314] width 173 height 35
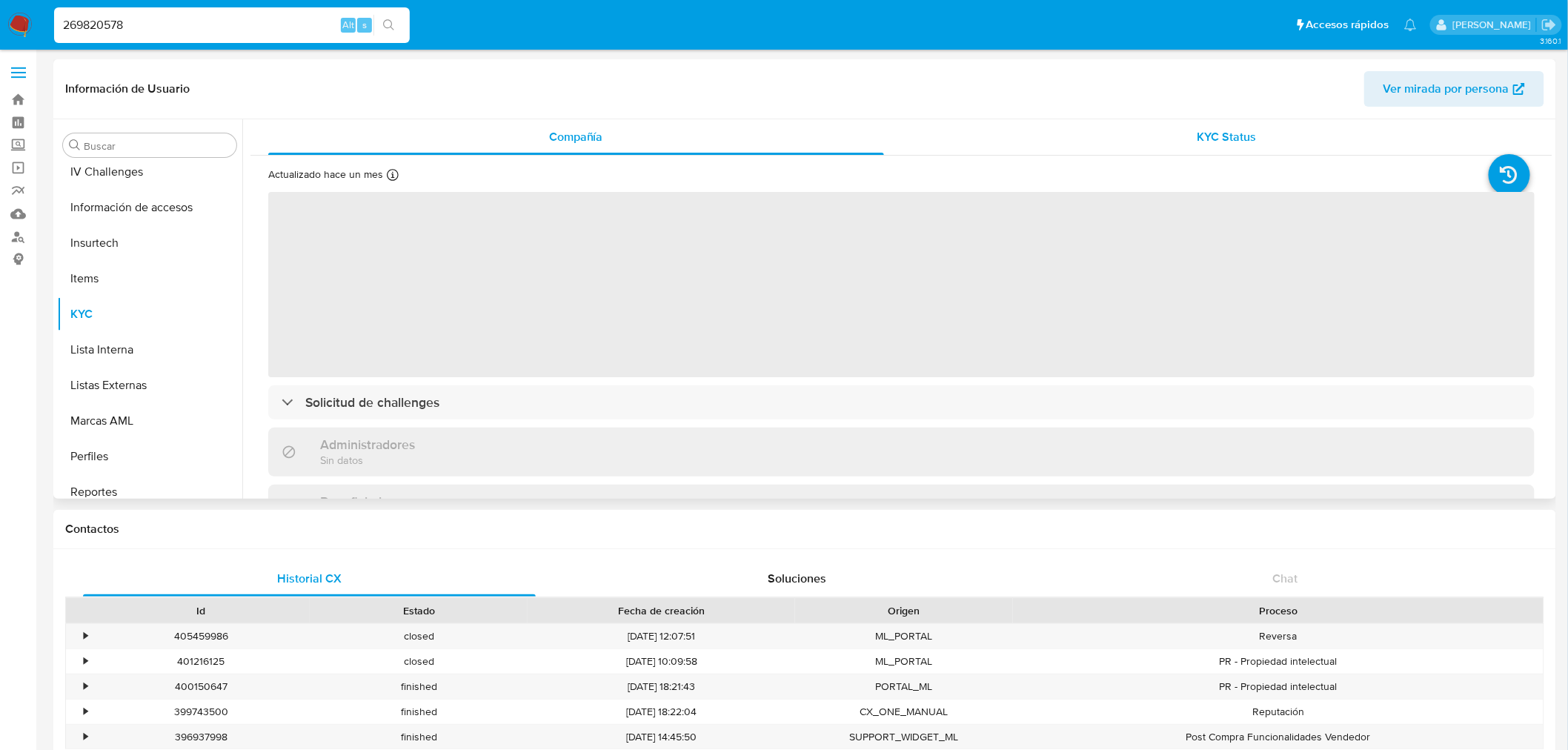
click at [1257, 135] on div "KYC Status" at bounding box center [1227, 137] width 616 height 35
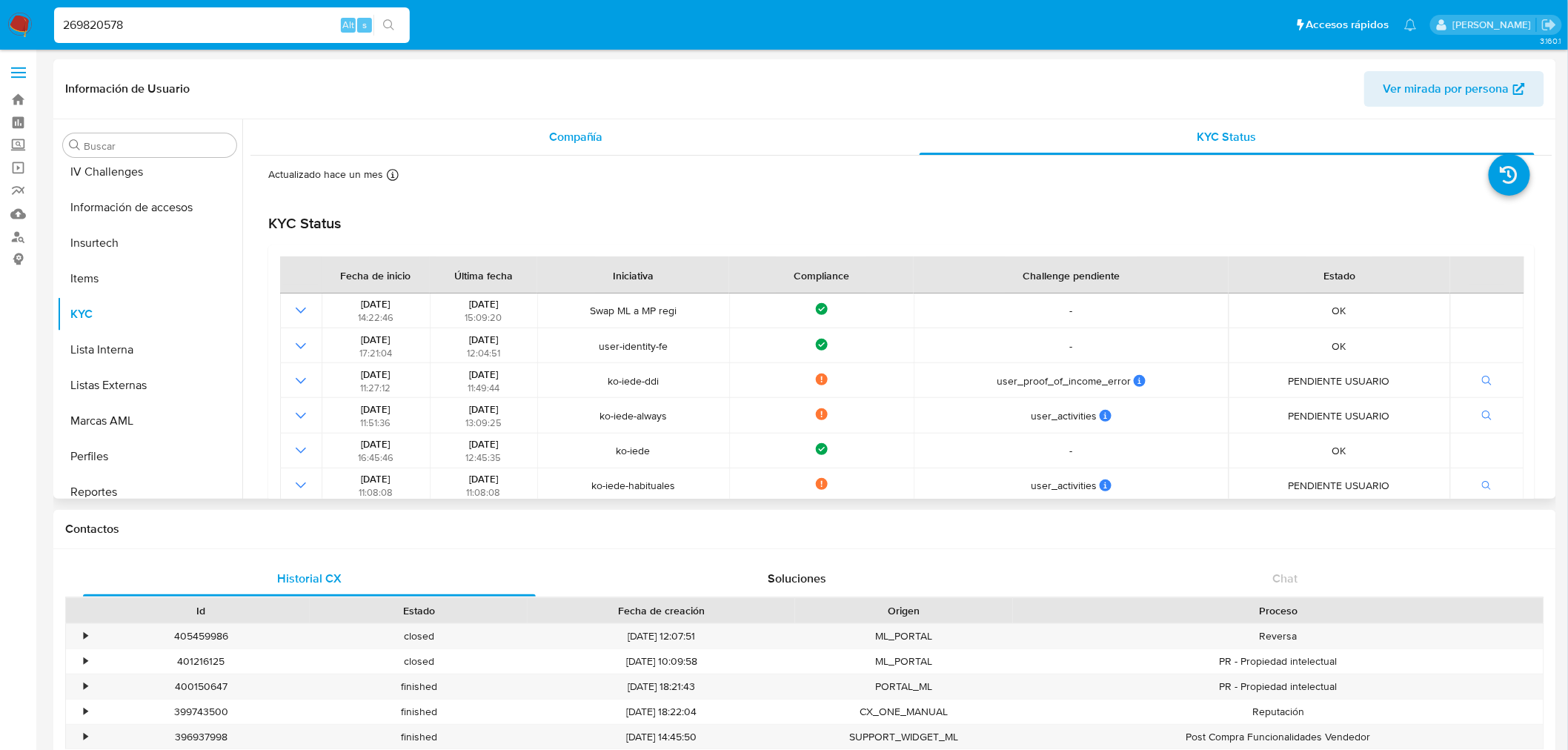
click at [625, 134] on div "Compañía" at bounding box center [576, 137] width 616 height 35
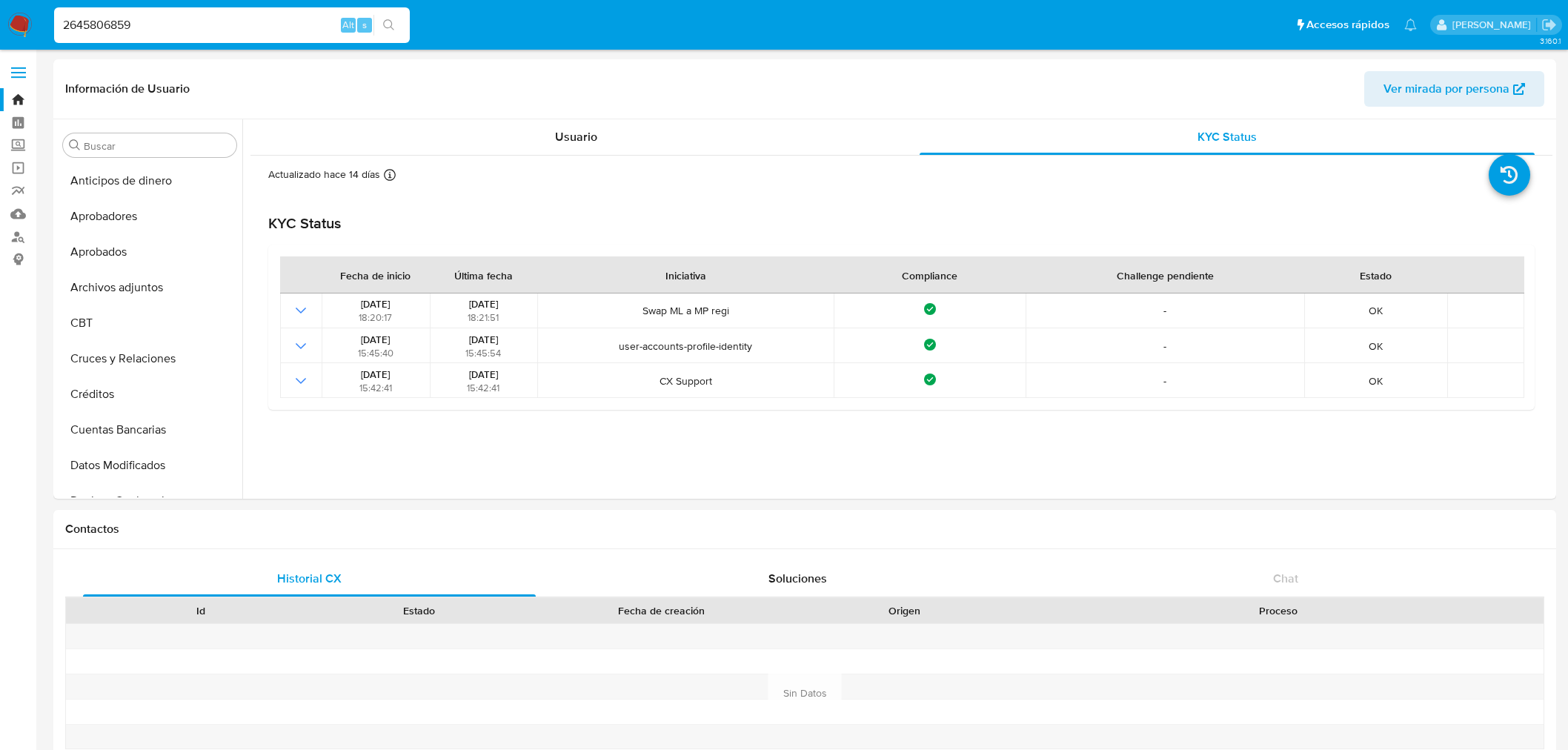
select select "10"
click at [128, 27] on input "2645806859" at bounding box center [231, 25] width 356 height 19
paste input "815643834"
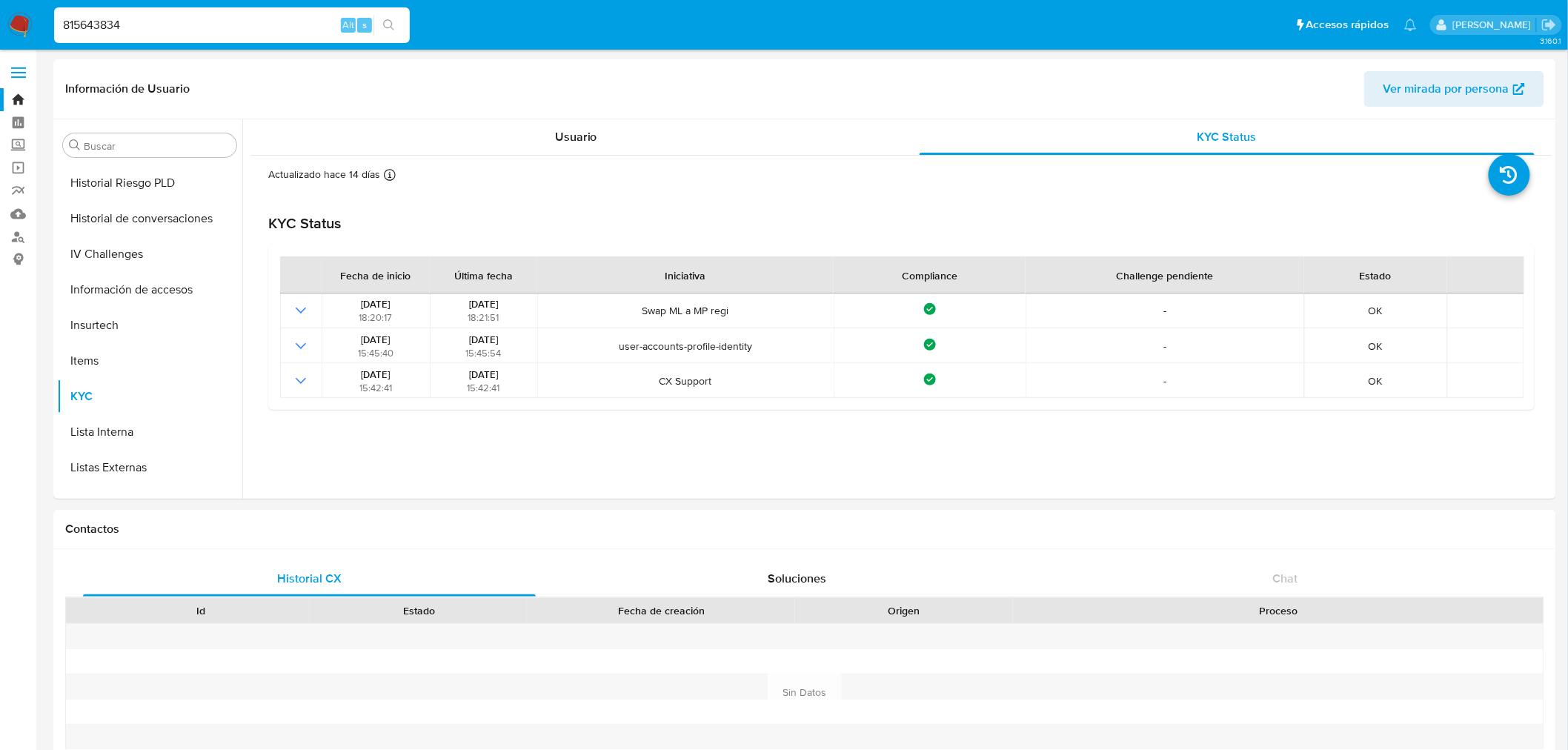
type input "815643834"
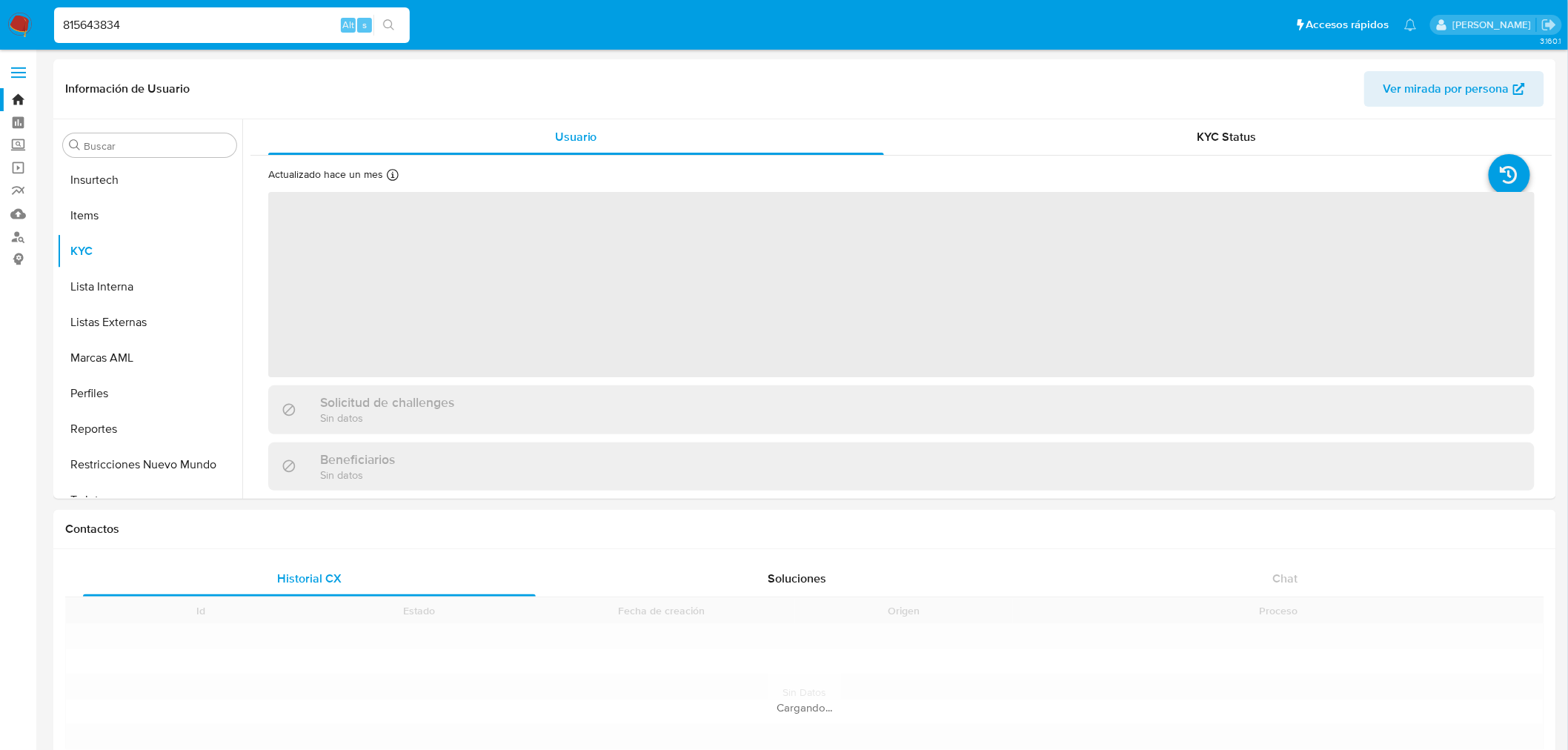
scroll to position [732, 0]
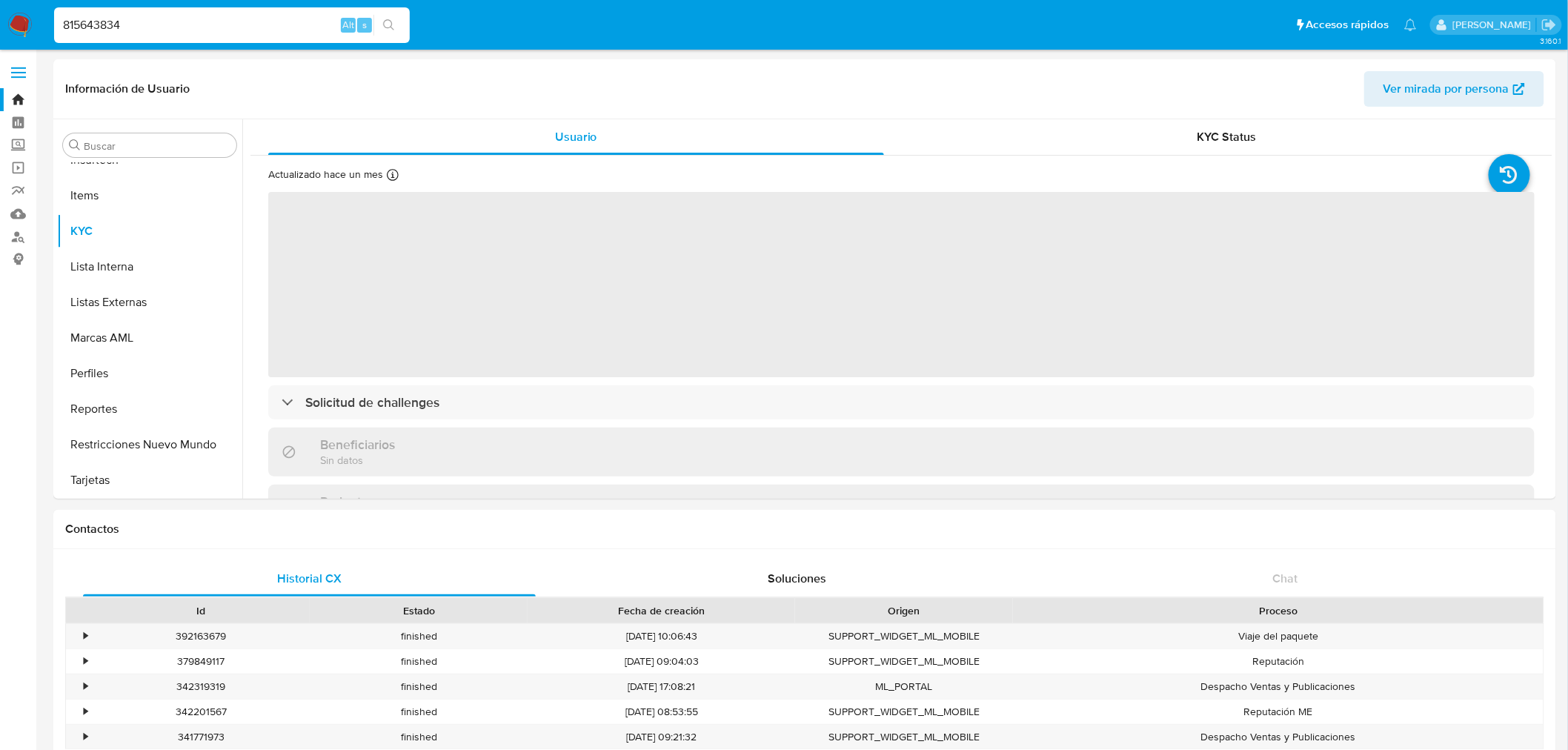
select select "10"
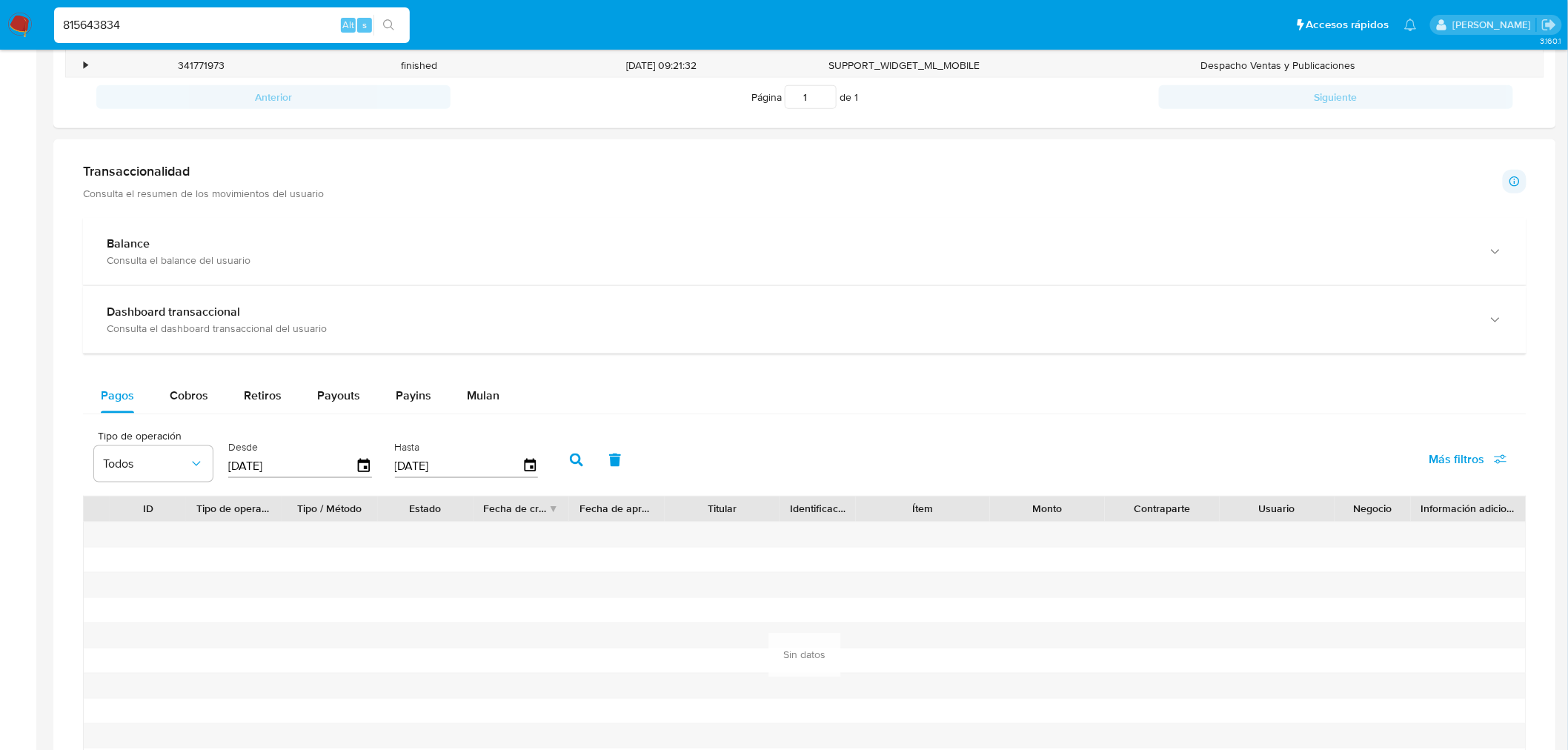
scroll to position [1041, 0]
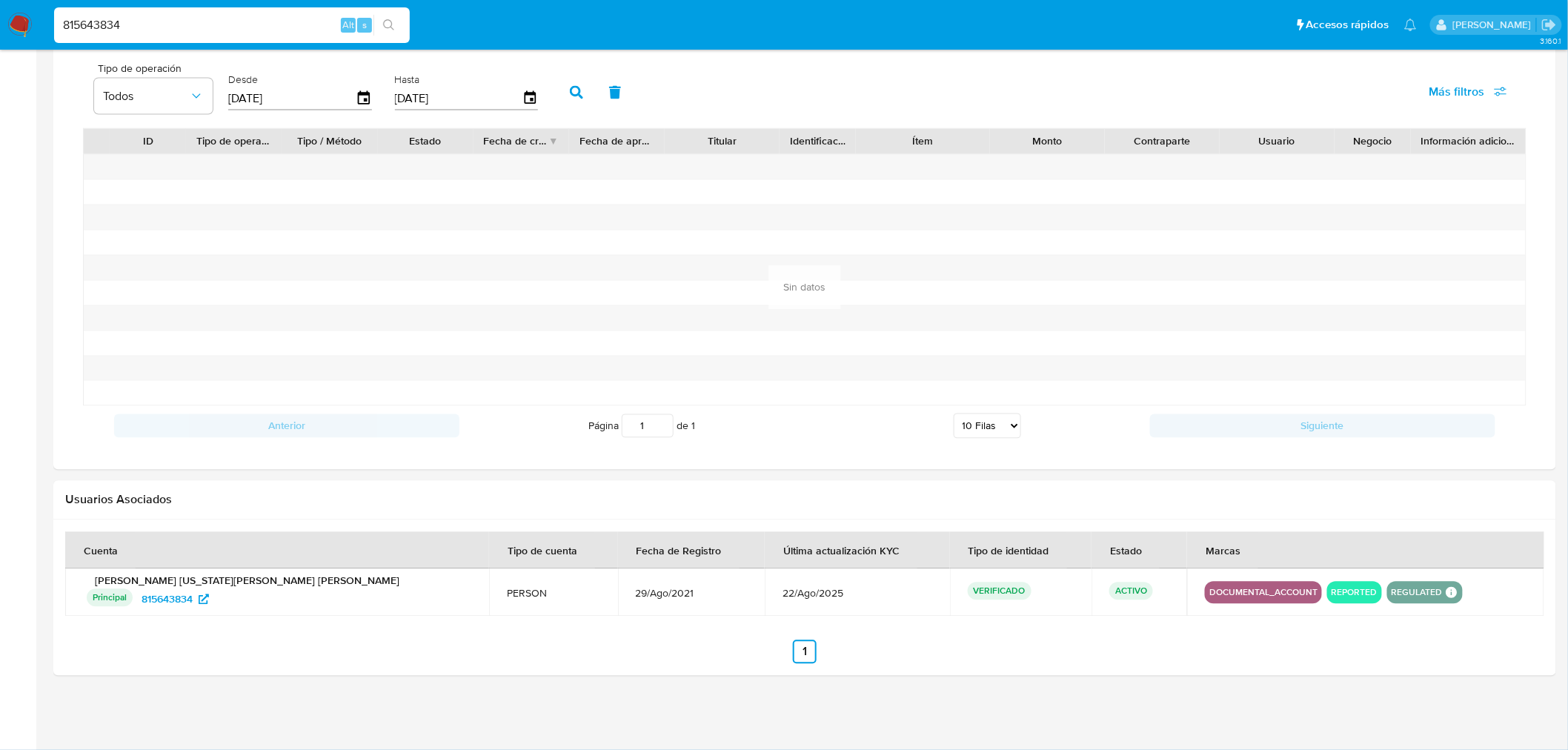
click at [108, 20] on input "815643834" at bounding box center [231, 25] width 356 height 19
paste input "1697891830"
type input "1697891830"
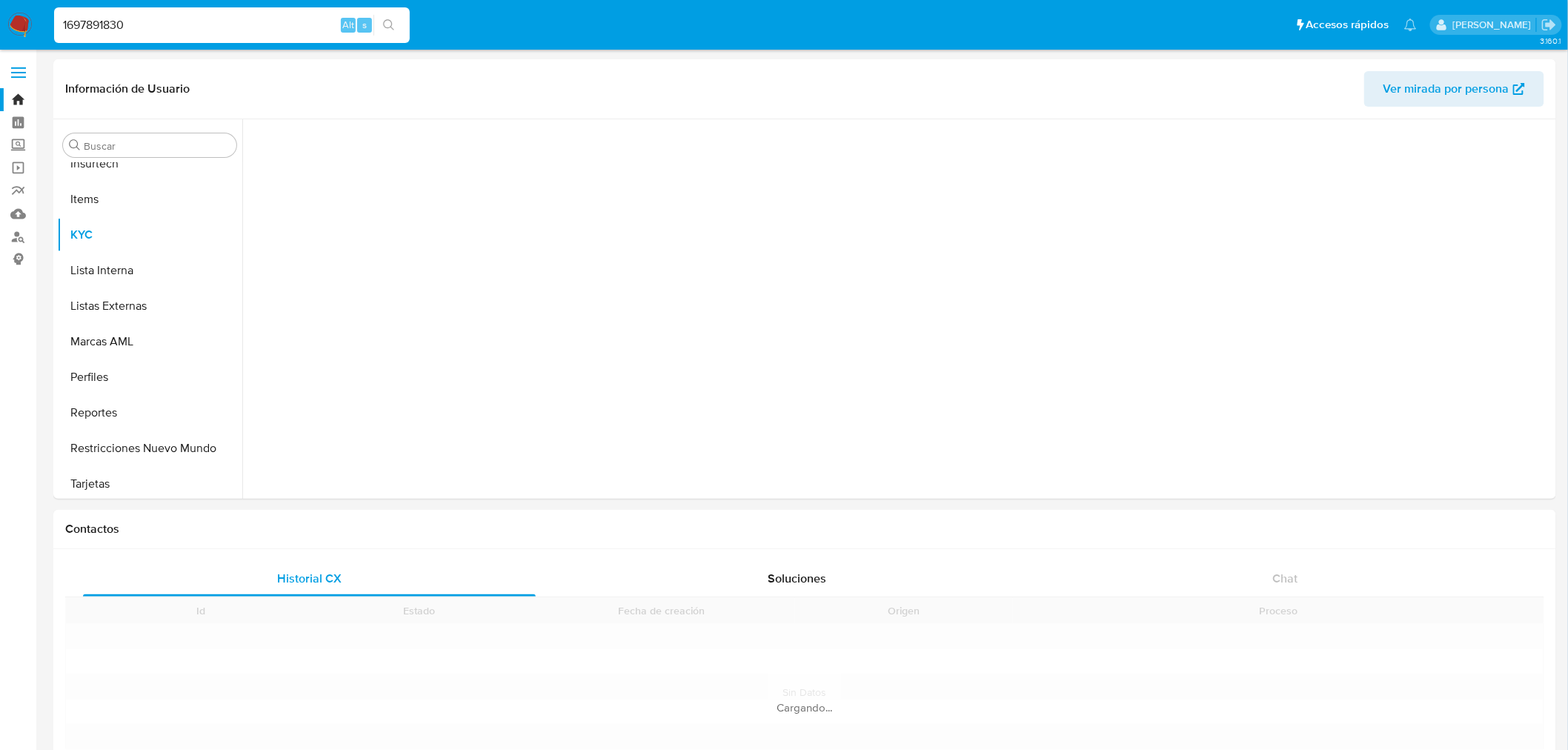
scroll to position [732, 0]
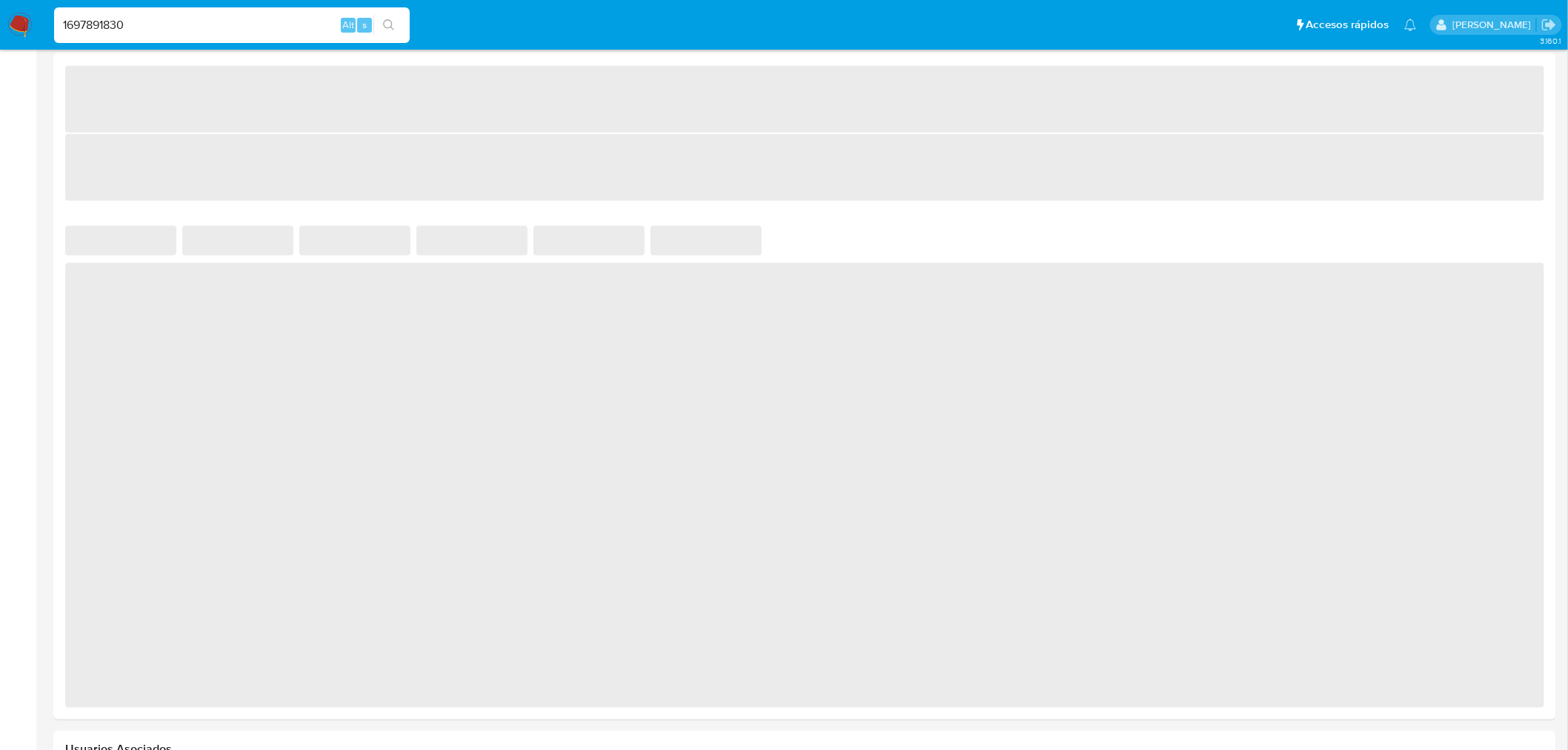
select select "10"
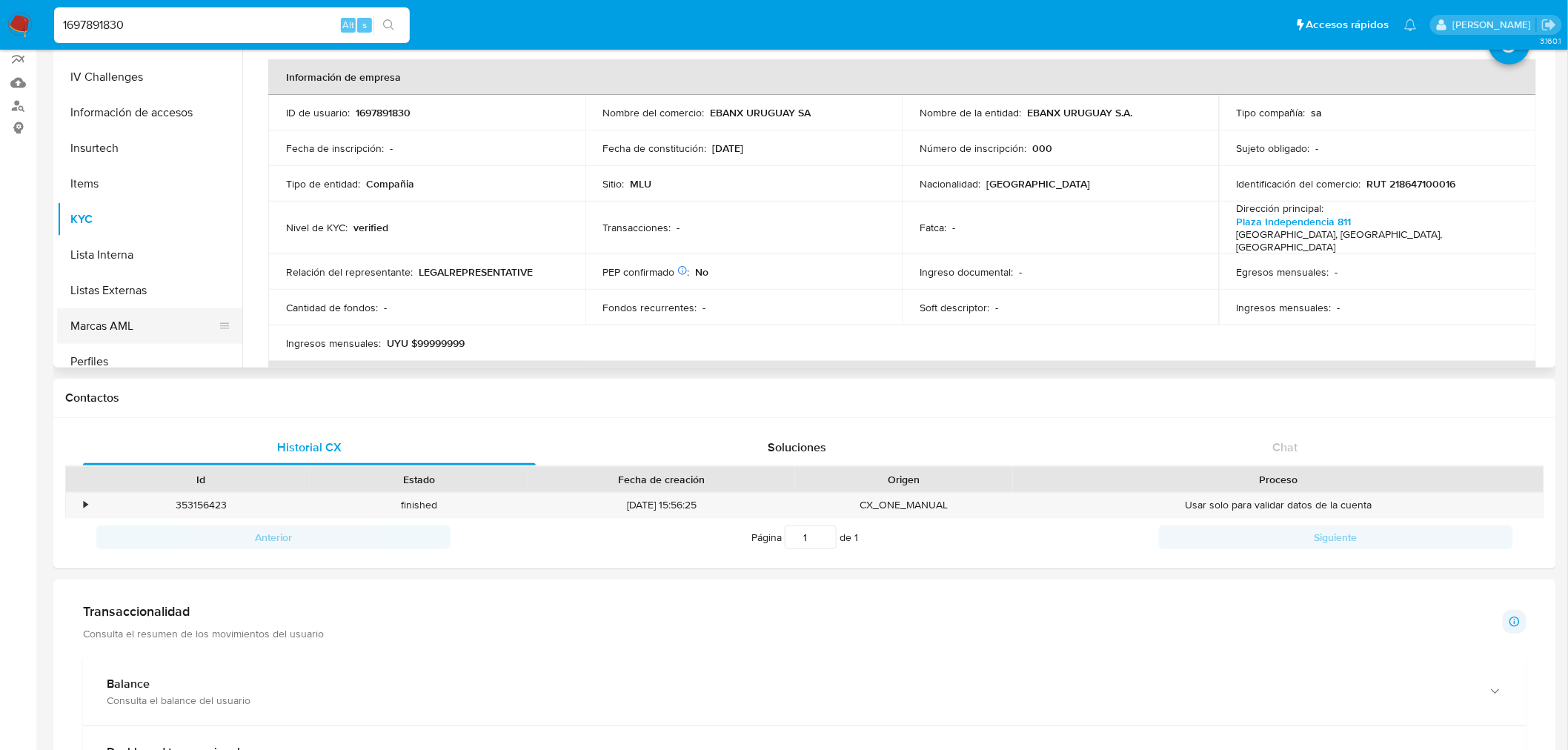
scroll to position [485, 0]
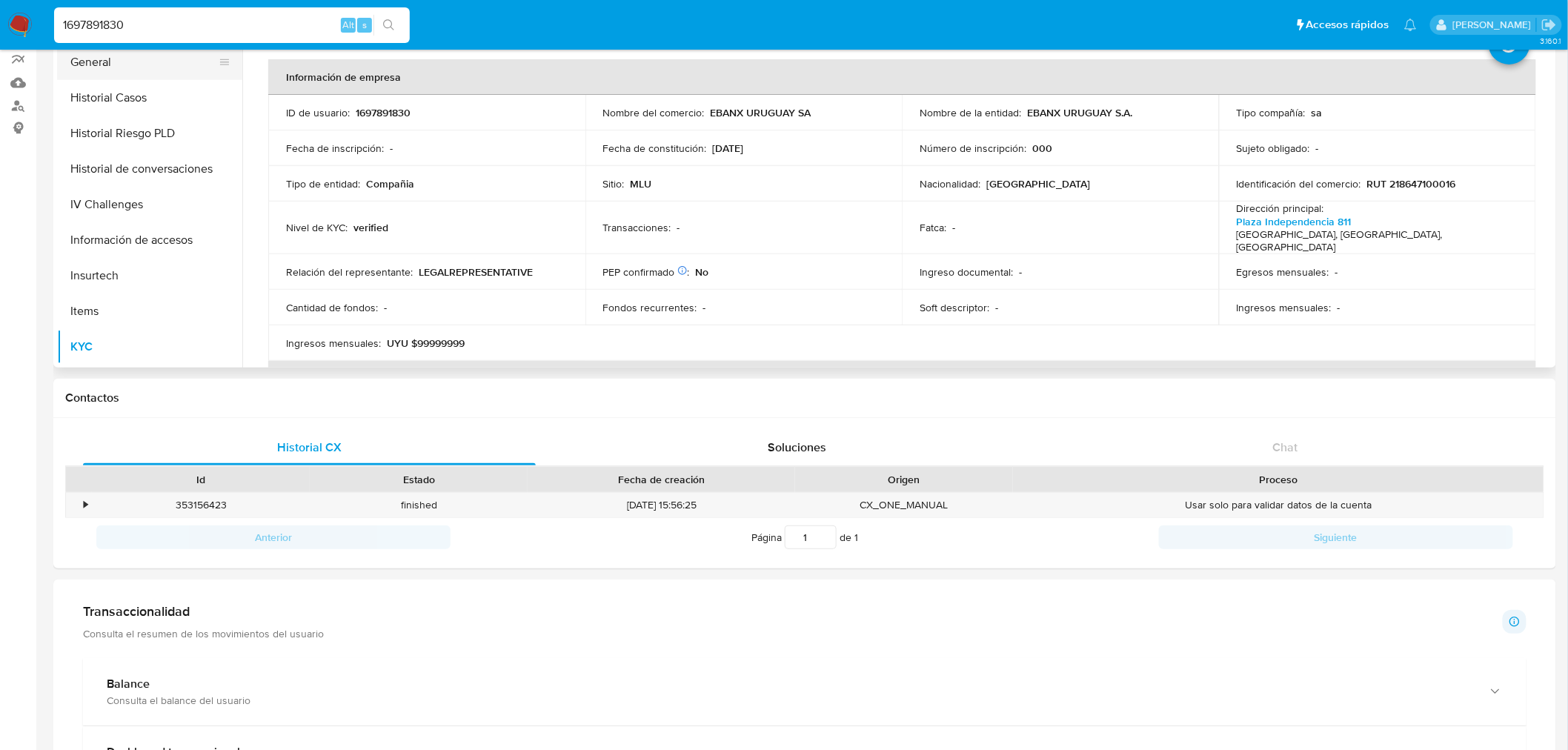
click at [116, 71] on button "General" at bounding box center [144, 62] width 173 height 35
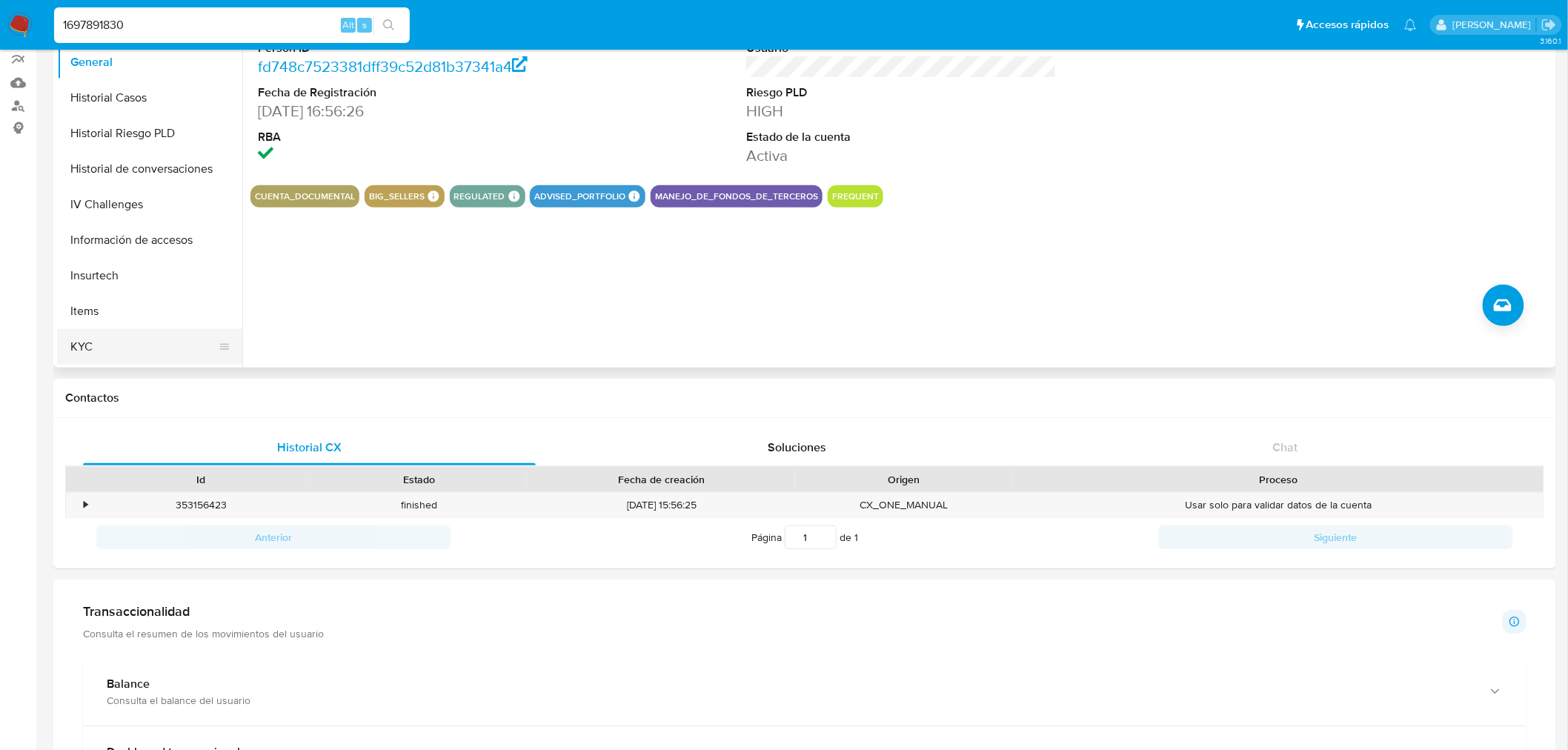
click at [104, 332] on button "KYC" at bounding box center [144, 347] width 173 height 35
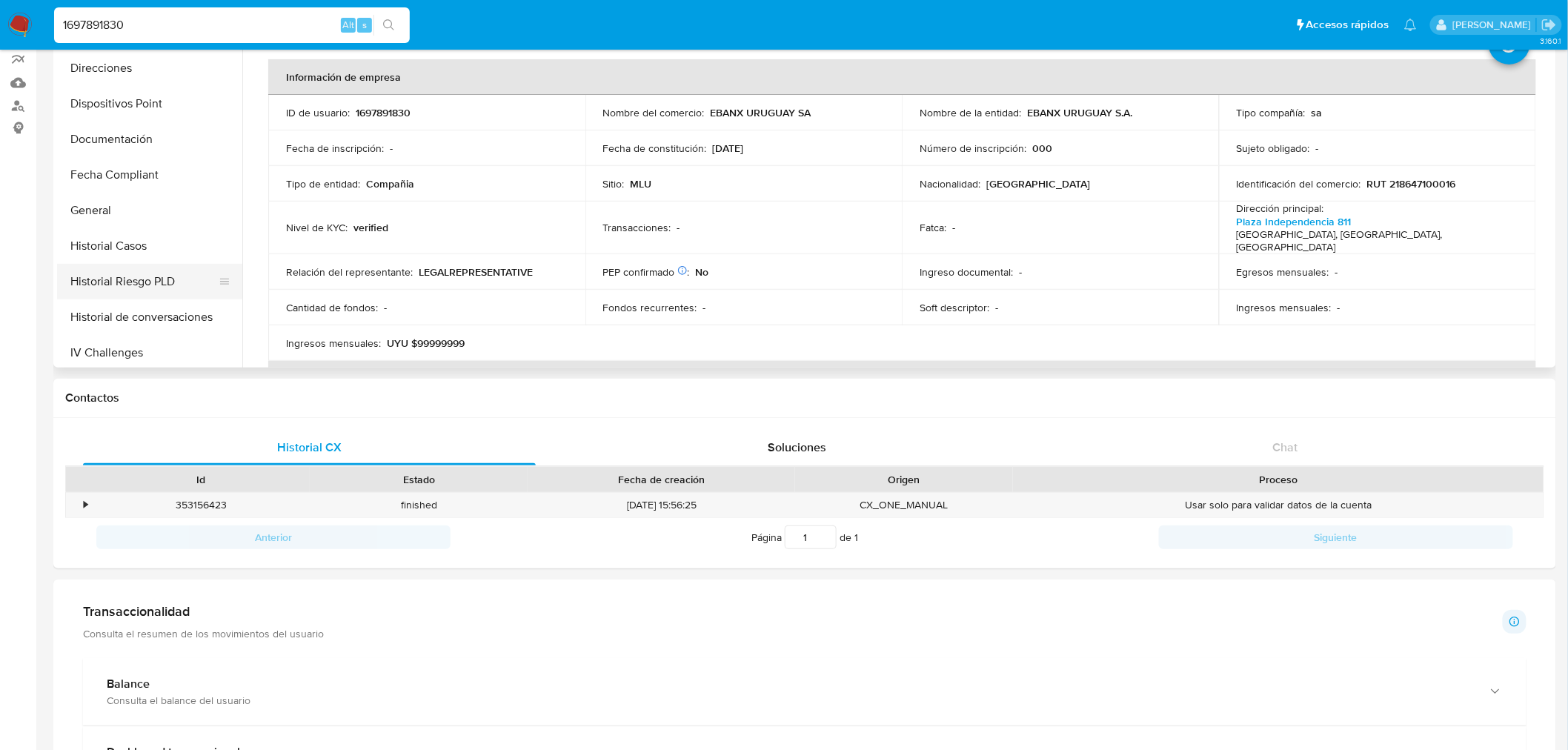
scroll to position [238, 0]
click at [167, 238] on button "Documentación" at bounding box center [144, 238] width 173 height 35
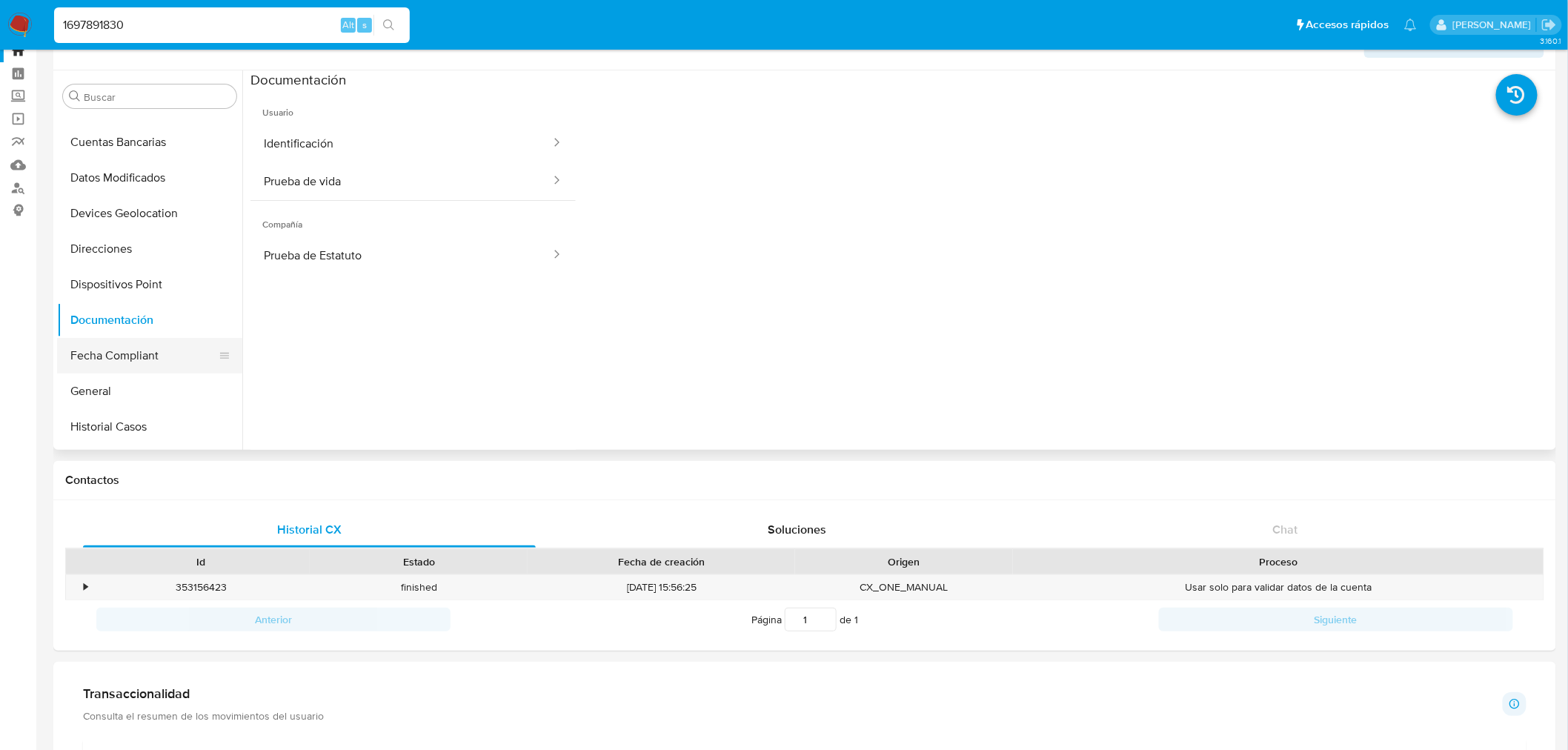
scroll to position [485, 0]
click at [120, 418] on button "KYC" at bounding box center [144, 429] width 173 height 35
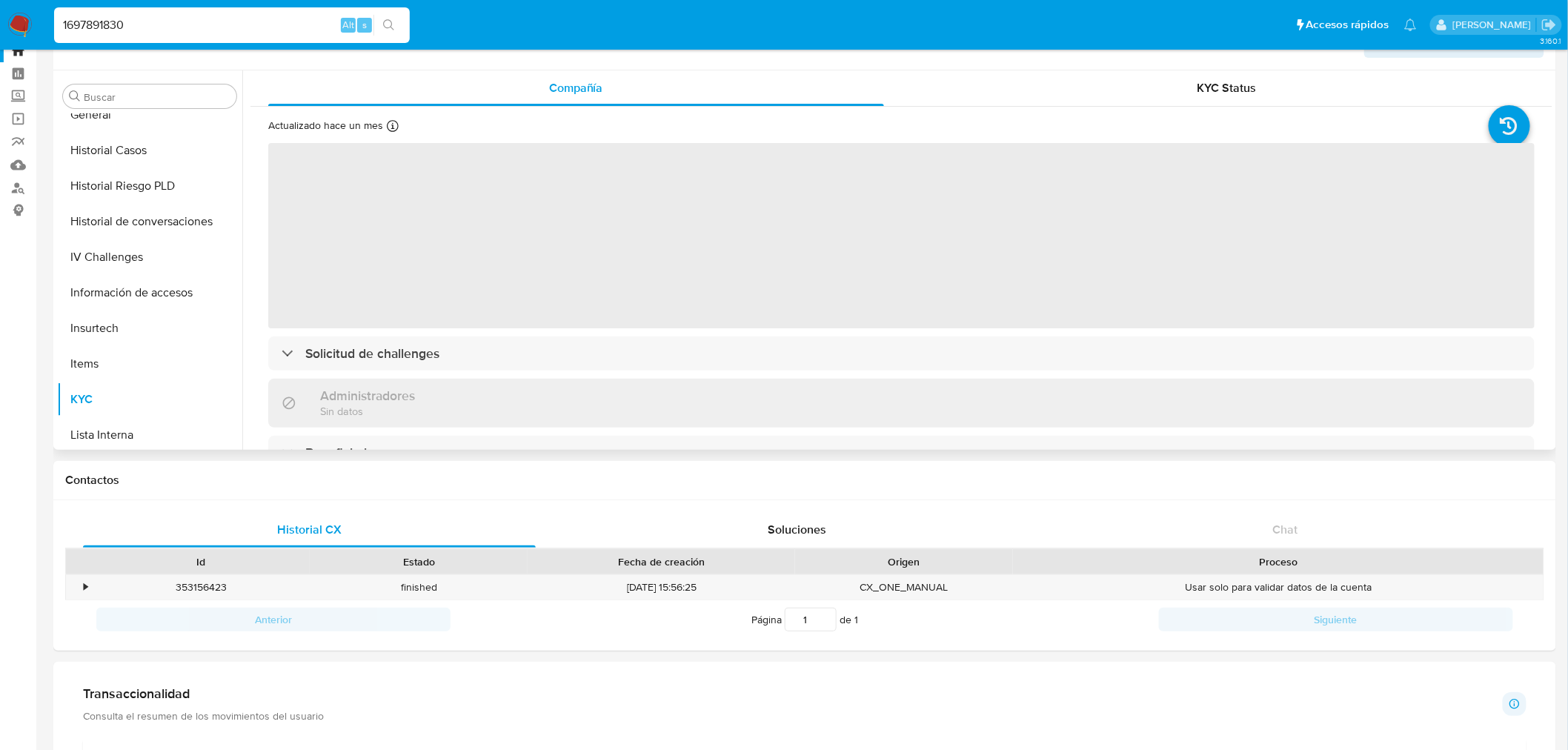
scroll to position [568, 0]
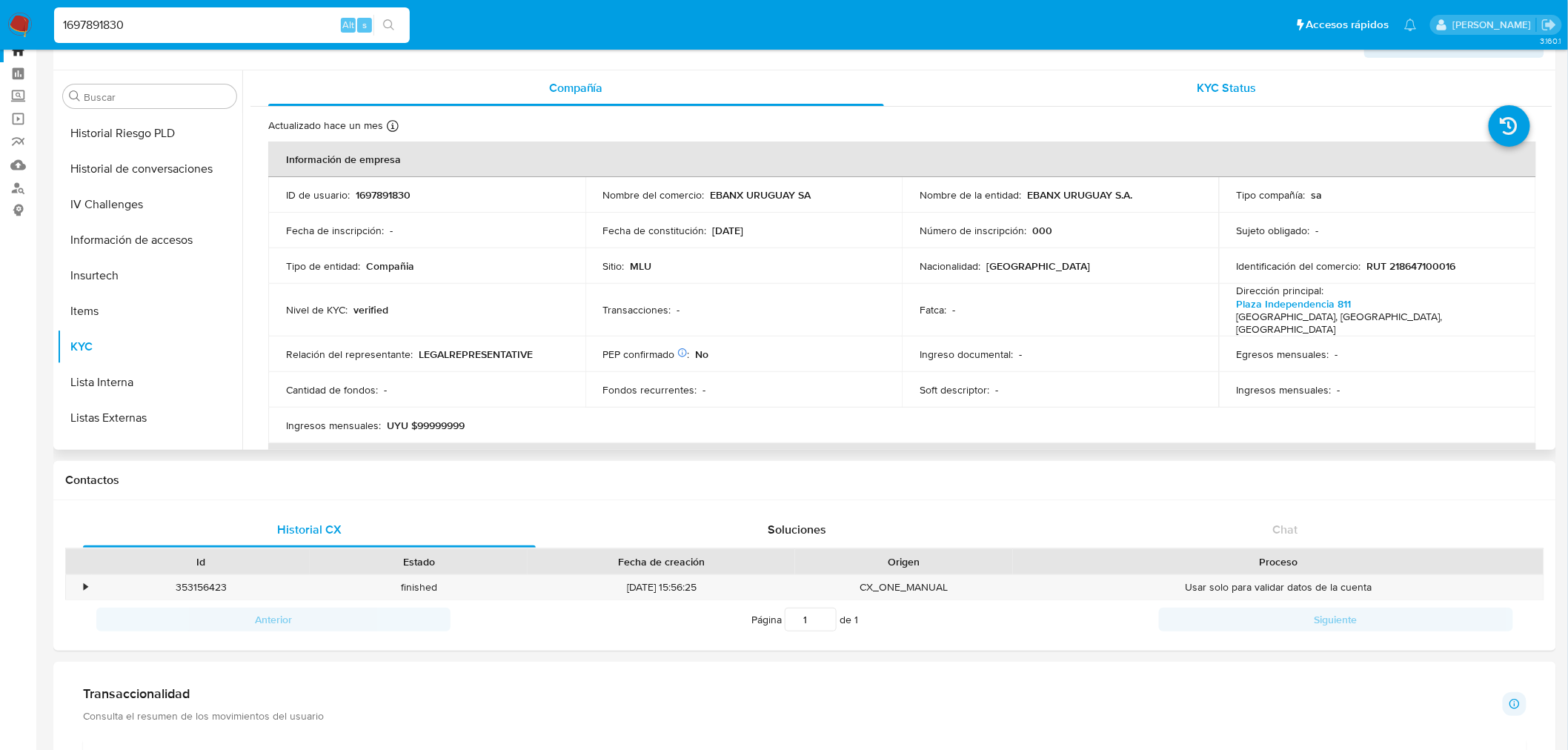
click at [1197, 71] on div "KYC Status" at bounding box center [1227, 88] width 616 height 35
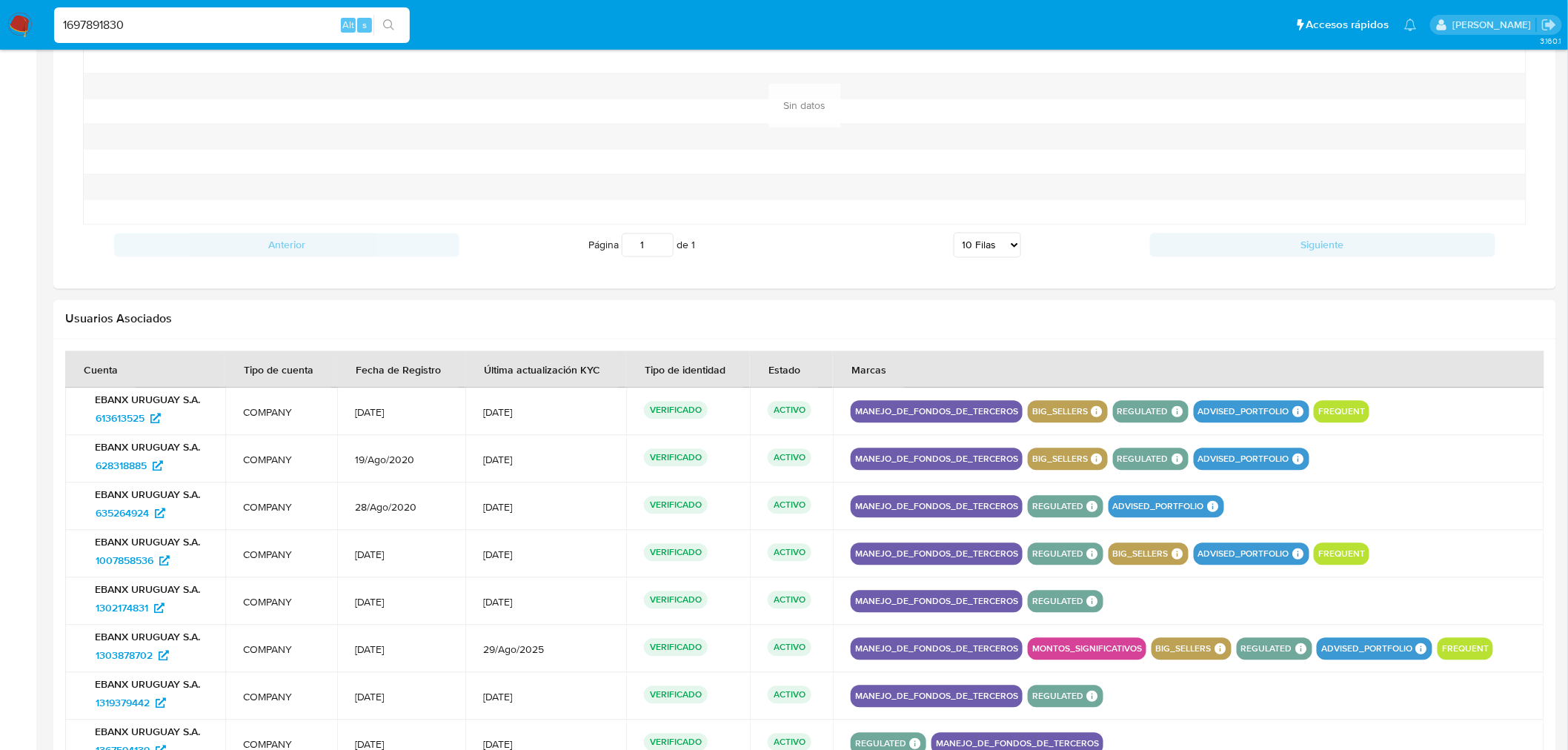
scroll to position [1367, 0]
